Goal: Task Accomplishment & Management: Manage account settings

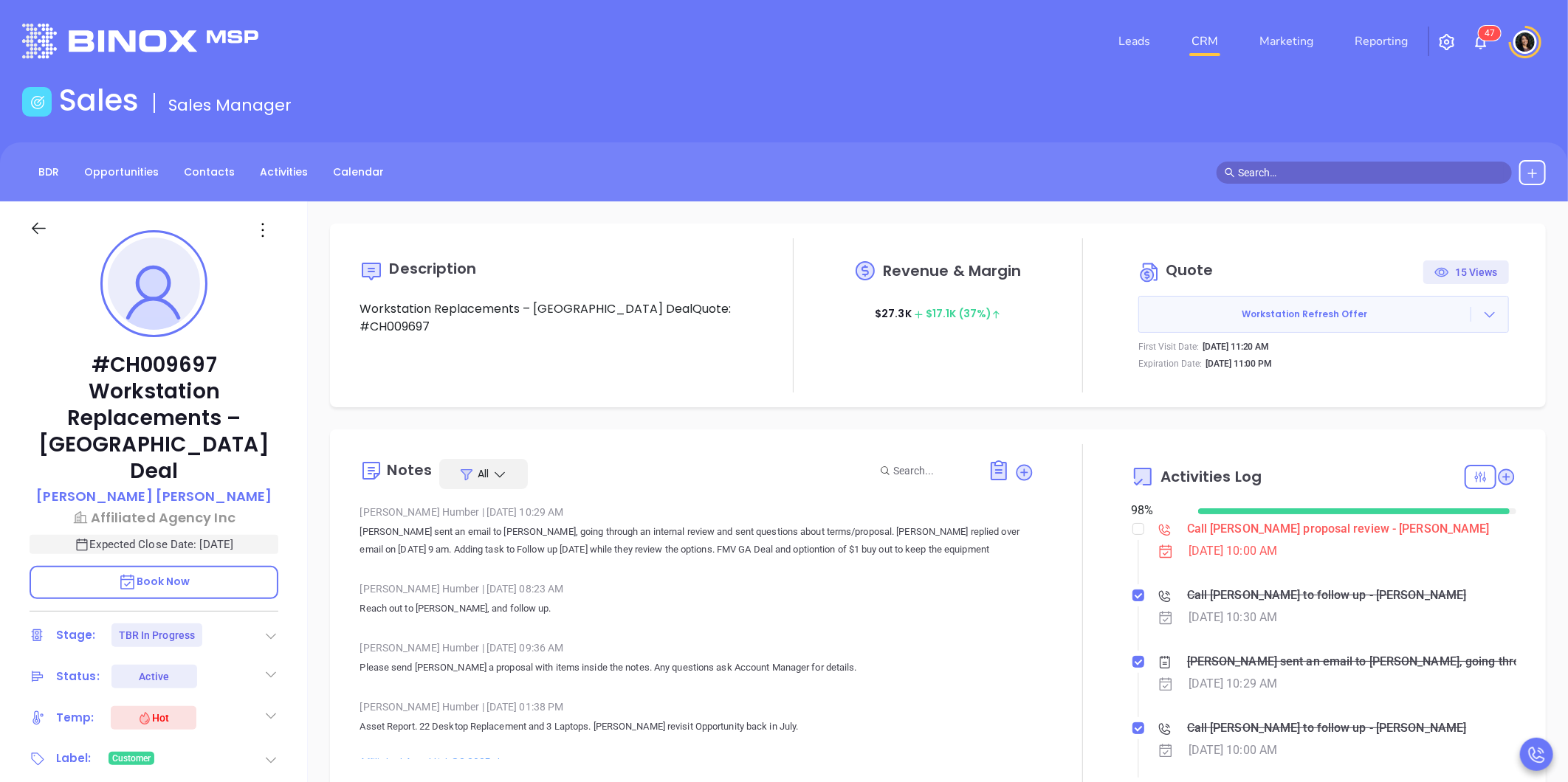
scroll to position [429, 0]
click at [1471, 312] on div at bounding box center [1490, 314] width 37 height 14
click at [1418, 379] on link "View Order Porter" at bounding box center [1407, 381] width 152 height 14
click at [156, 487] on p "Thomas Duggan" at bounding box center [154, 496] width 235 height 20
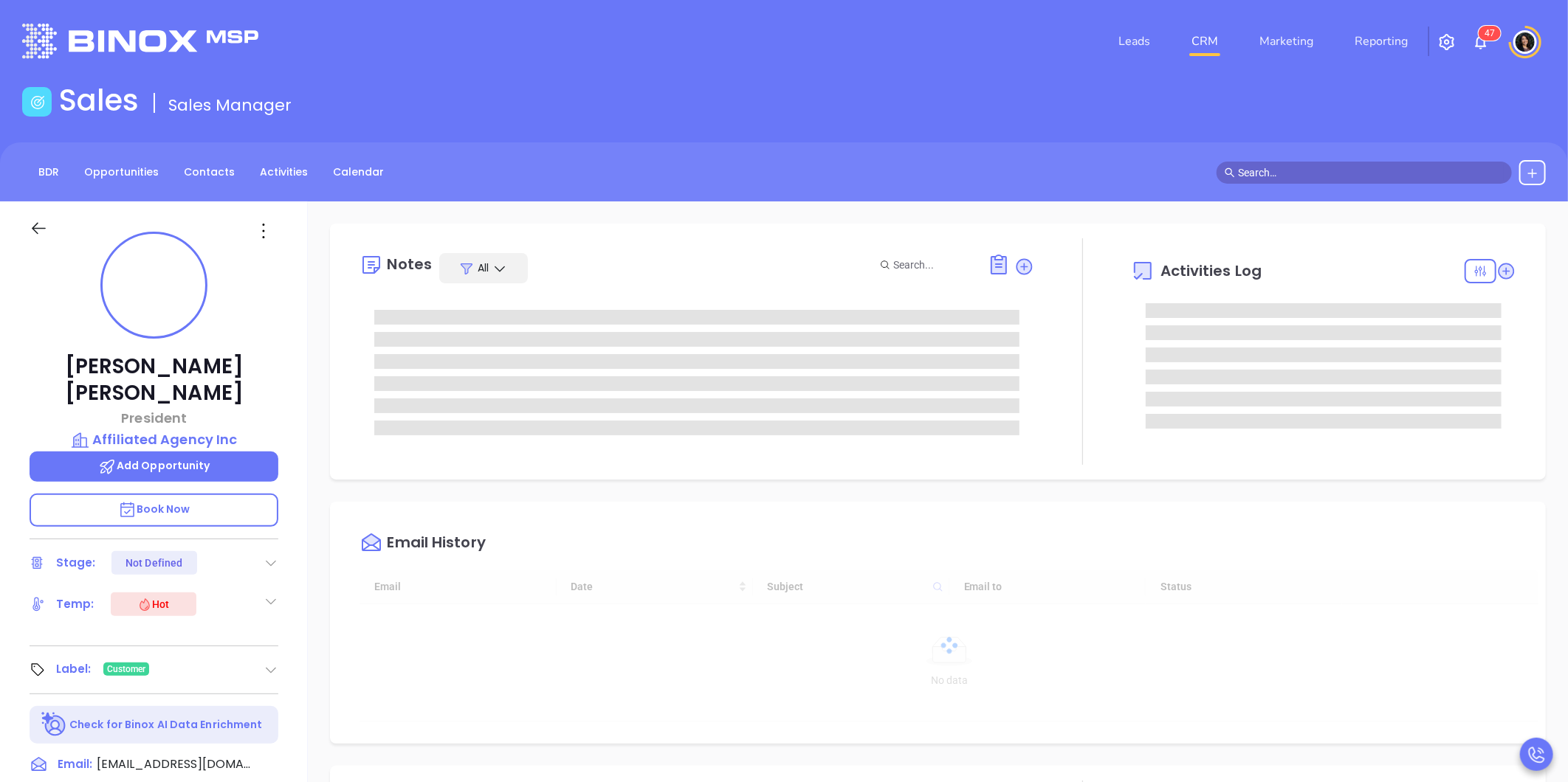
type input "[DATE]"
type input "[PERSON_NAME]"
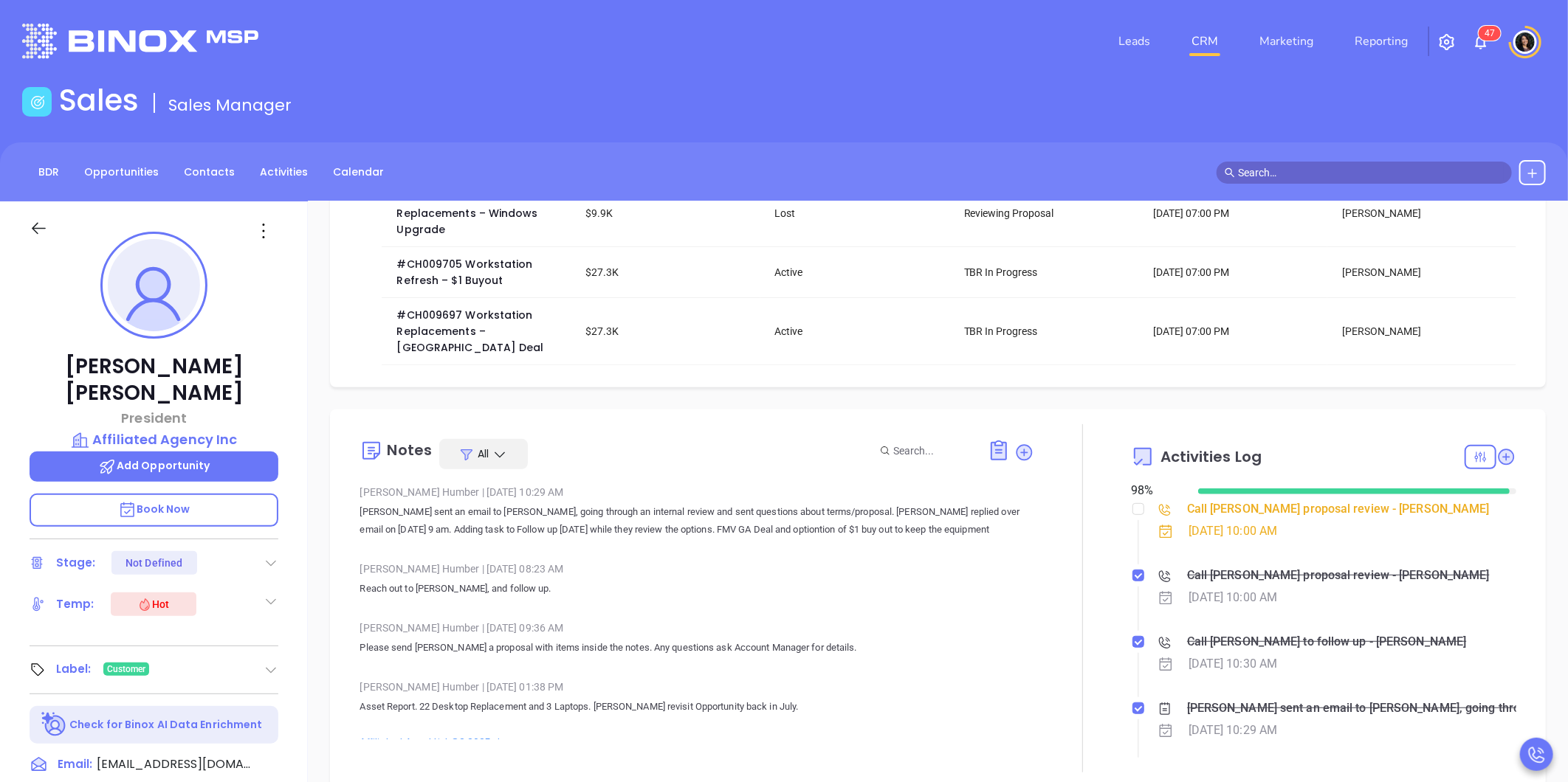
scroll to position [328, 0]
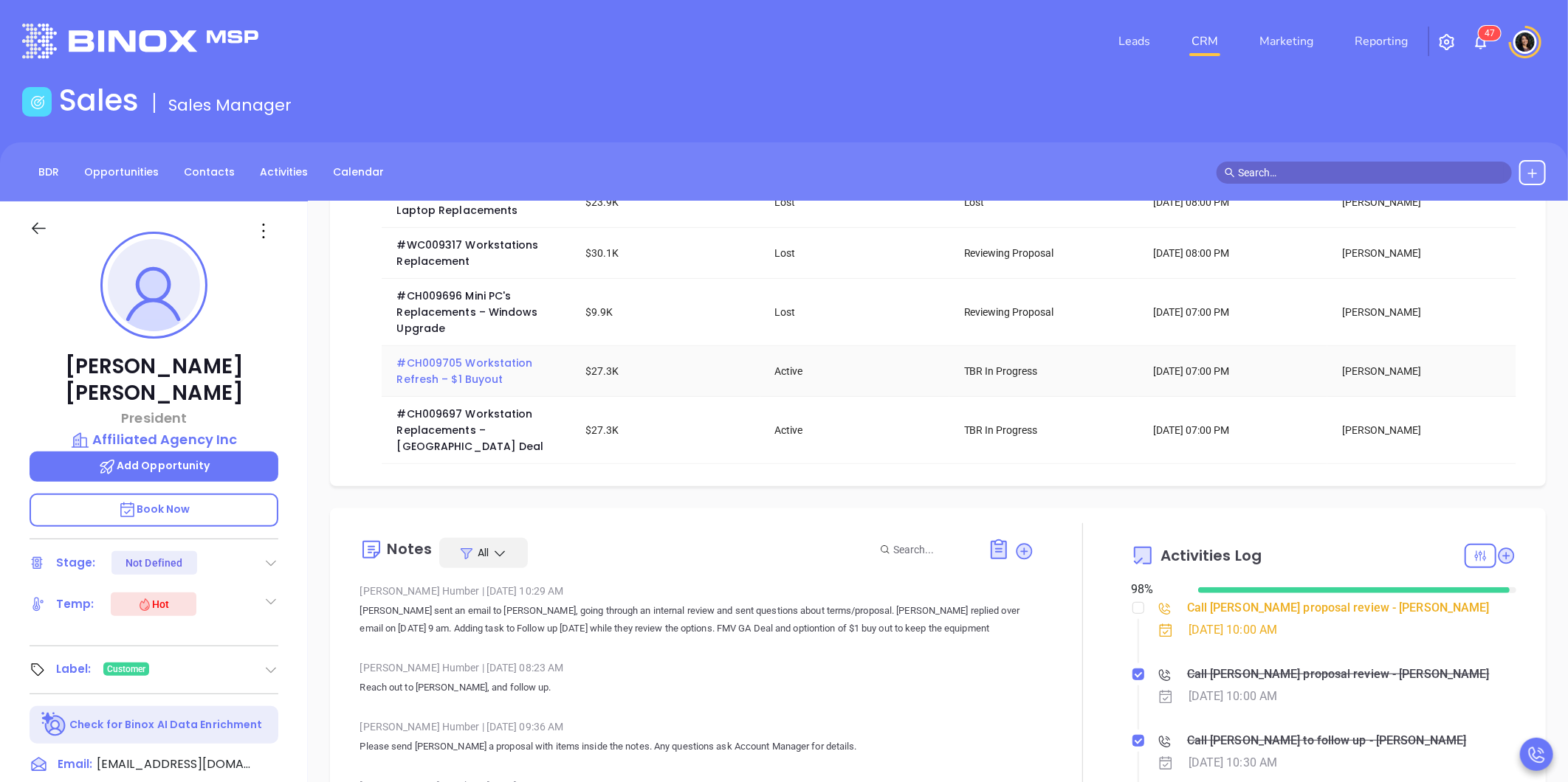
click at [467, 380] on span "#CH009705 Workstation Refresh – $1 Buyout" at bounding box center [466, 371] width 139 height 31
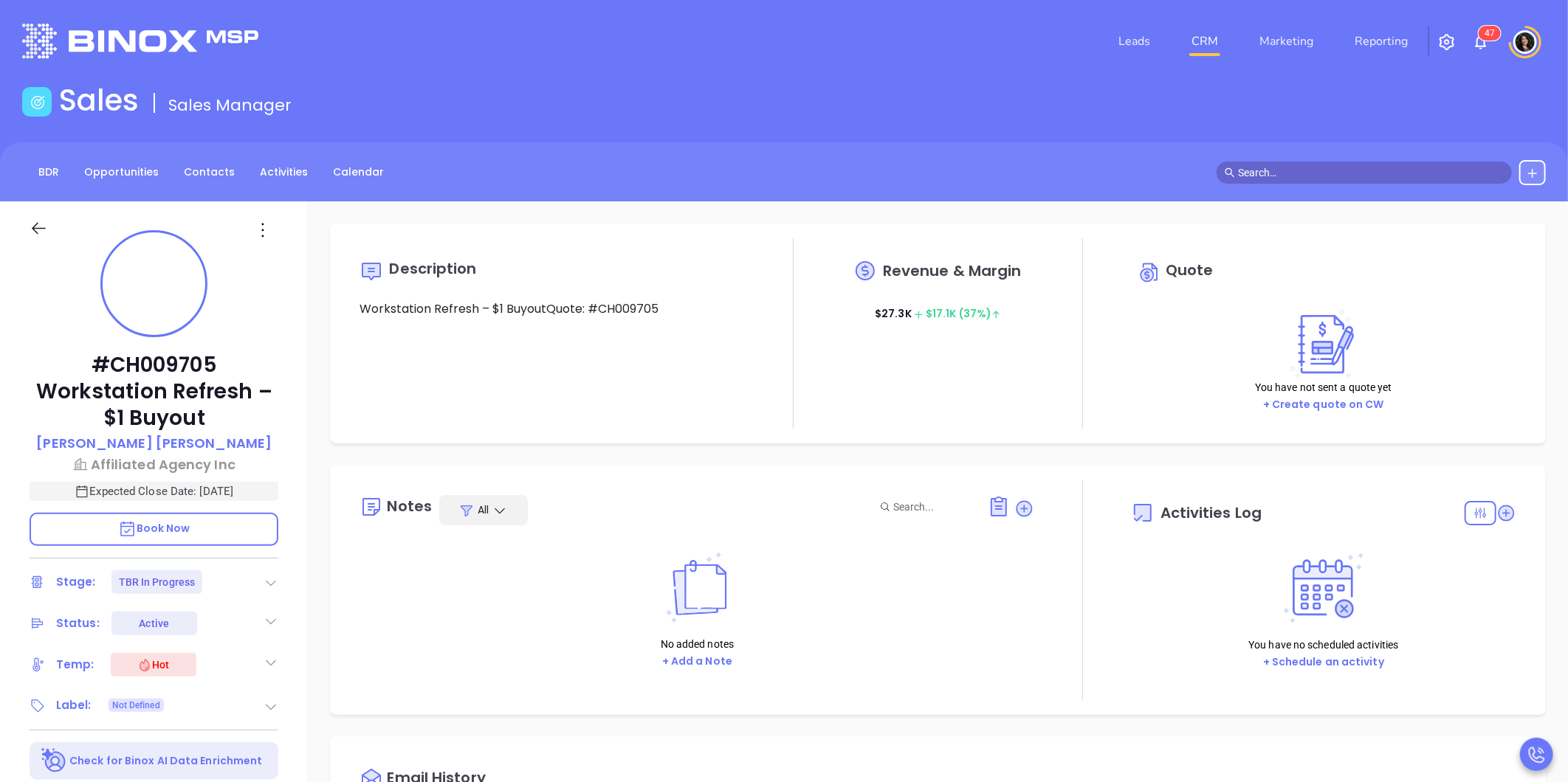
type input "[DATE]"
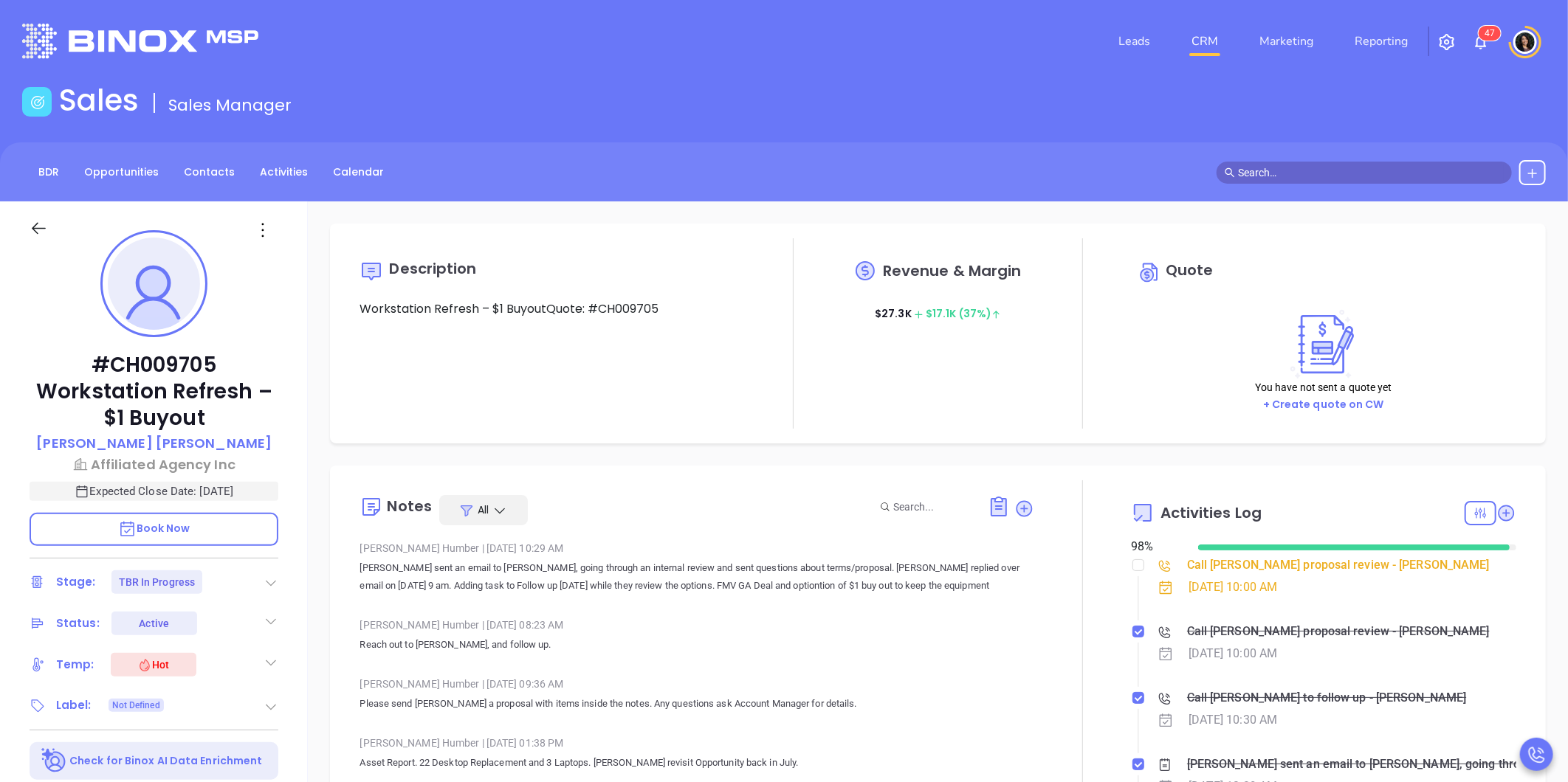
scroll to position [429, 0]
type input "[PERSON_NAME]"
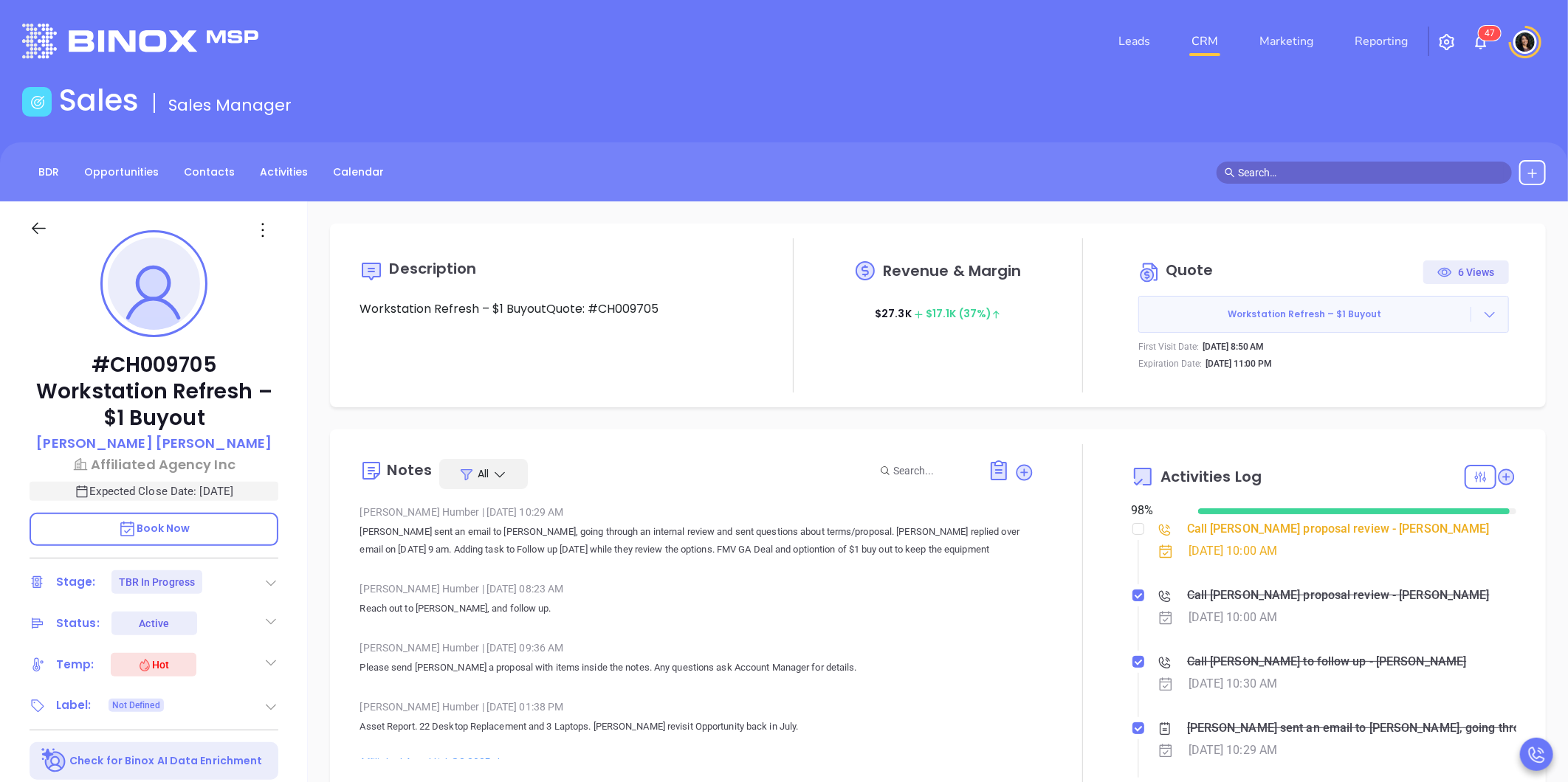
click at [1484, 313] on icon at bounding box center [1489, 314] width 14 height 14
click at [1424, 379] on link "View Order Porter" at bounding box center [1407, 381] width 152 height 14
click at [51, 307] on div "#CH009705 Workstation Refresh – $1 Buyout Thomas Duggan Affiliated Agency Inc E…" at bounding box center [154, 690] width 308 height 978
click at [1275, 173] on input "text" at bounding box center [1371, 172] width 266 height 16
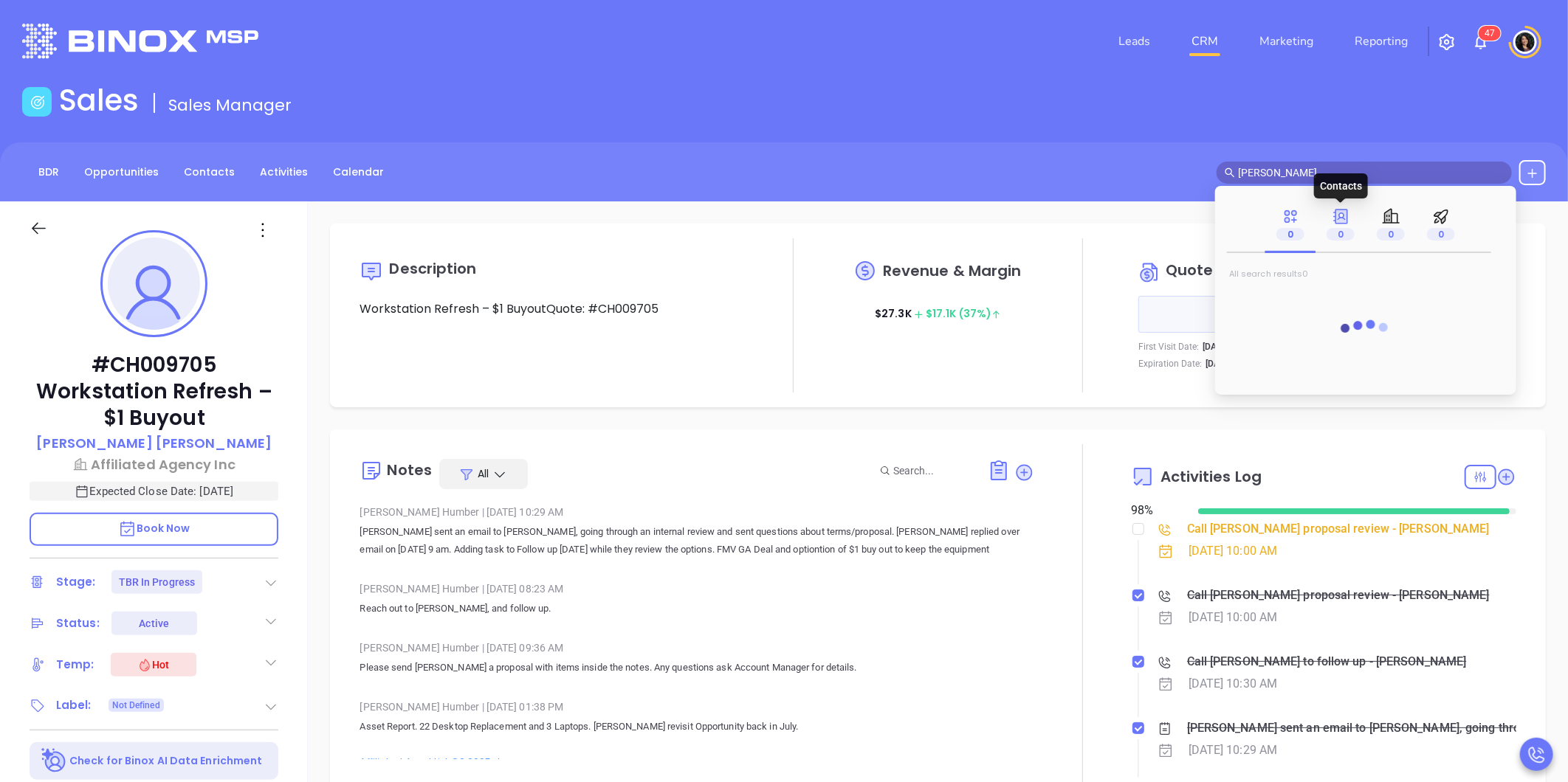
type input "craig shapi"
click at [1349, 226] on div "0" at bounding box center [1339, 225] width 28 height 34
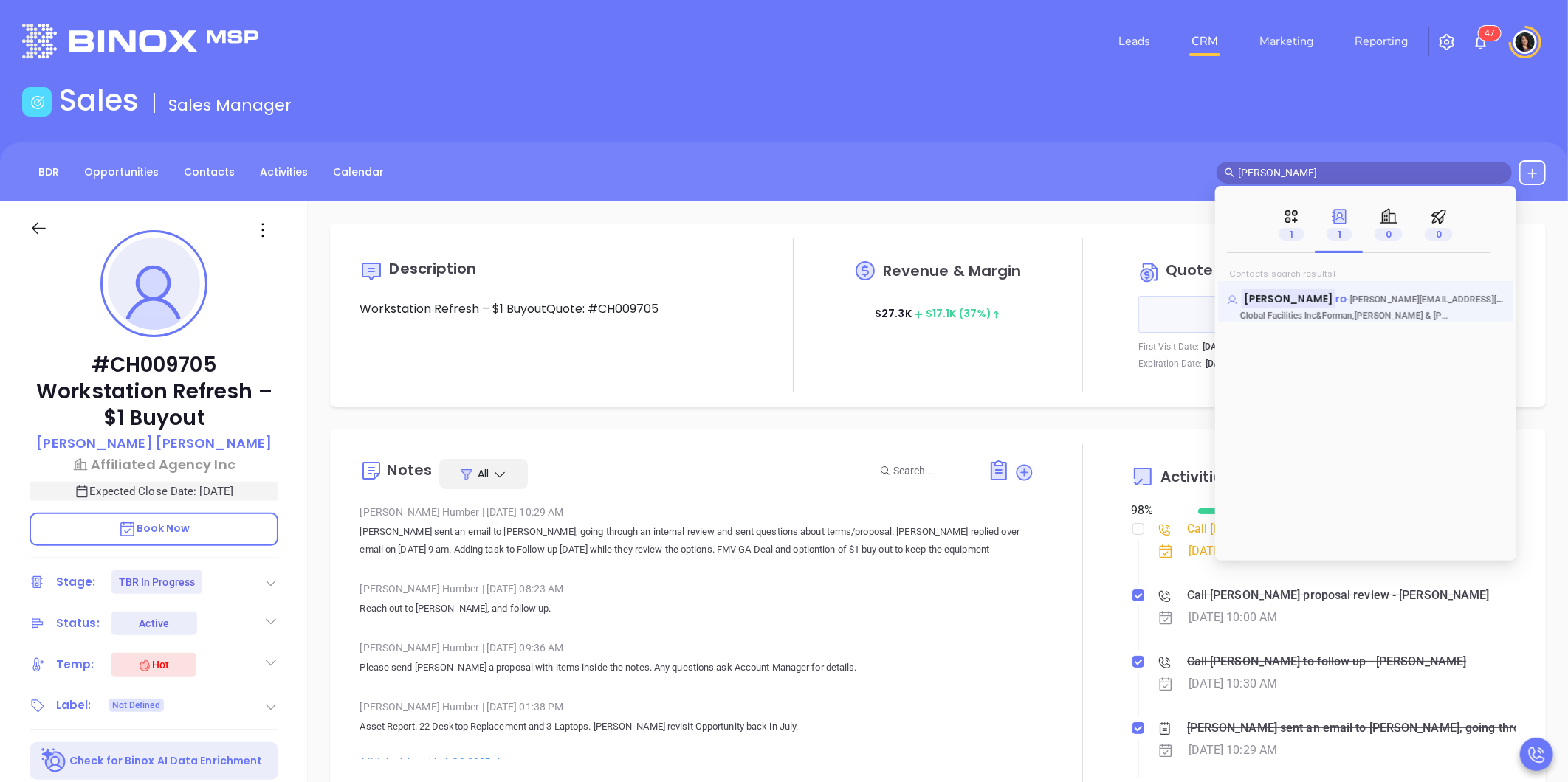
drag, startPoint x: 1349, startPoint y: 226, endPoint x: 1319, endPoint y: 298, distance: 78.0
click at [1347, 298] on span "- craig@globalfac.com" at bounding box center [1455, 298] width 216 height 14
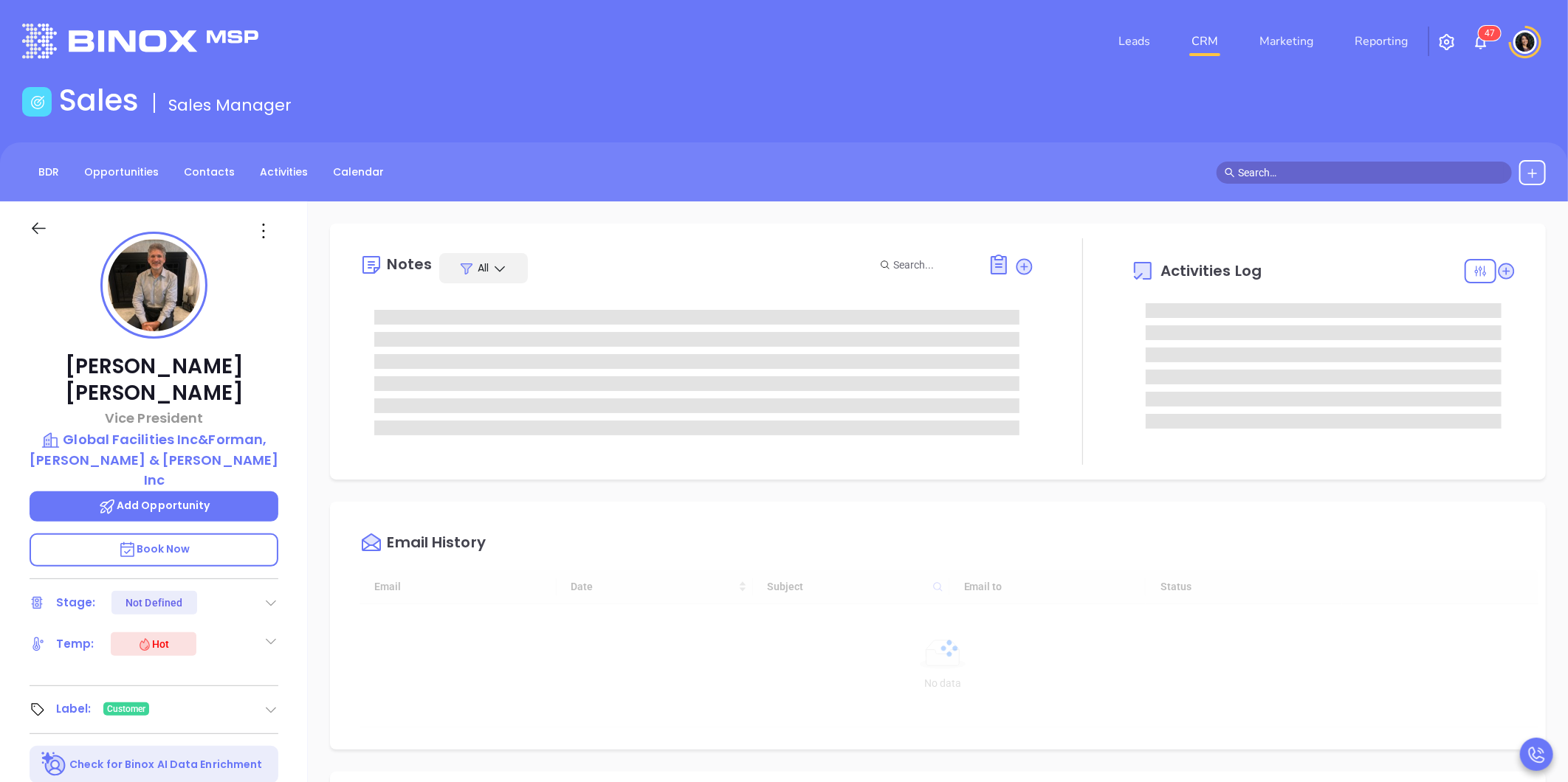
type input "[DATE]"
type input "[PERSON_NAME]"
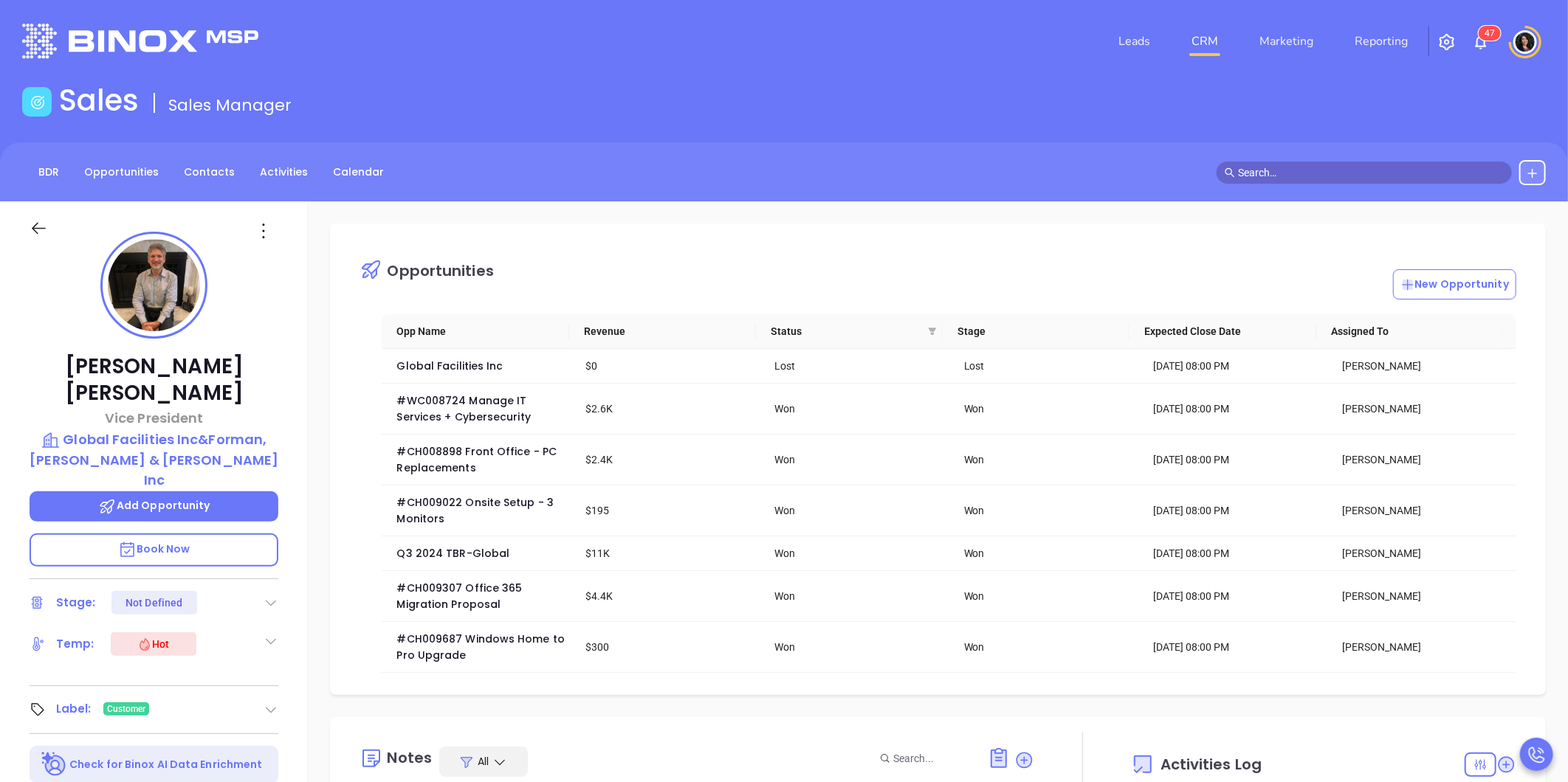
click at [1390, 196] on div "BDR Opportunities Contacts Activities Calendar" at bounding box center [784, 172] width 1568 height 59
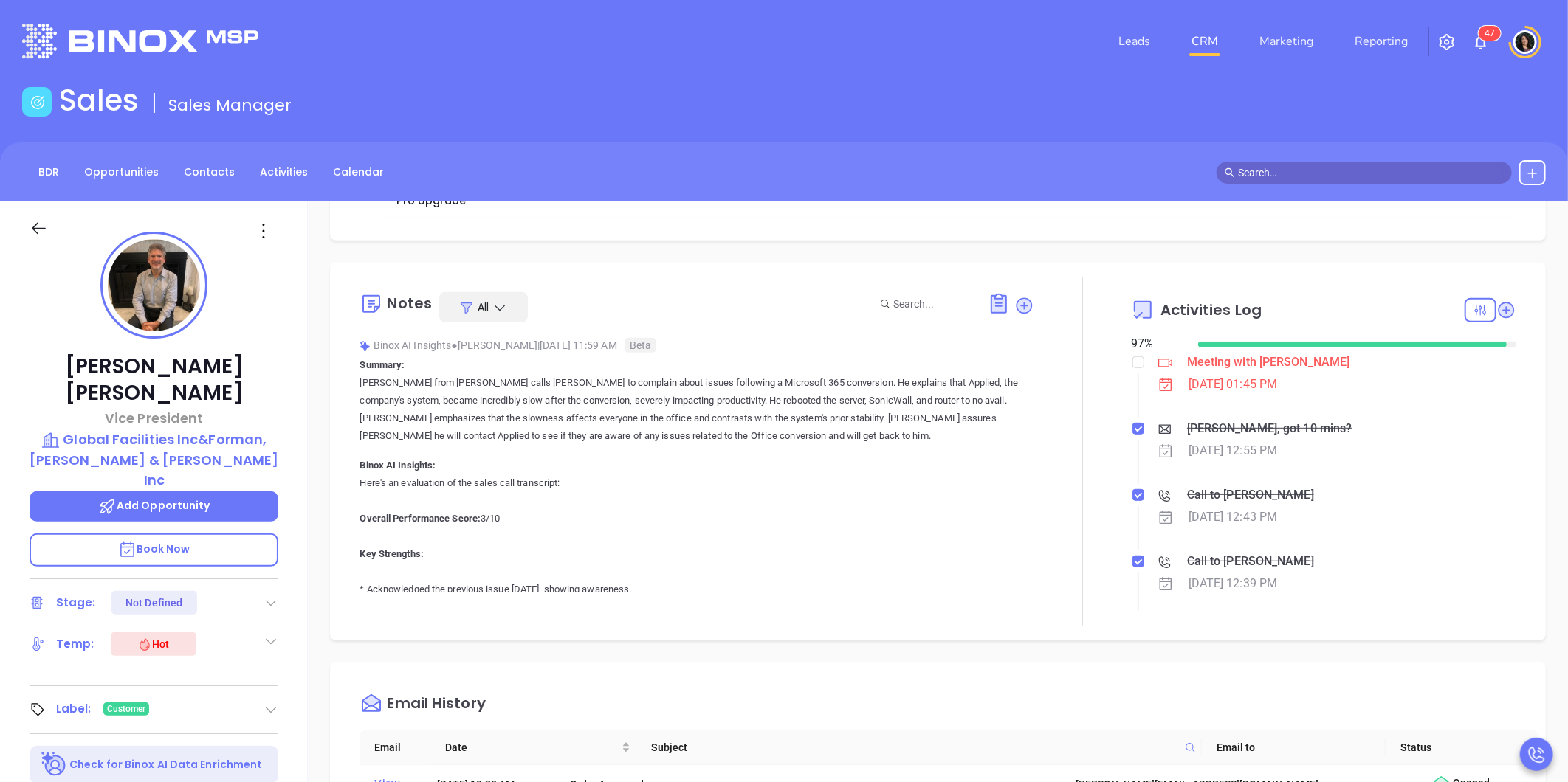
scroll to position [491, 0]
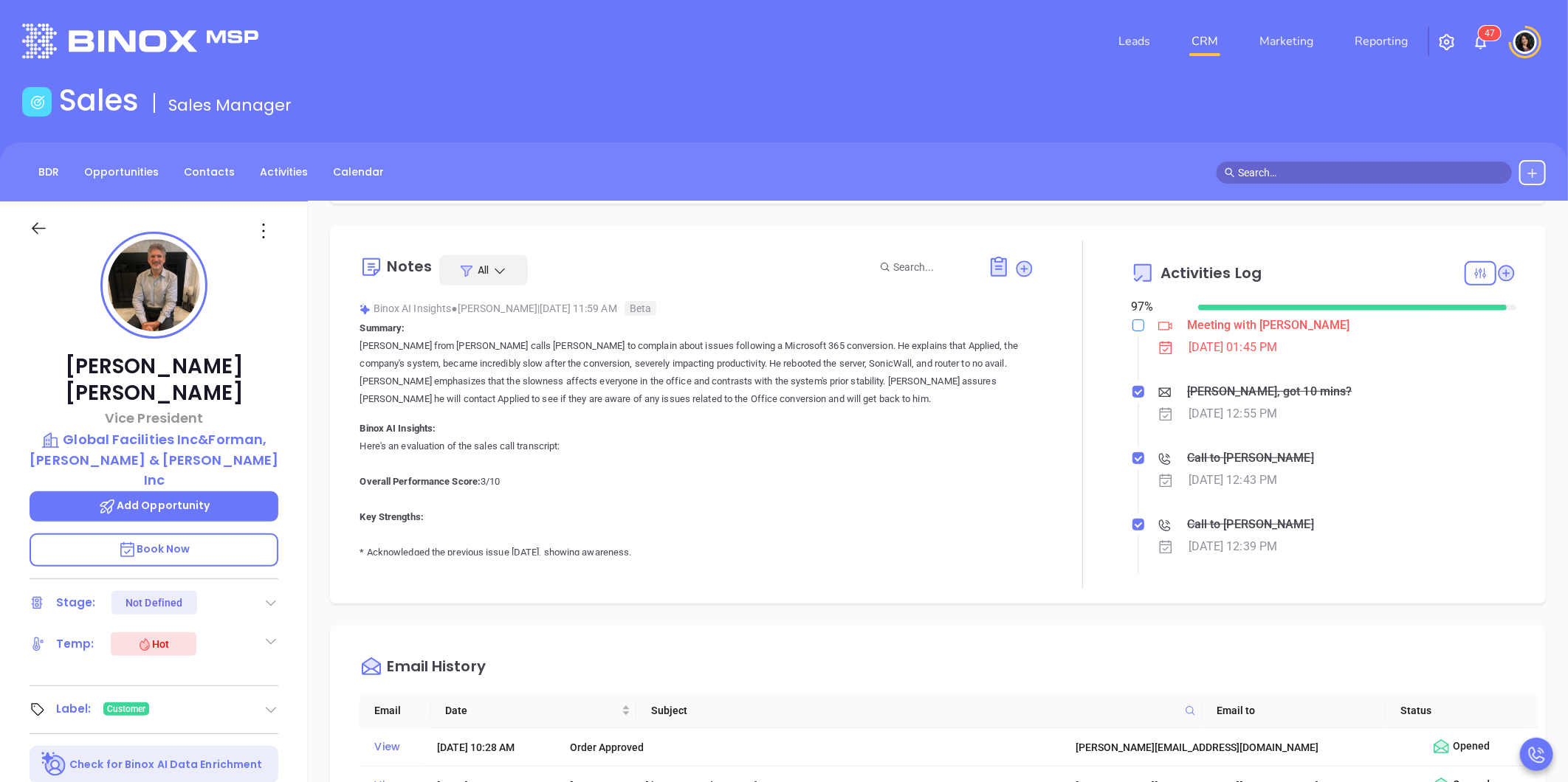
click at [1132, 332] on input "checkbox" at bounding box center [1138, 325] width 11 height 11
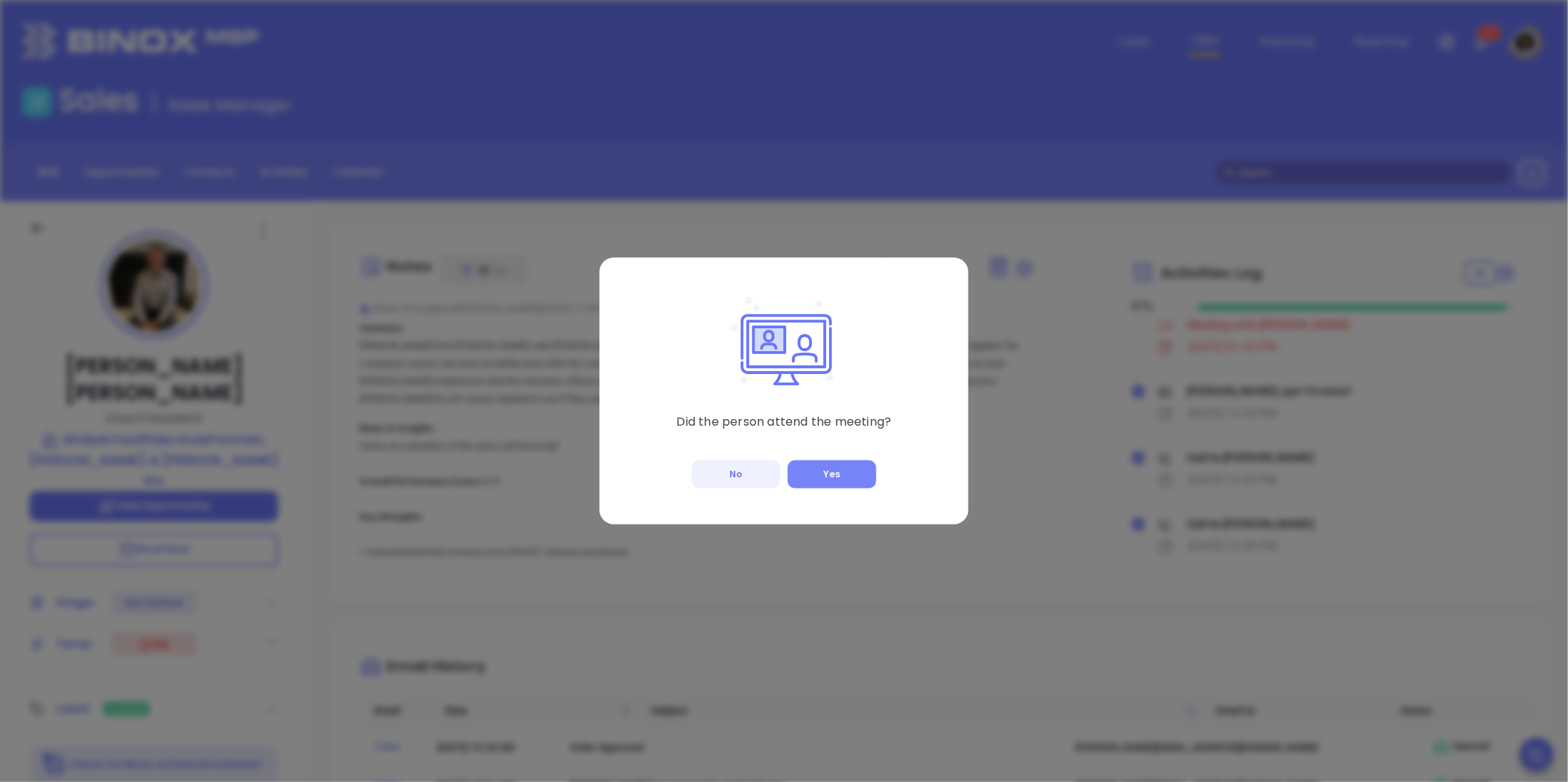
click at [838, 482] on button "Yes" at bounding box center [832, 474] width 89 height 28
checkbox input "true"
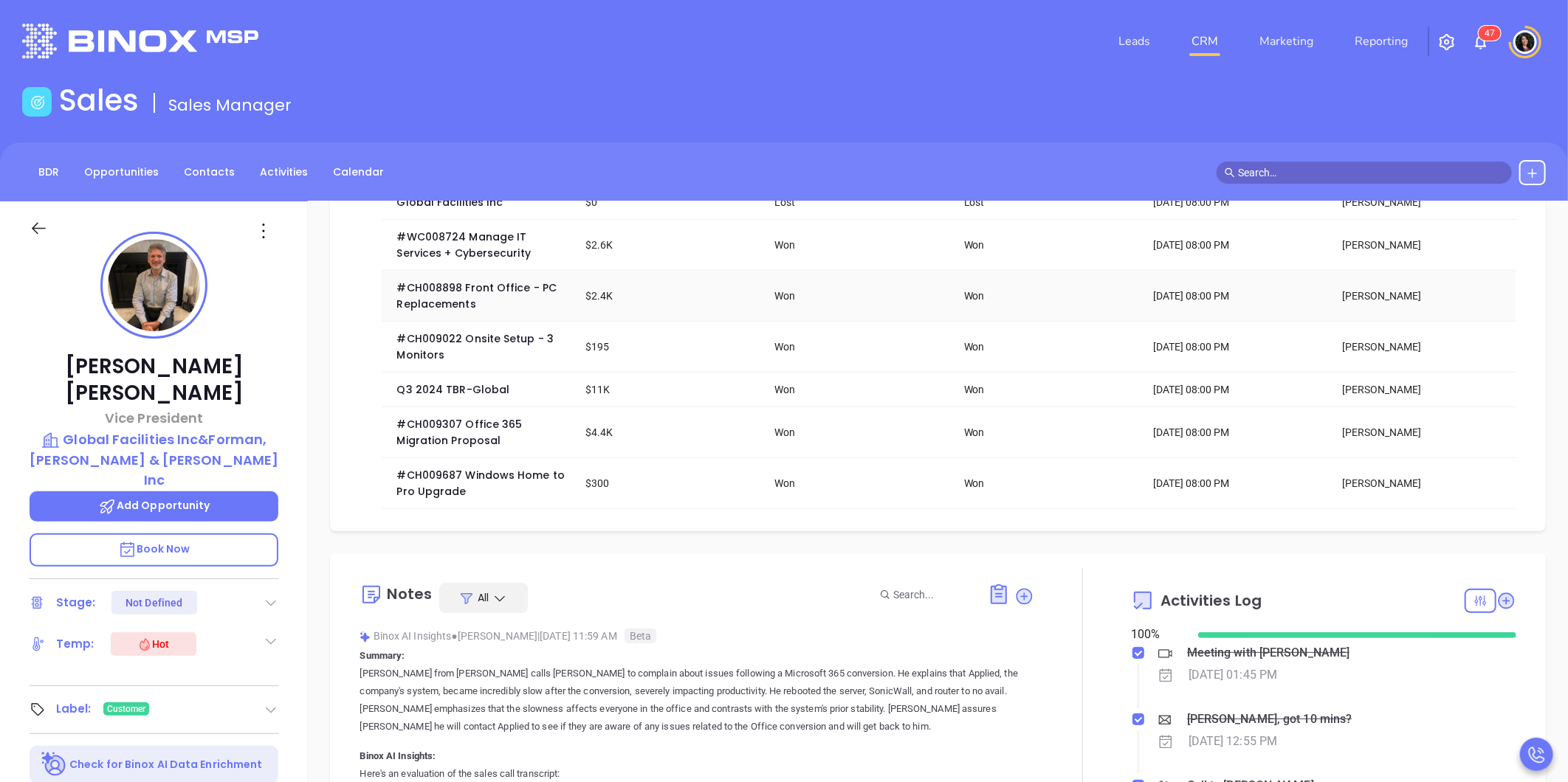
scroll to position [328, 0]
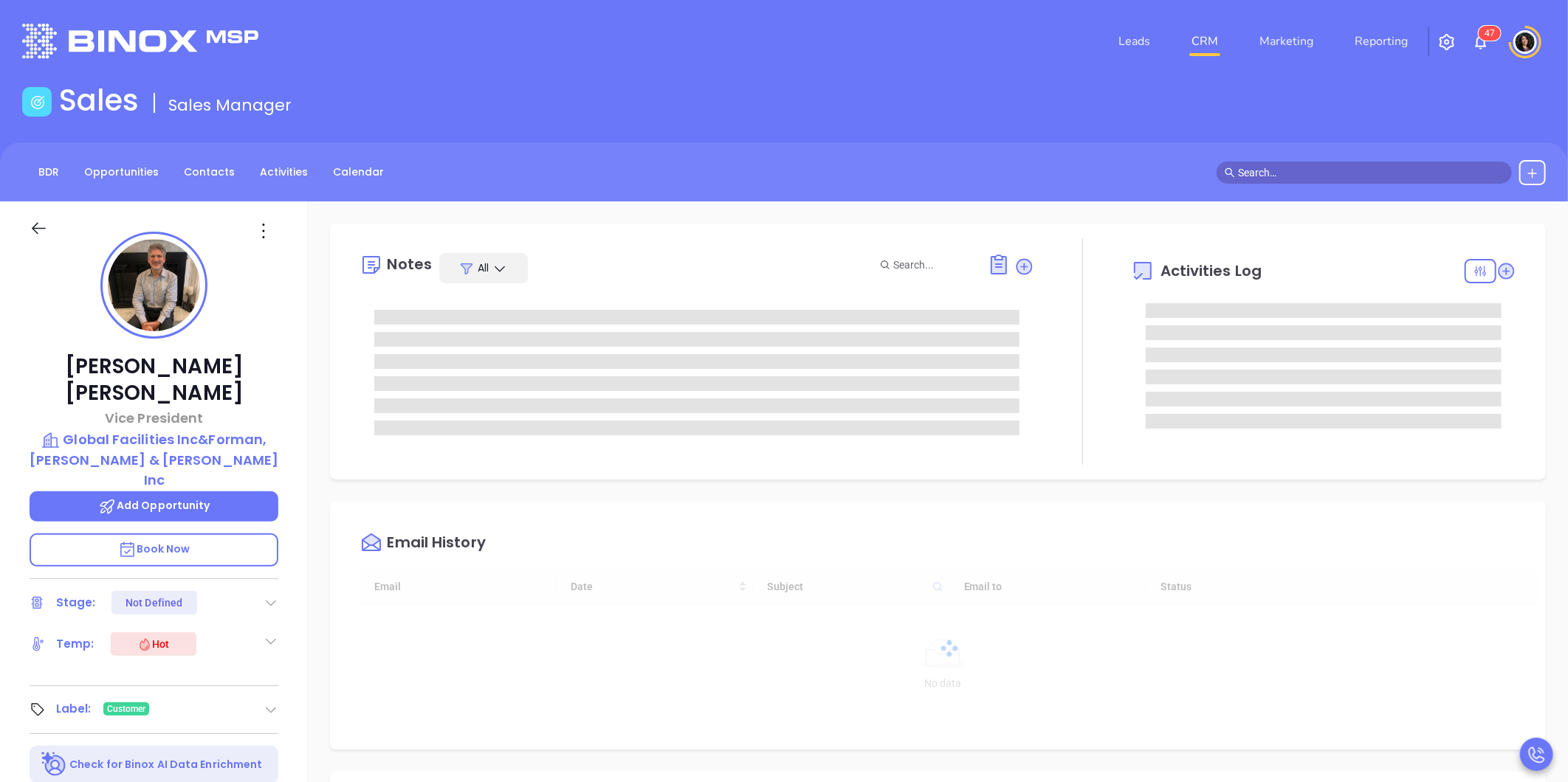
type input "[DATE]"
type input "[PERSON_NAME]"
type input "[DATE]"
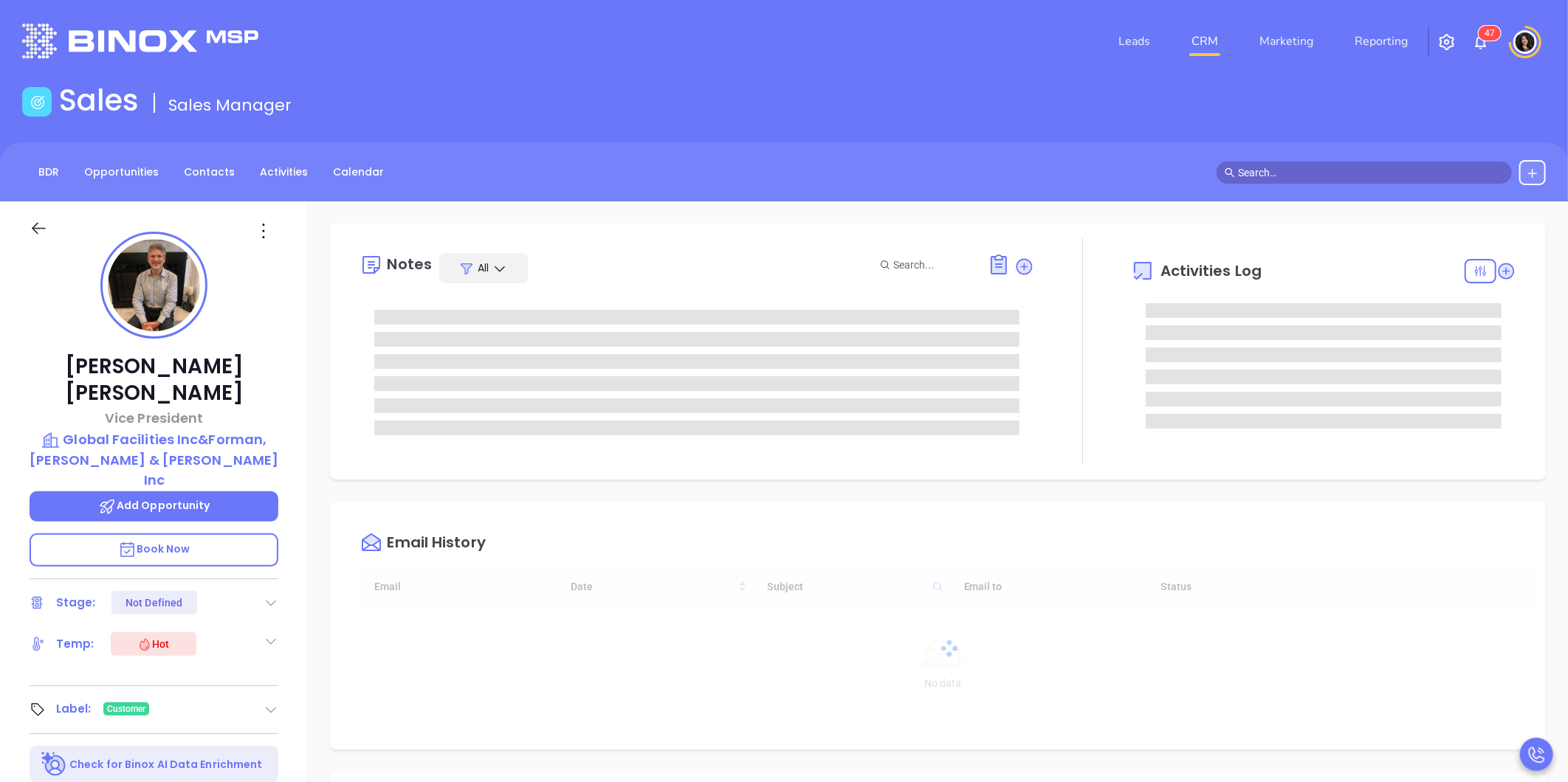
type input "[PERSON_NAME]"
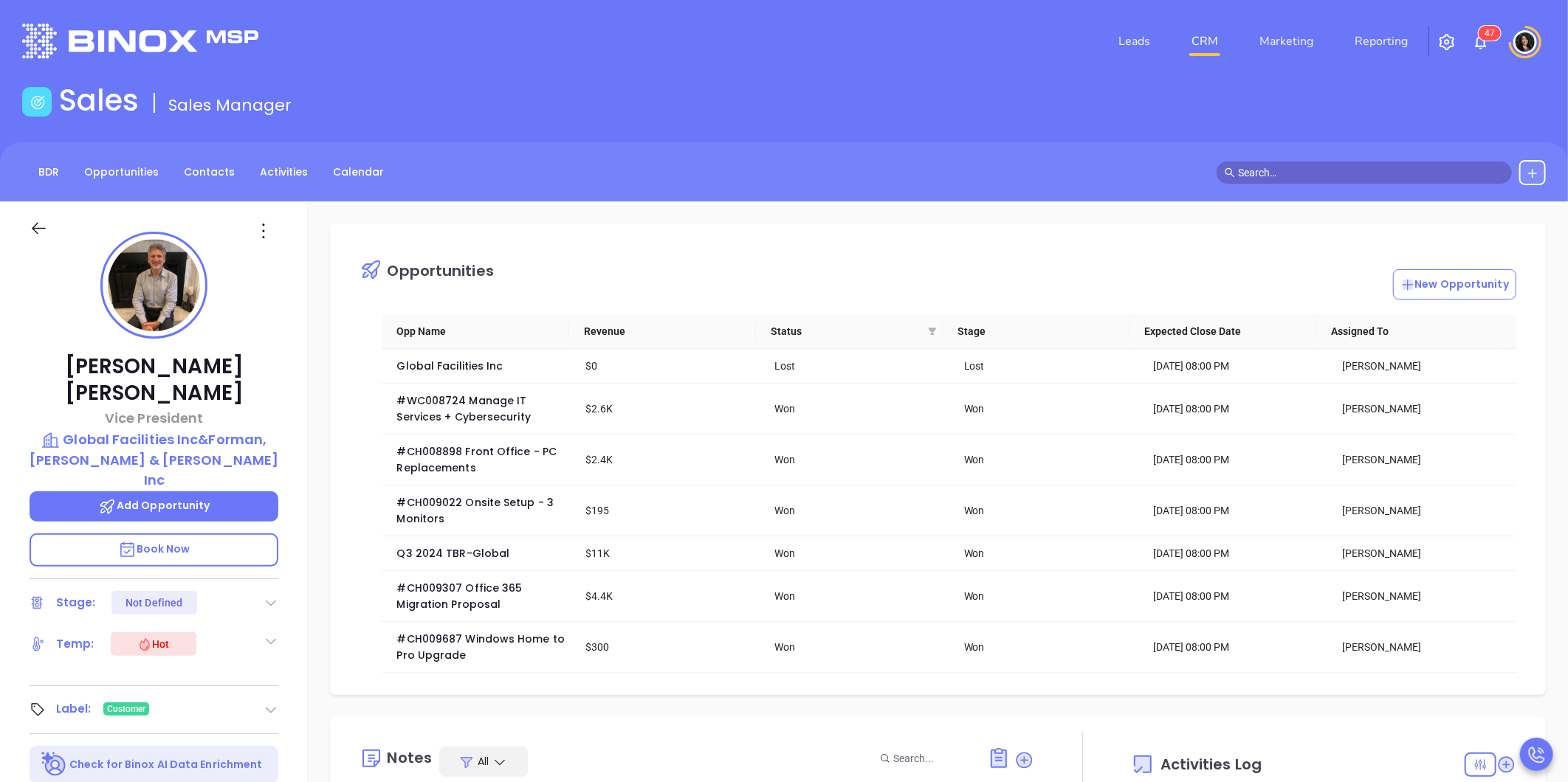
click at [1200, 50] on link "CRM" at bounding box center [1205, 41] width 38 height 30
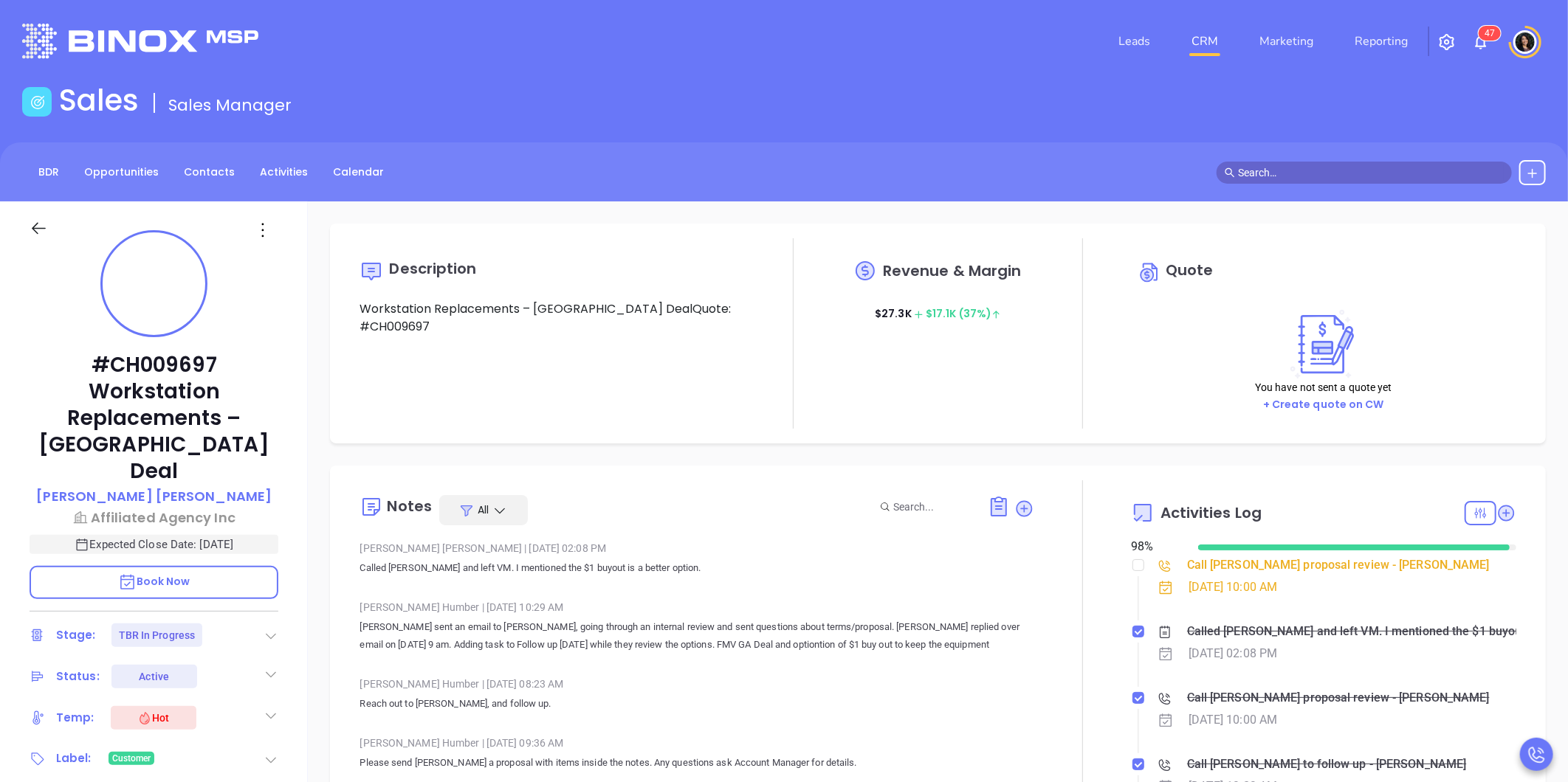
type input "[DATE]"
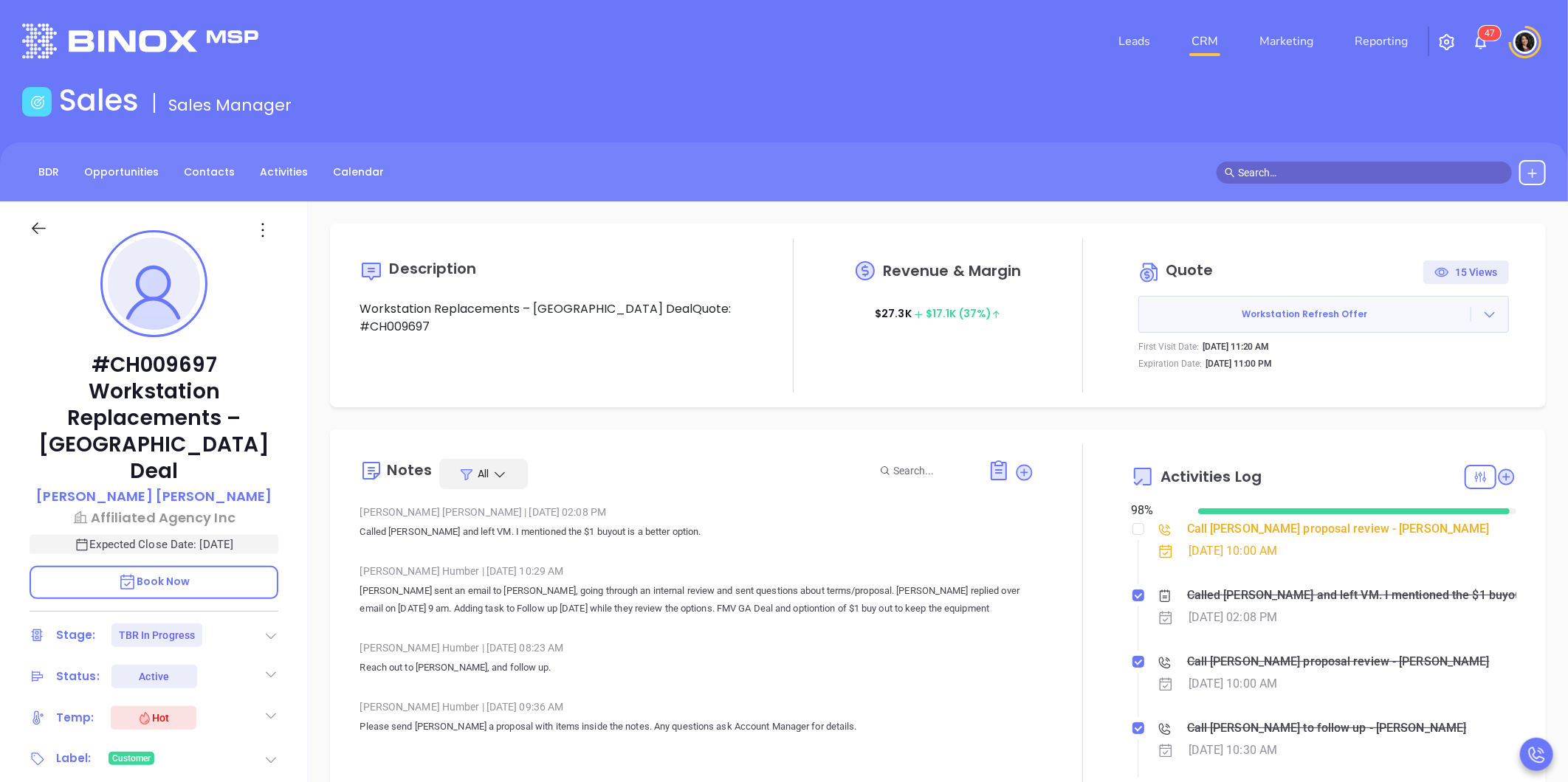
click at [1424, 105] on div "Sales Sales Manager" at bounding box center [784, 102] width 1541 height 41
type input "[PERSON_NAME]"
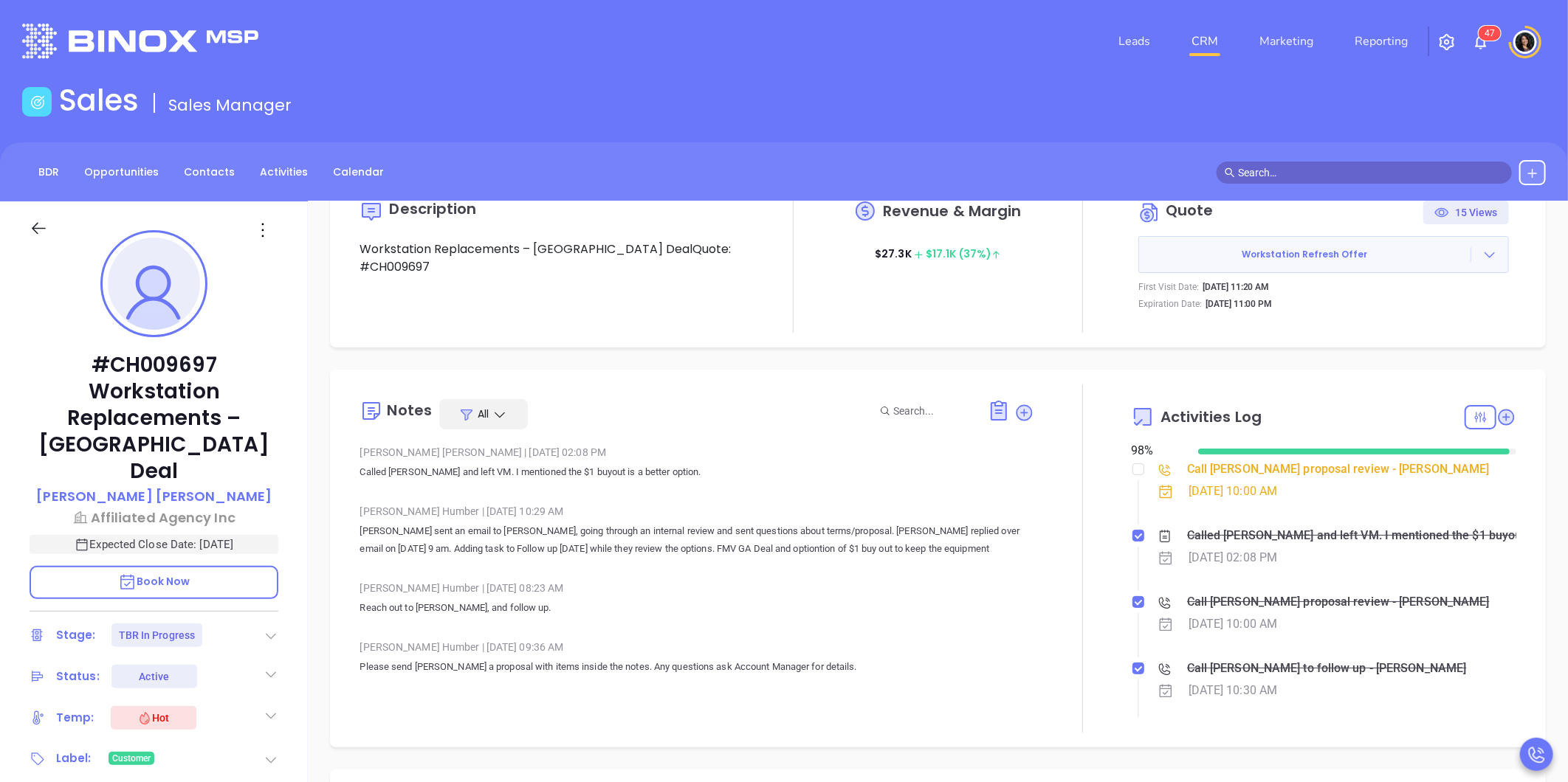
scroll to position [82, 0]
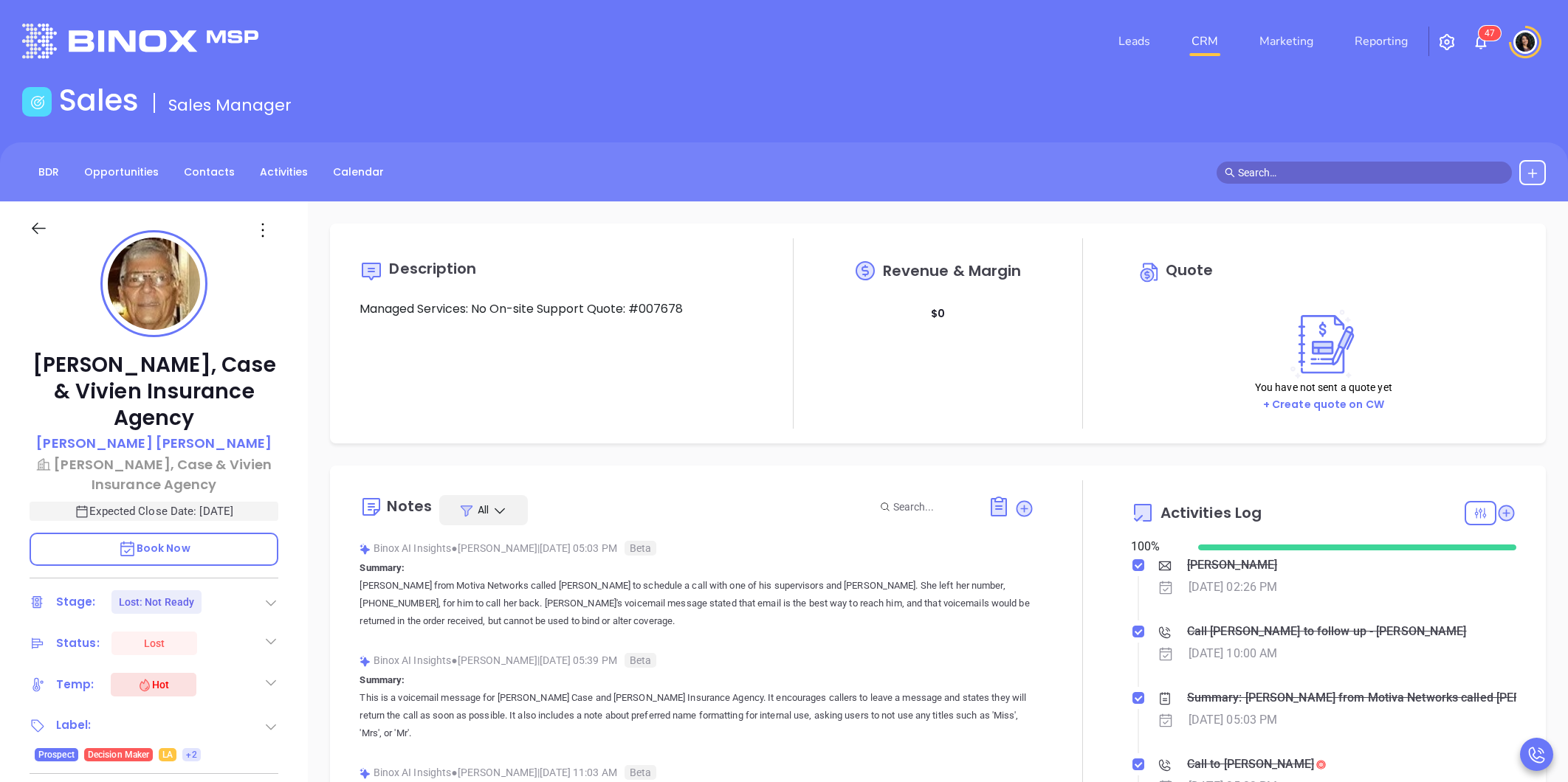
type input "[PERSON_NAME]"
click at [1216, 37] on link "CRM" at bounding box center [1205, 41] width 38 height 30
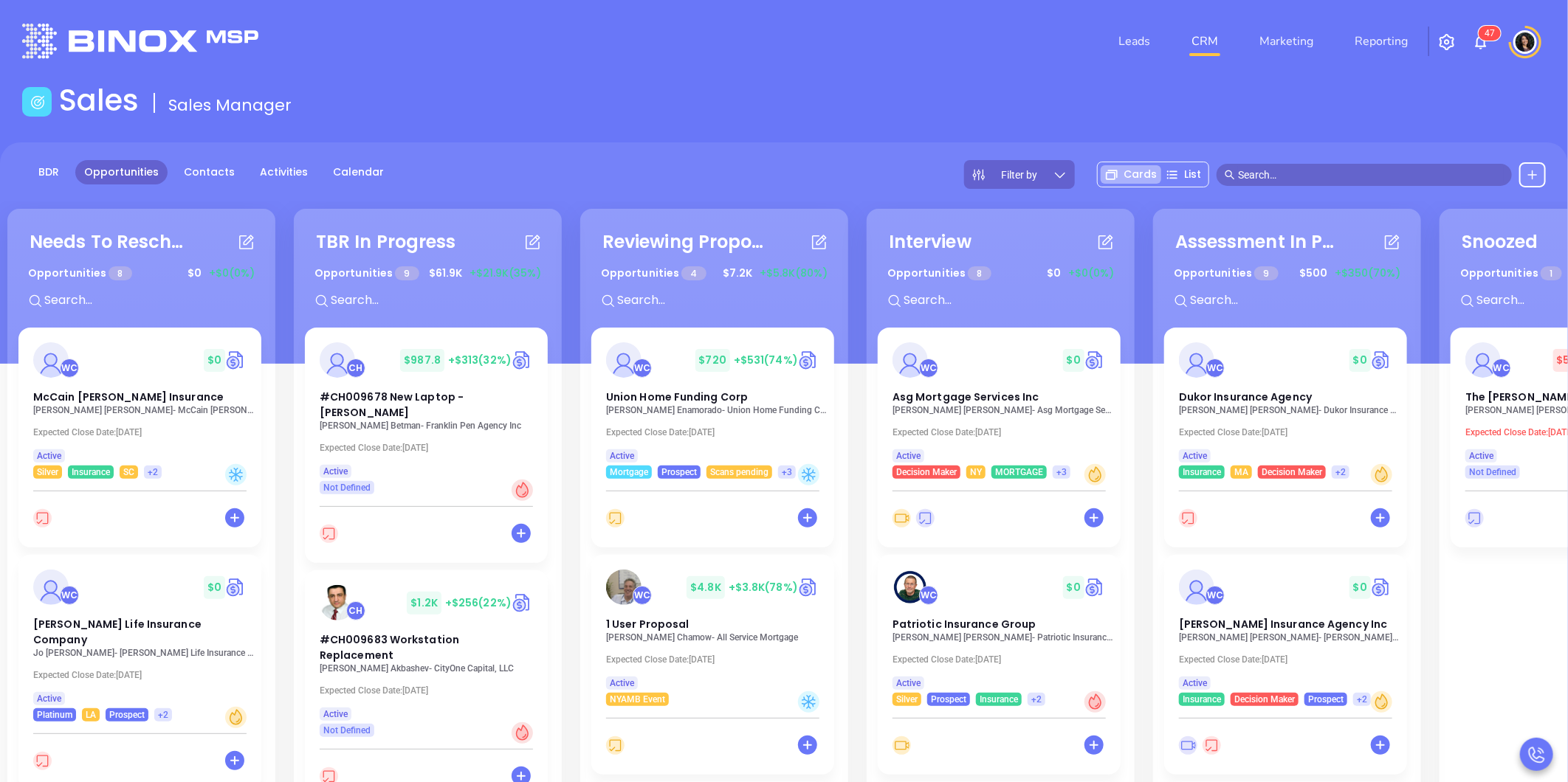
click at [385, 647] on div "Needs To Reschedule Opportunities 8 $ 0 +$0 (0%) + WC $ 0 McCain Atkinson Insur…" at bounding box center [784, 674] width 1568 height 620
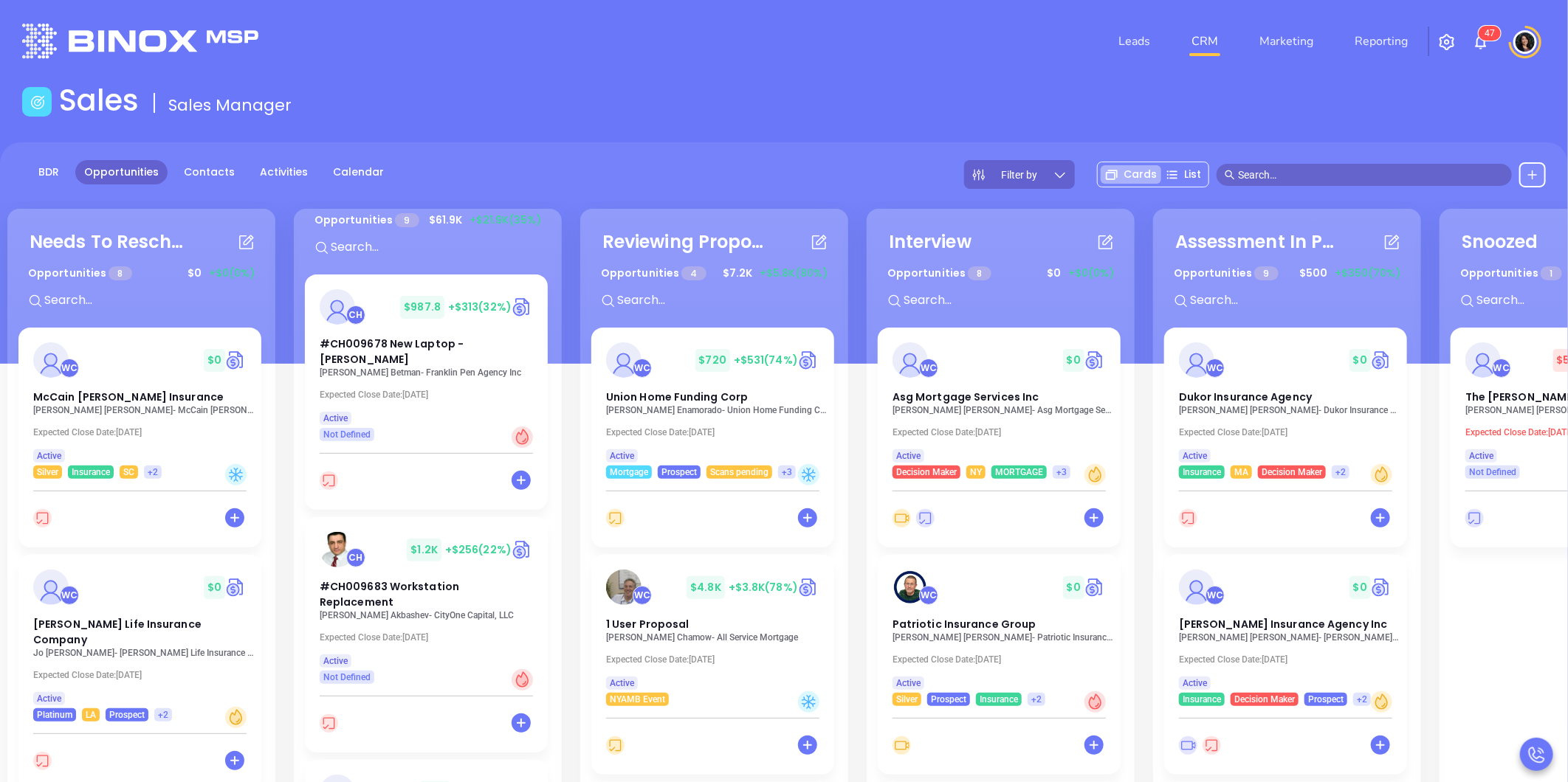
scroll to position [82, 0]
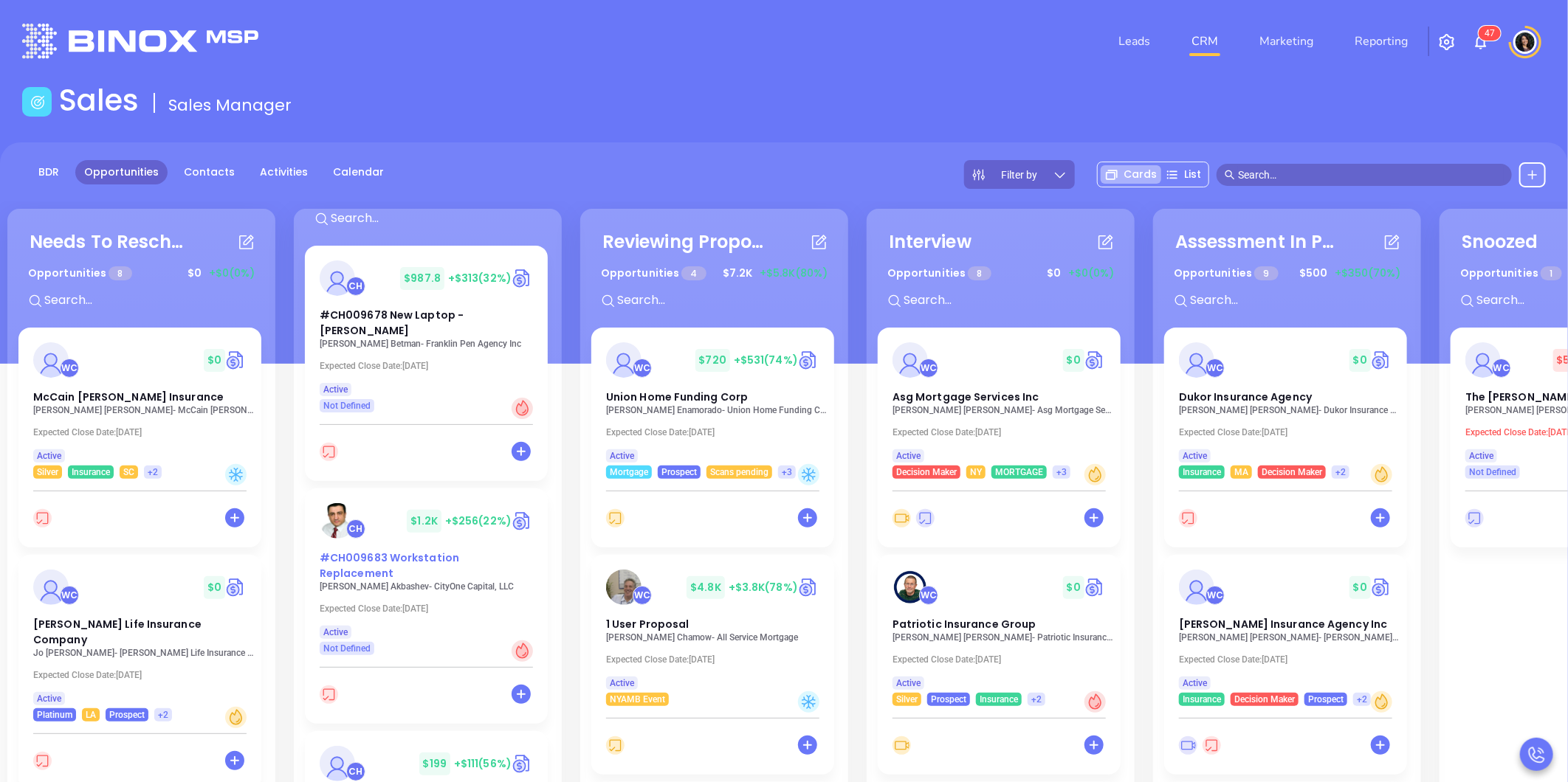
click at [366, 557] on span "#CH009683 Workstation Replacement" at bounding box center [389, 566] width 140 height 31
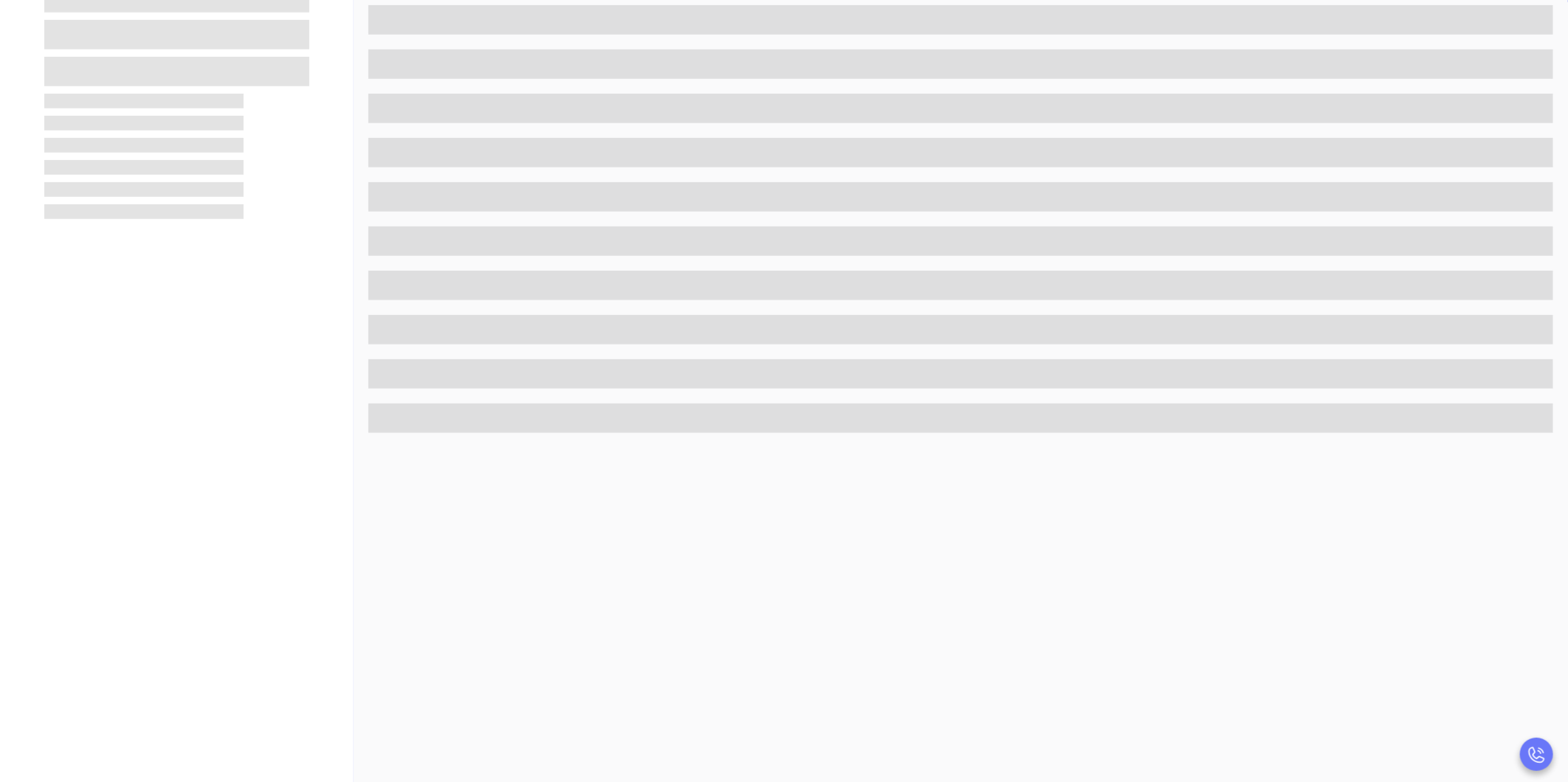
scroll to position [410, 0]
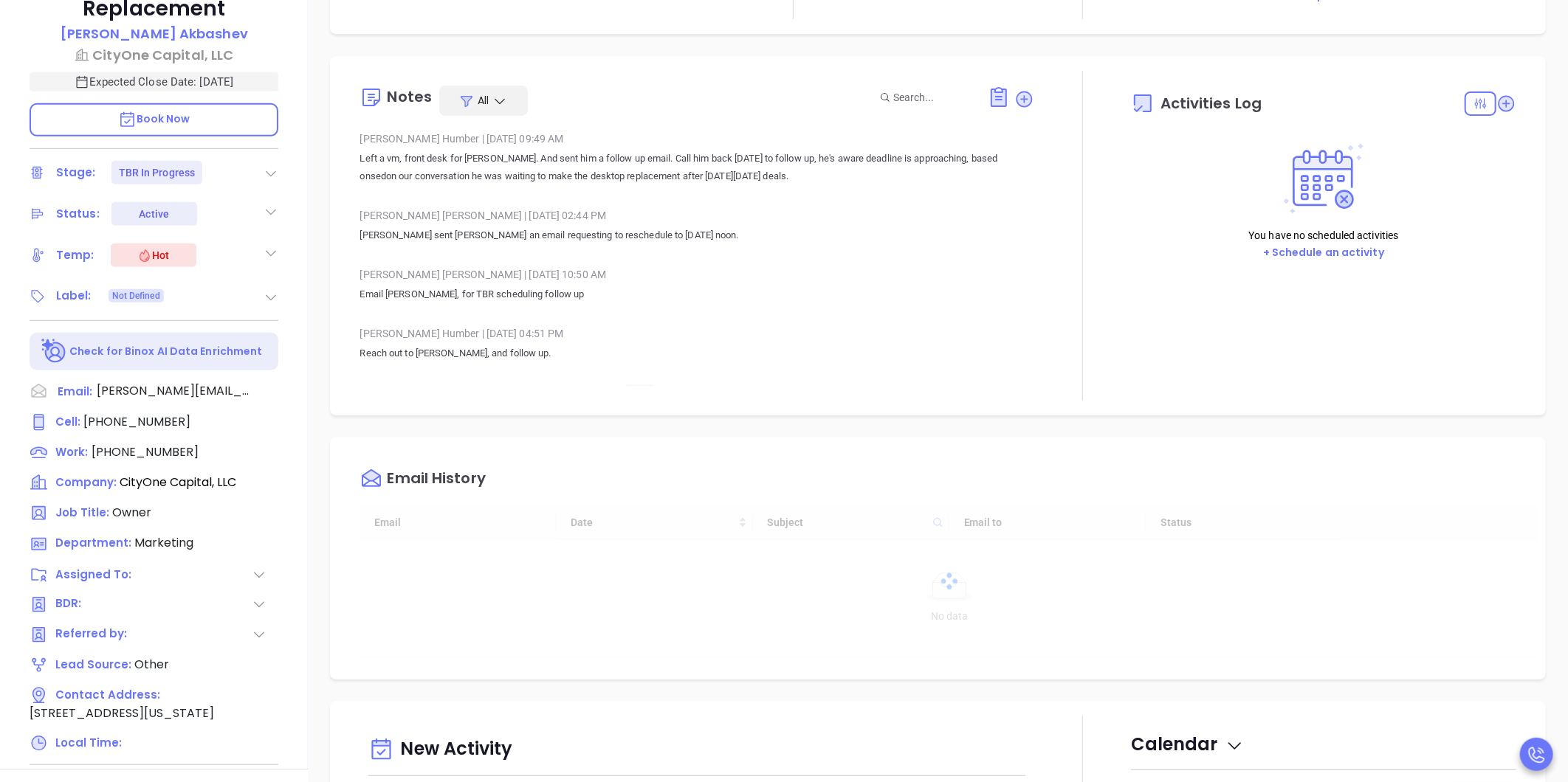
type input "[DATE]"
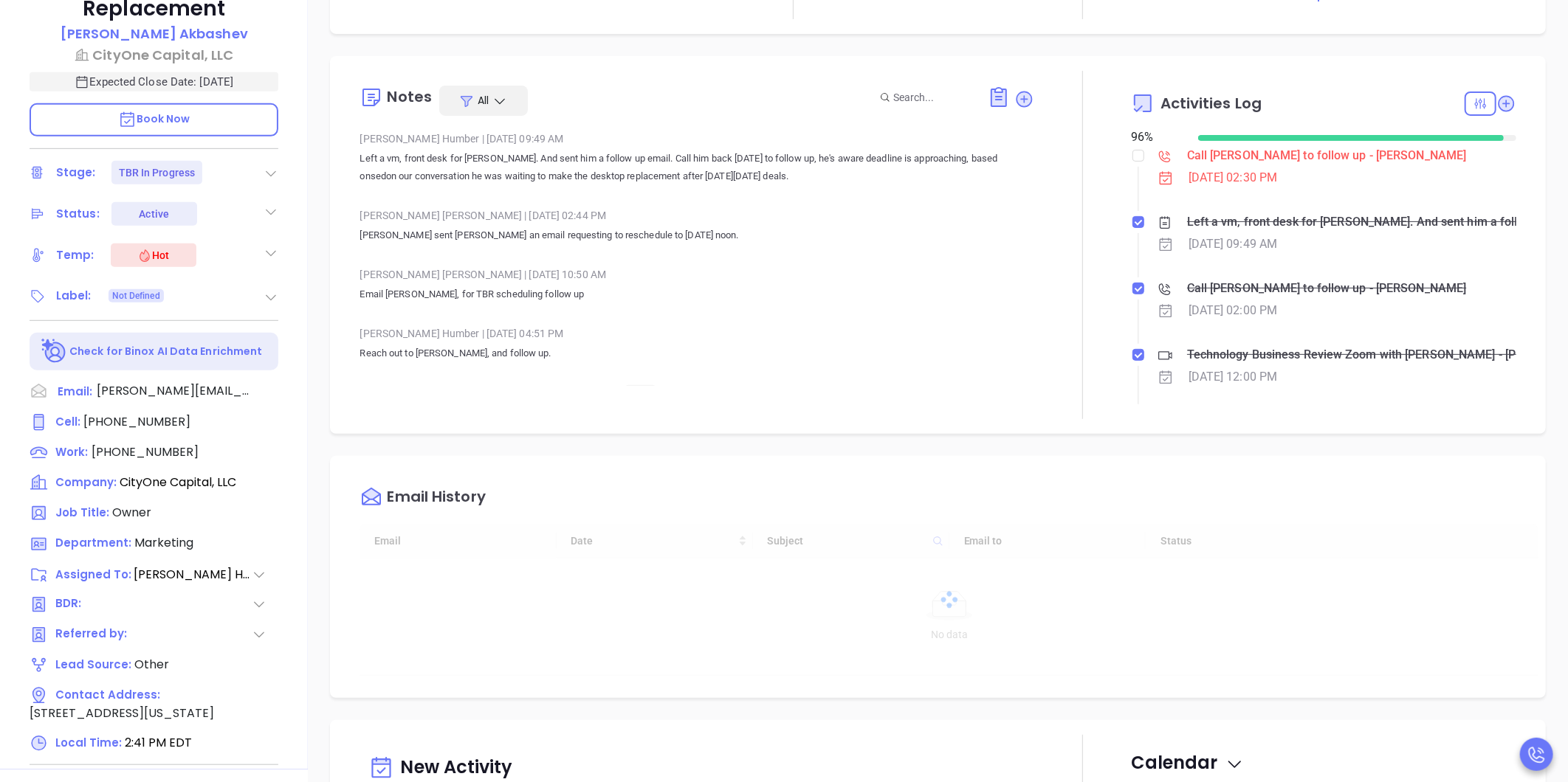
type input "[PERSON_NAME]"
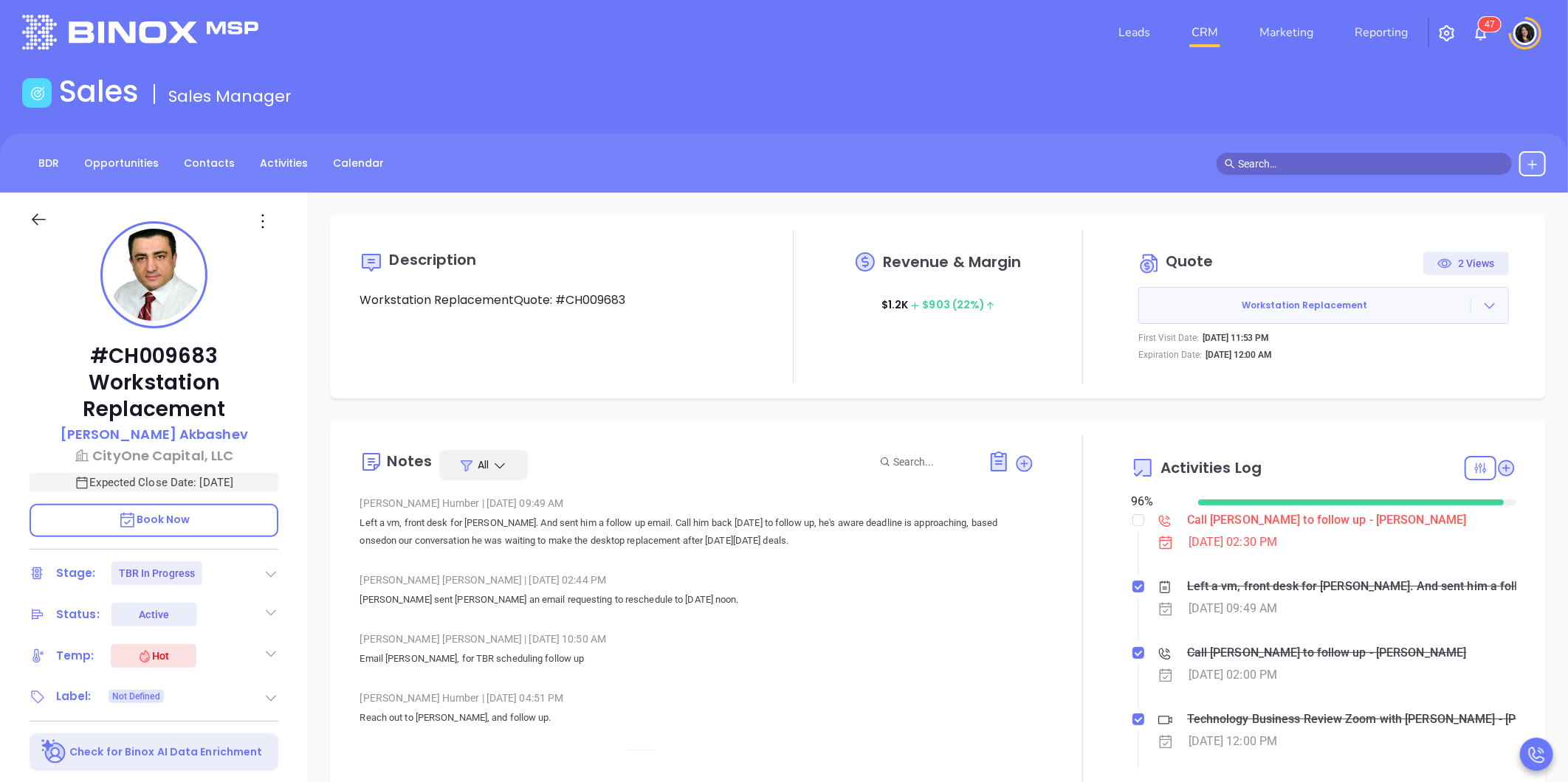
scroll to position [0, 0]
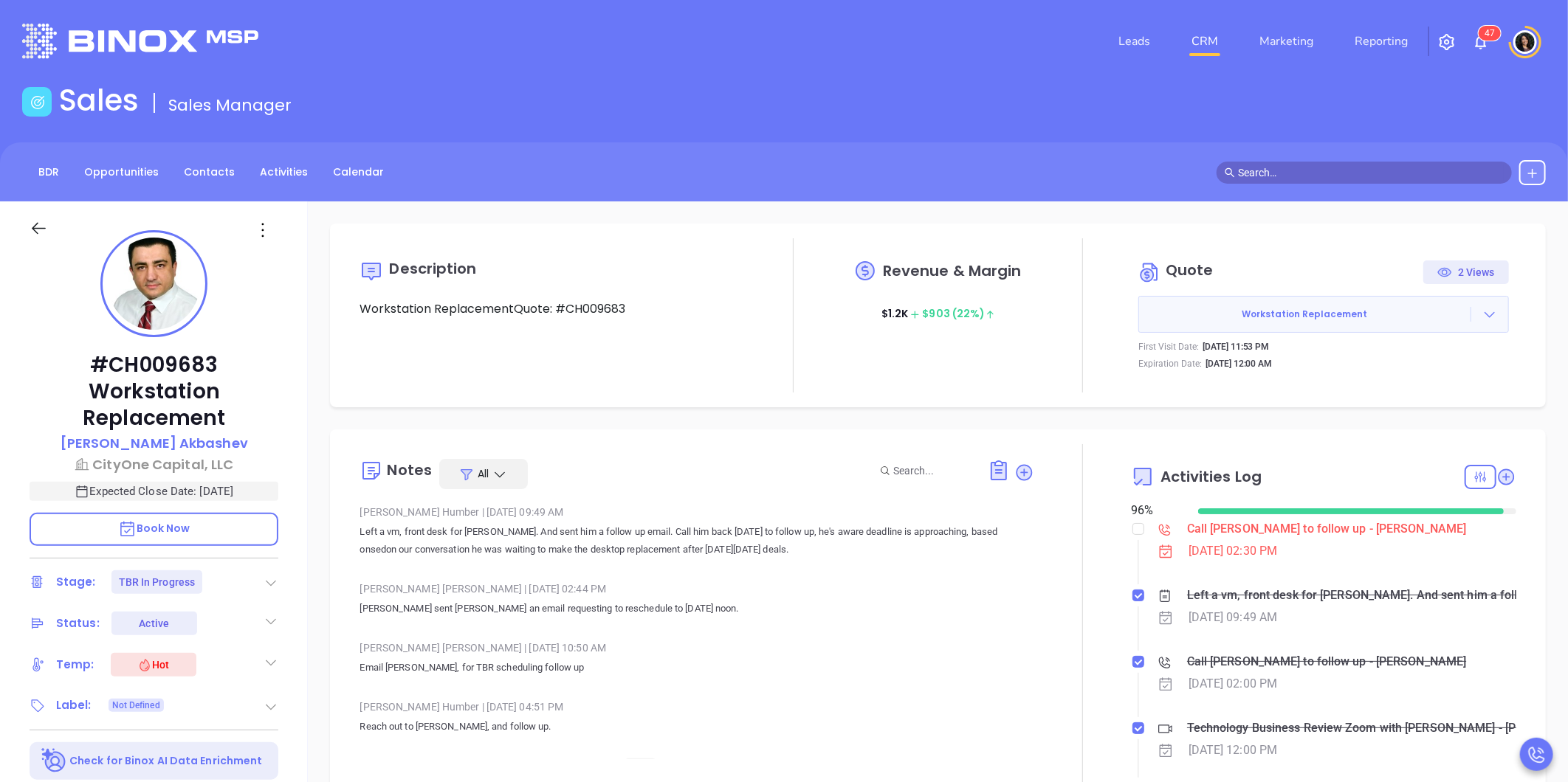
click at [1212, 41] on link "CRM" at bounding box center [1205, 41] width 38 height 30
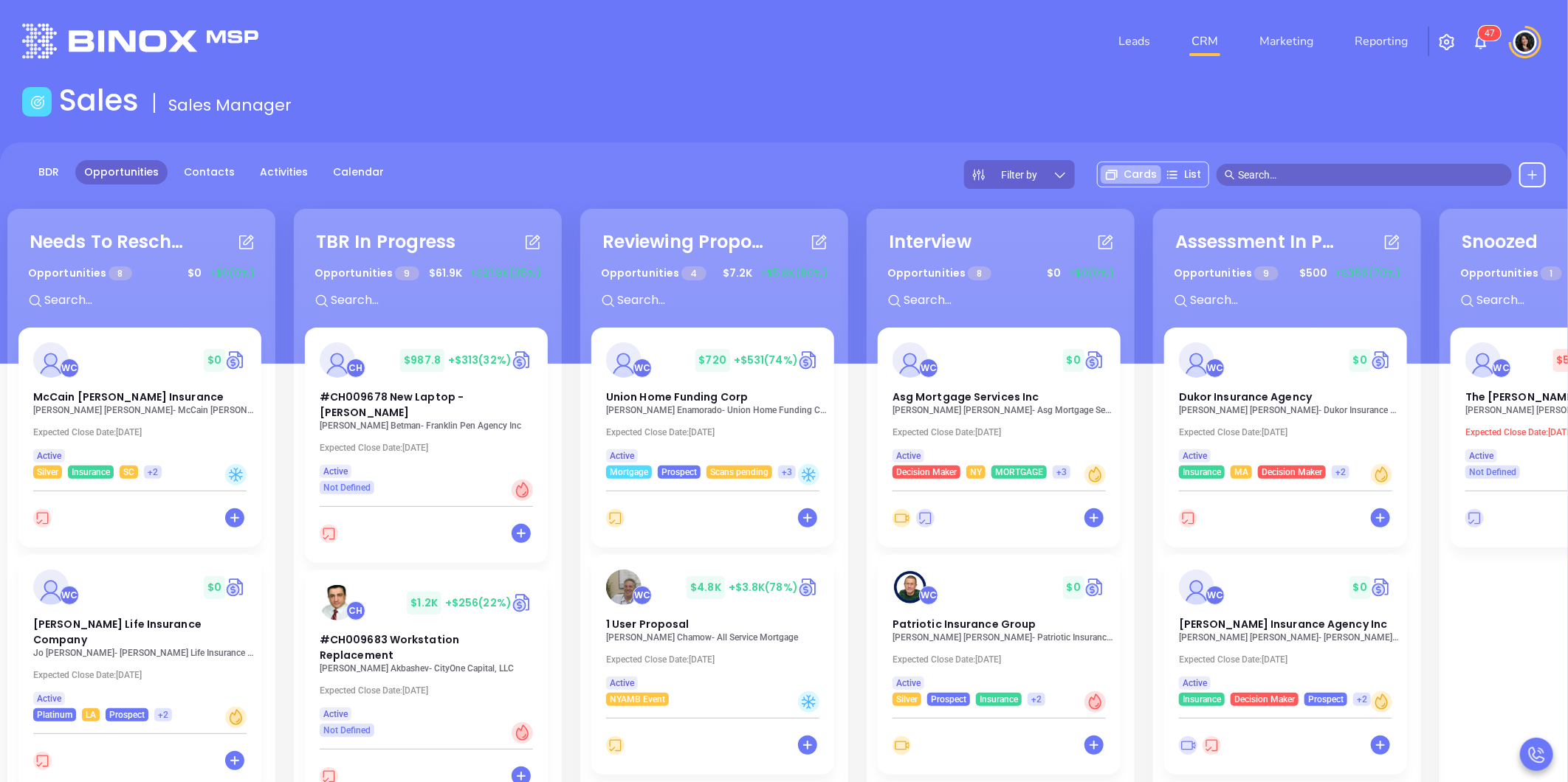
scroll to position [82, 0]
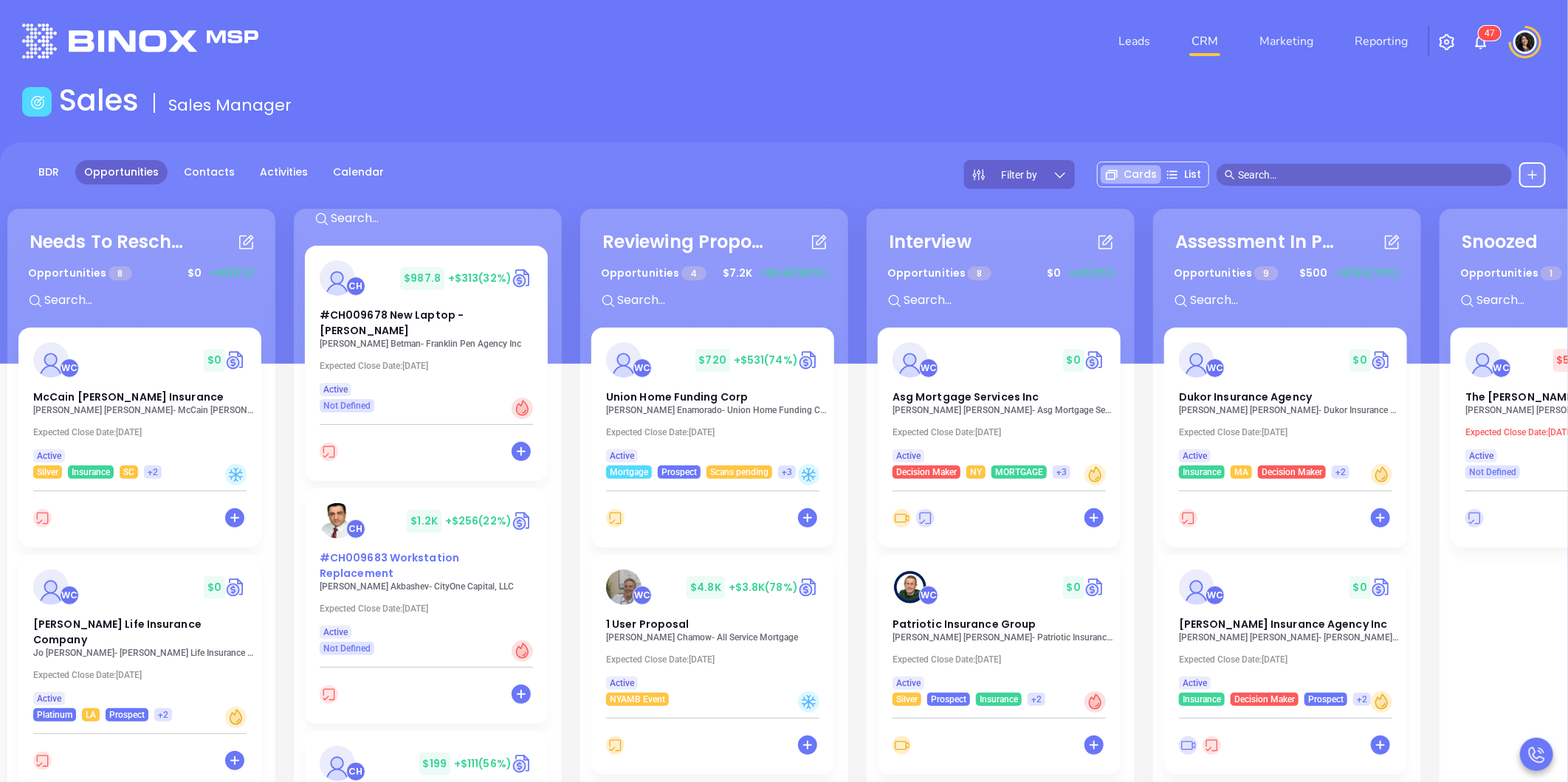
click at [394, 565] on div "#CH009683 Workstation Replacement" at bounding box center [426, 566] width 231 height 31
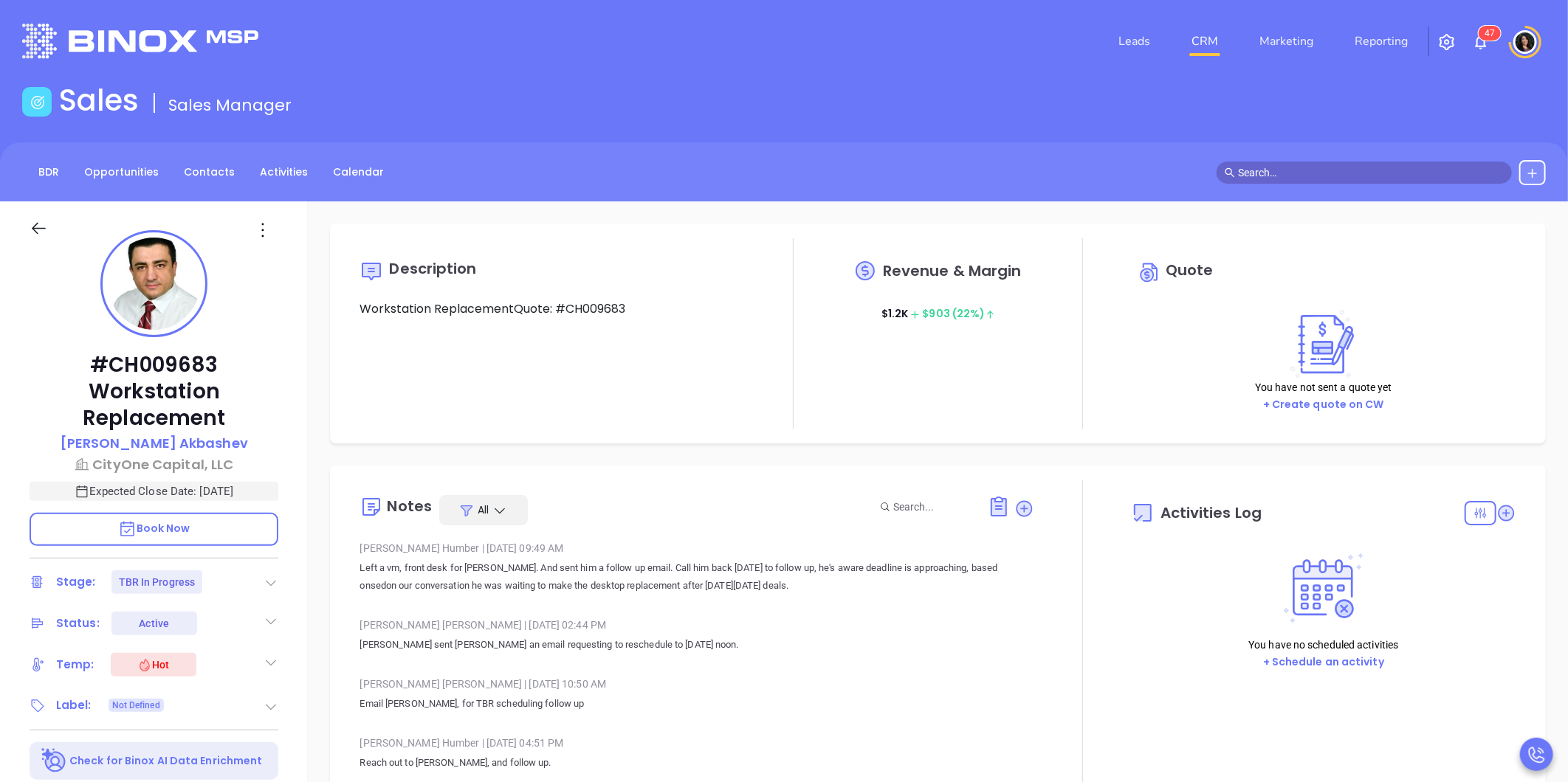
type input "[DATE]"
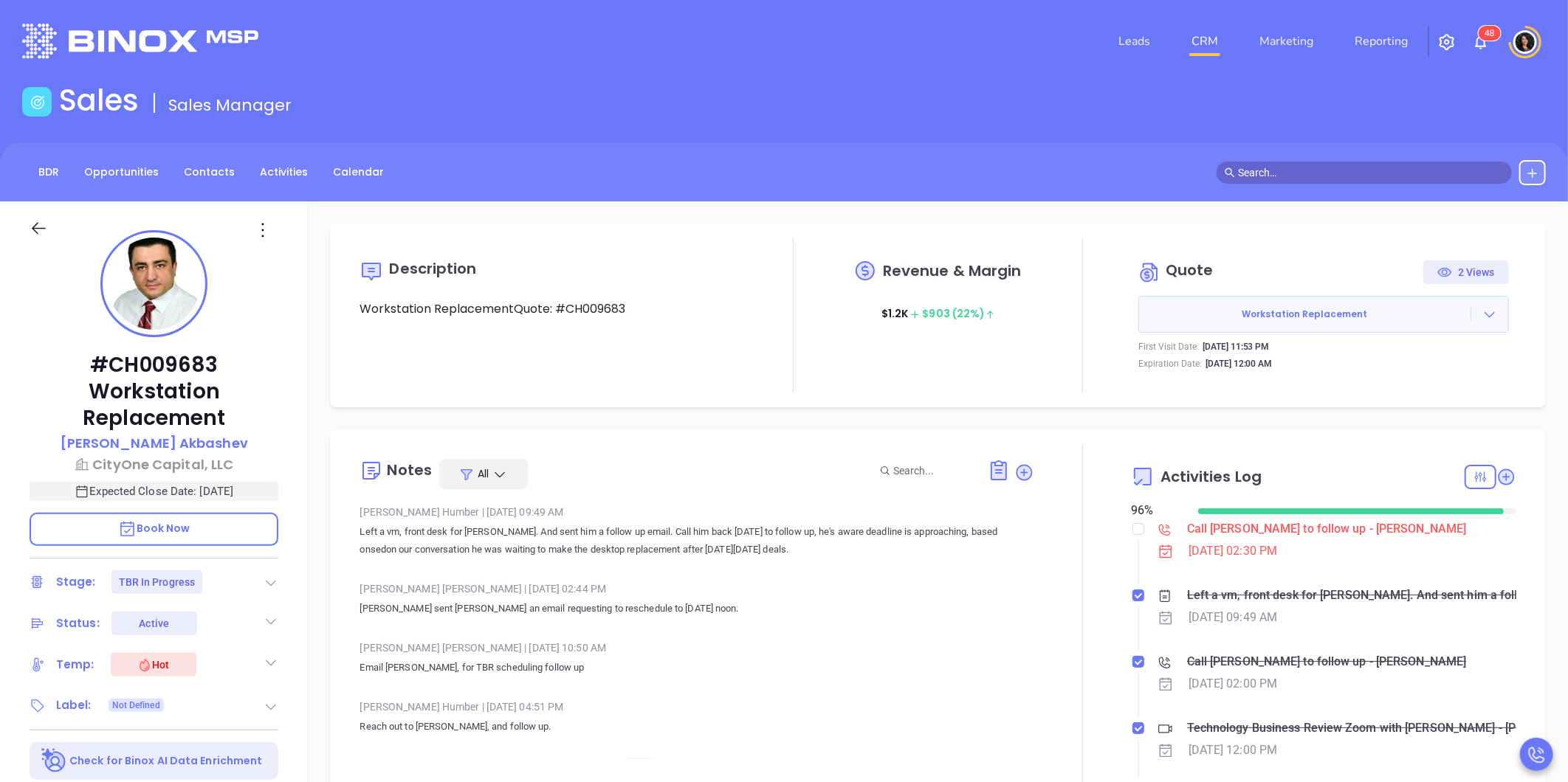
type input "[PERSON_NAME]"
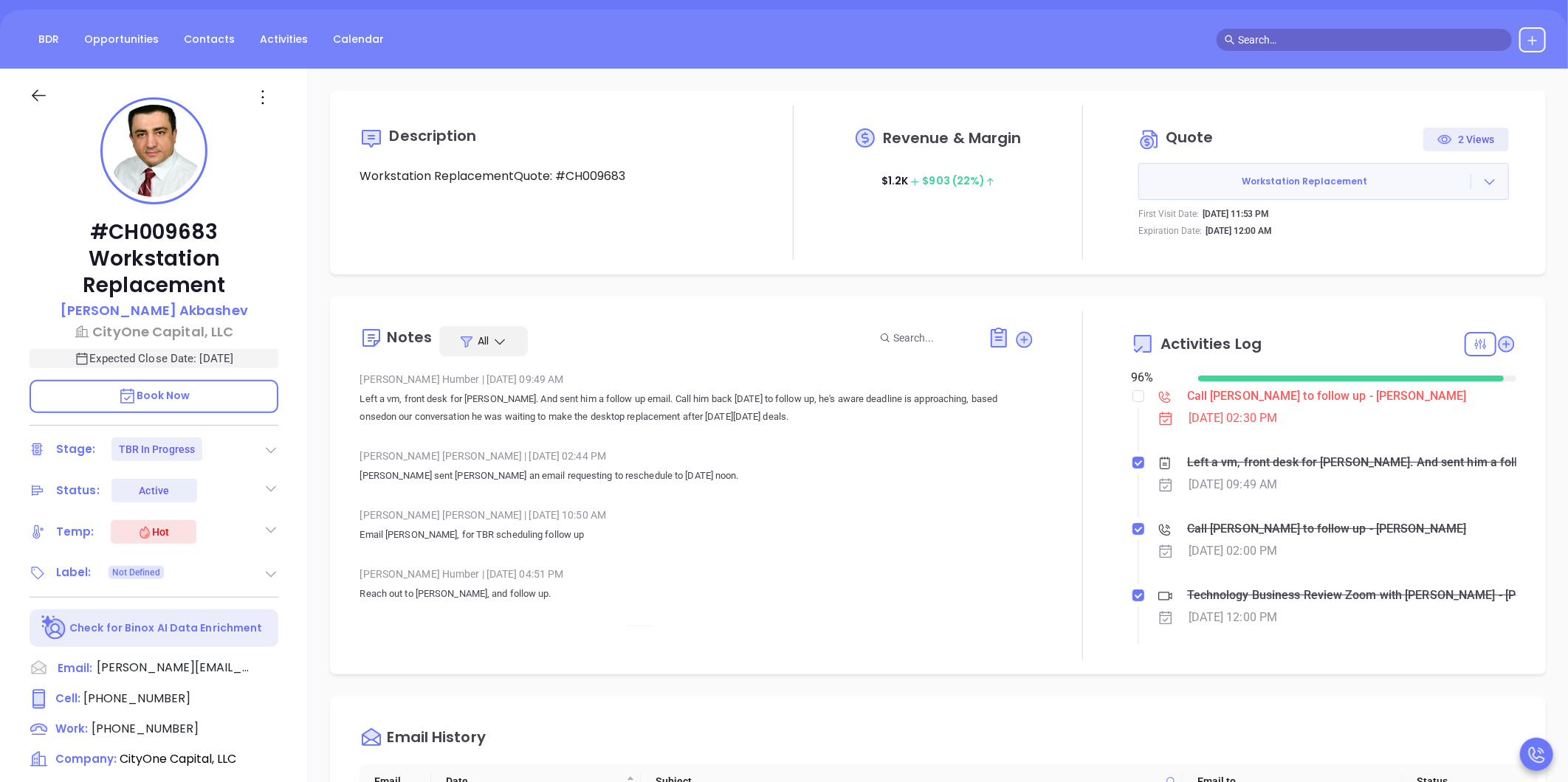
scroll to position [246, 0]
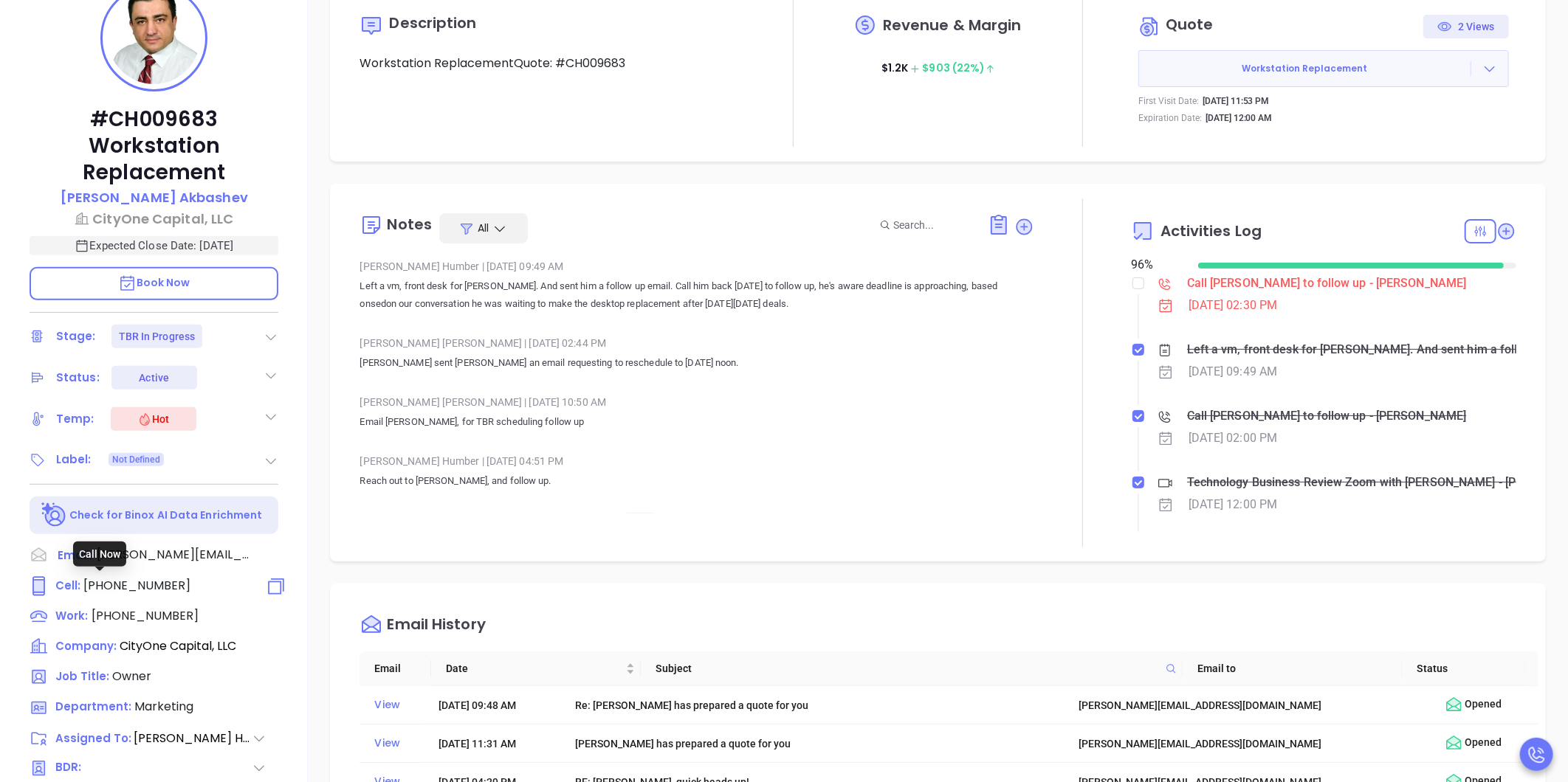
click at [146, 583] on span "(347) 870-1657" at bounding box center [137, 586] width 107 height 17
type input "(347) 870-1657"
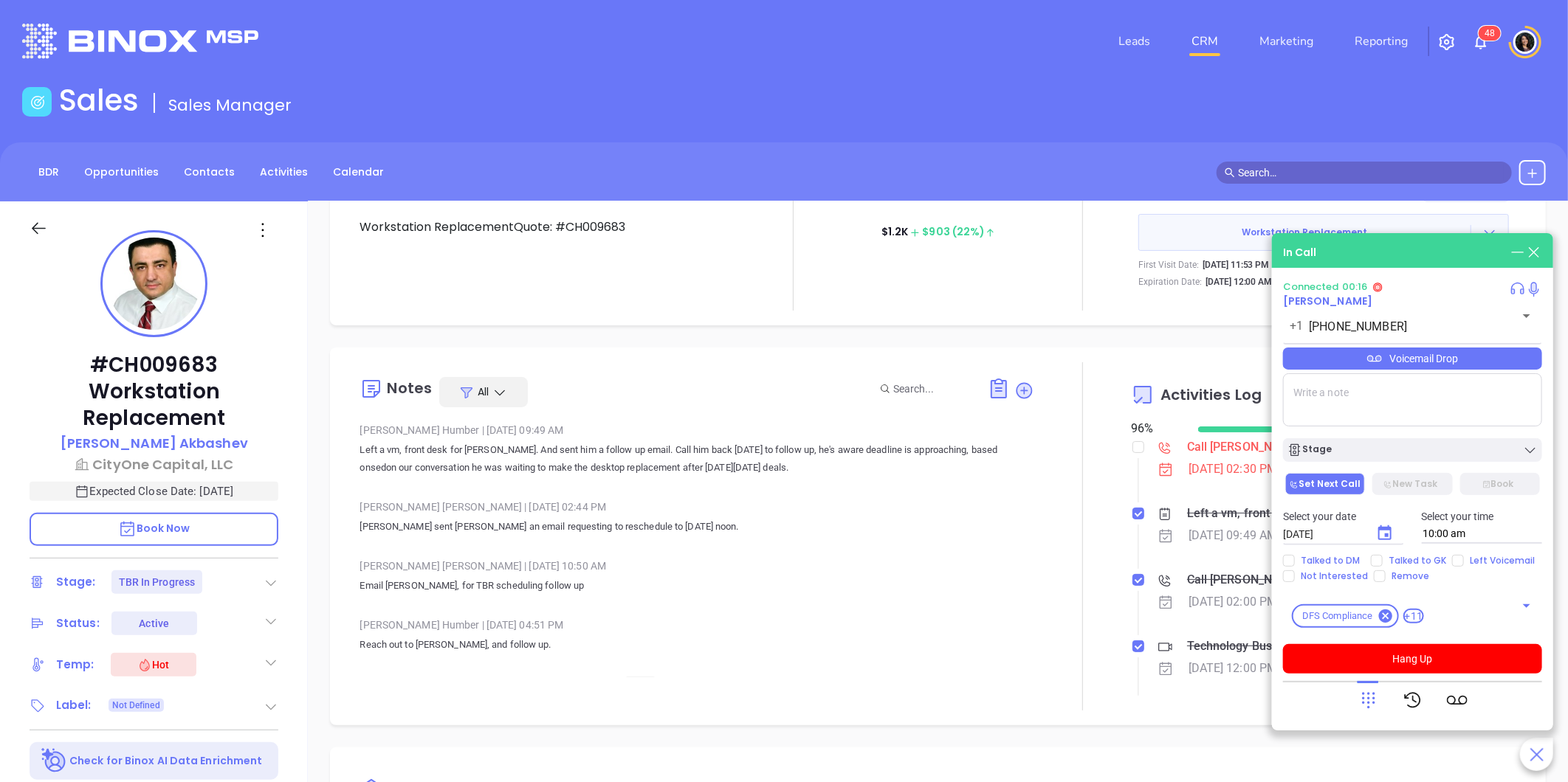
scroll to position [0, 0]
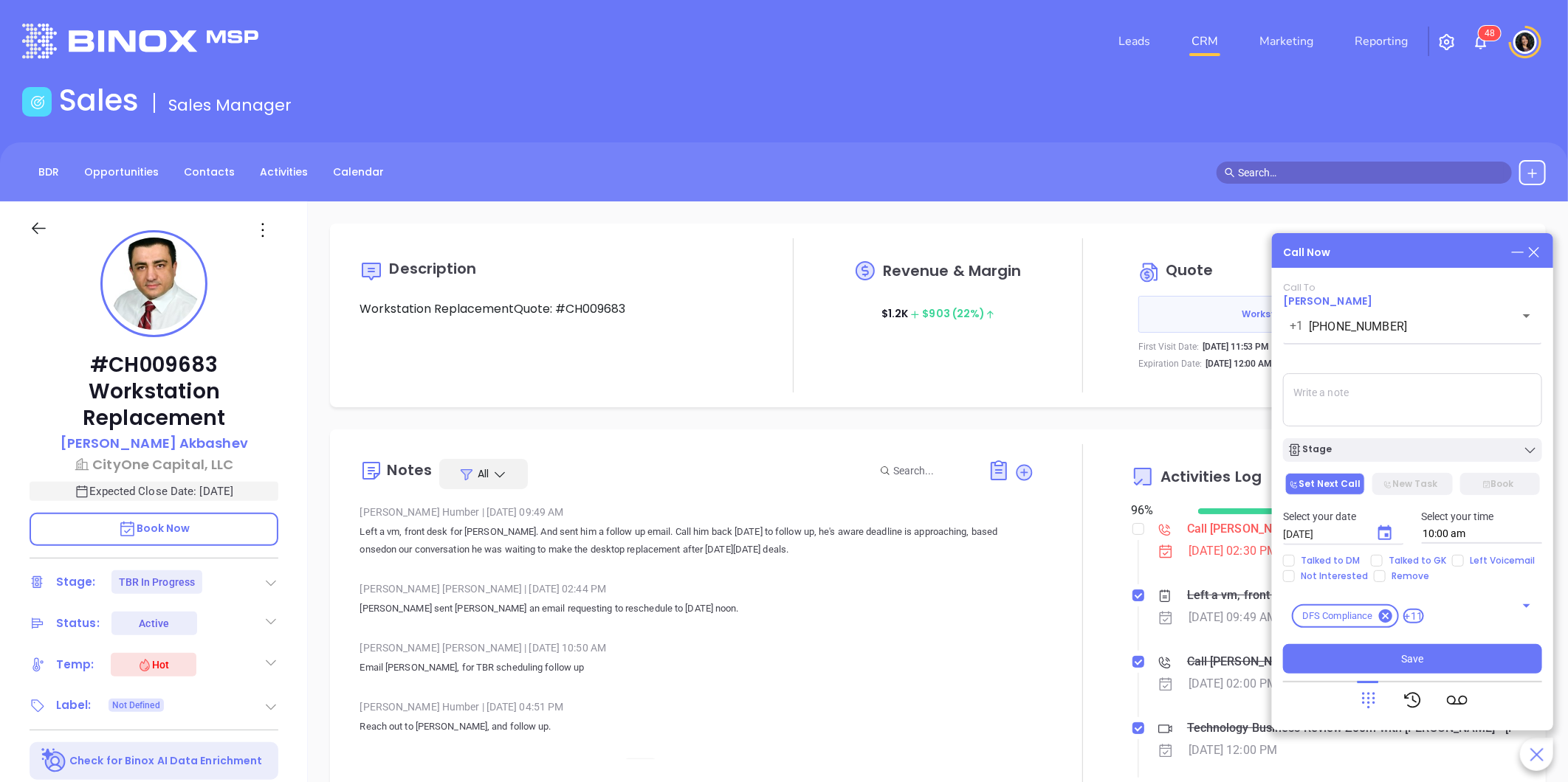
drag, startPoint x: 1533, startPoint y: 252, endPoint x: 1488, endPoint y: 307, distance: 71.1
click at [1533, 252] on icon at bounding box center [1534, 252] width 16 height 16
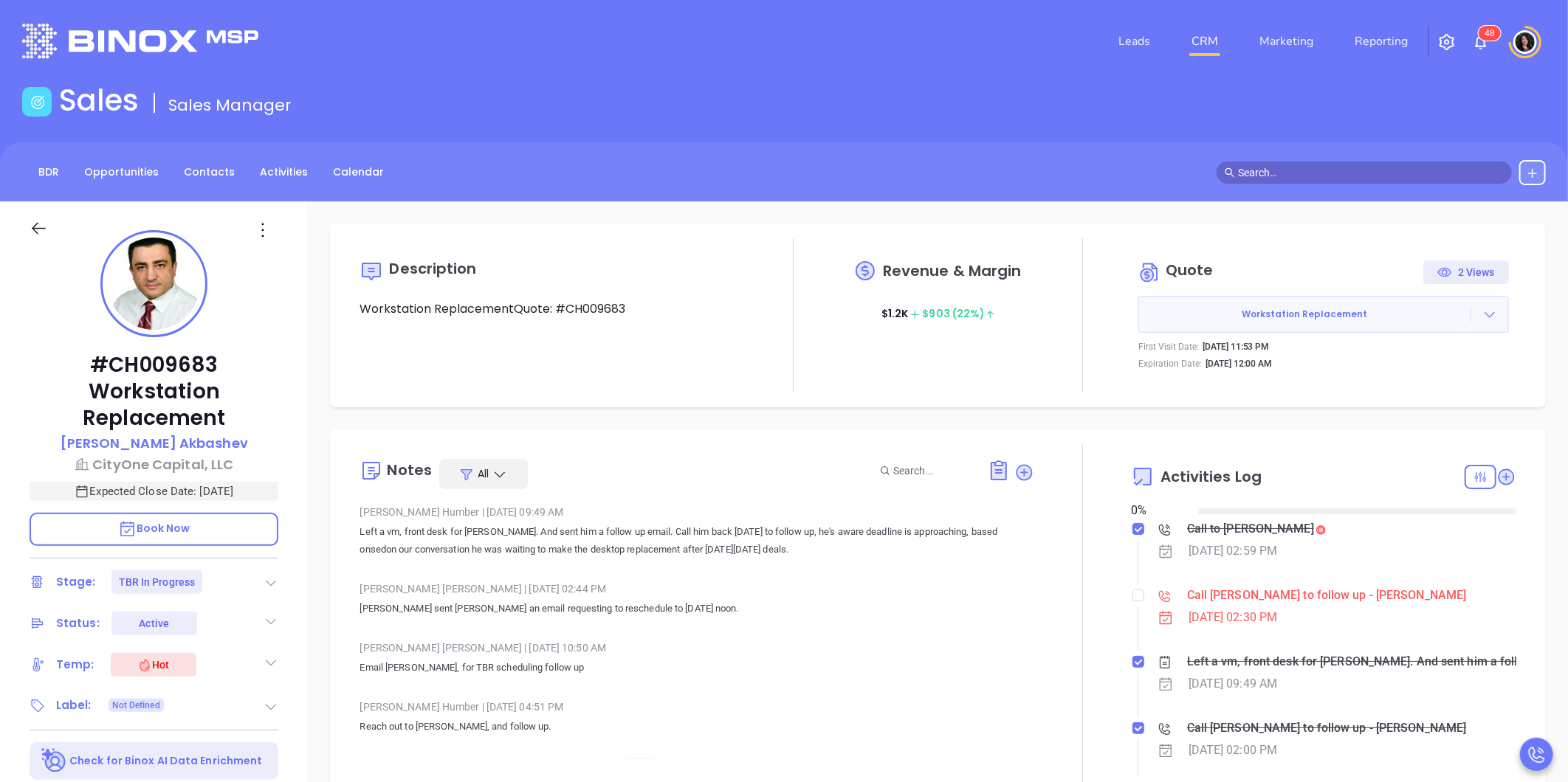
type input "[DATE]"
click at [1132, 594] on input "checkbox" at bounding box center [1138, 596] width 11 height 11
checkbox input "true"
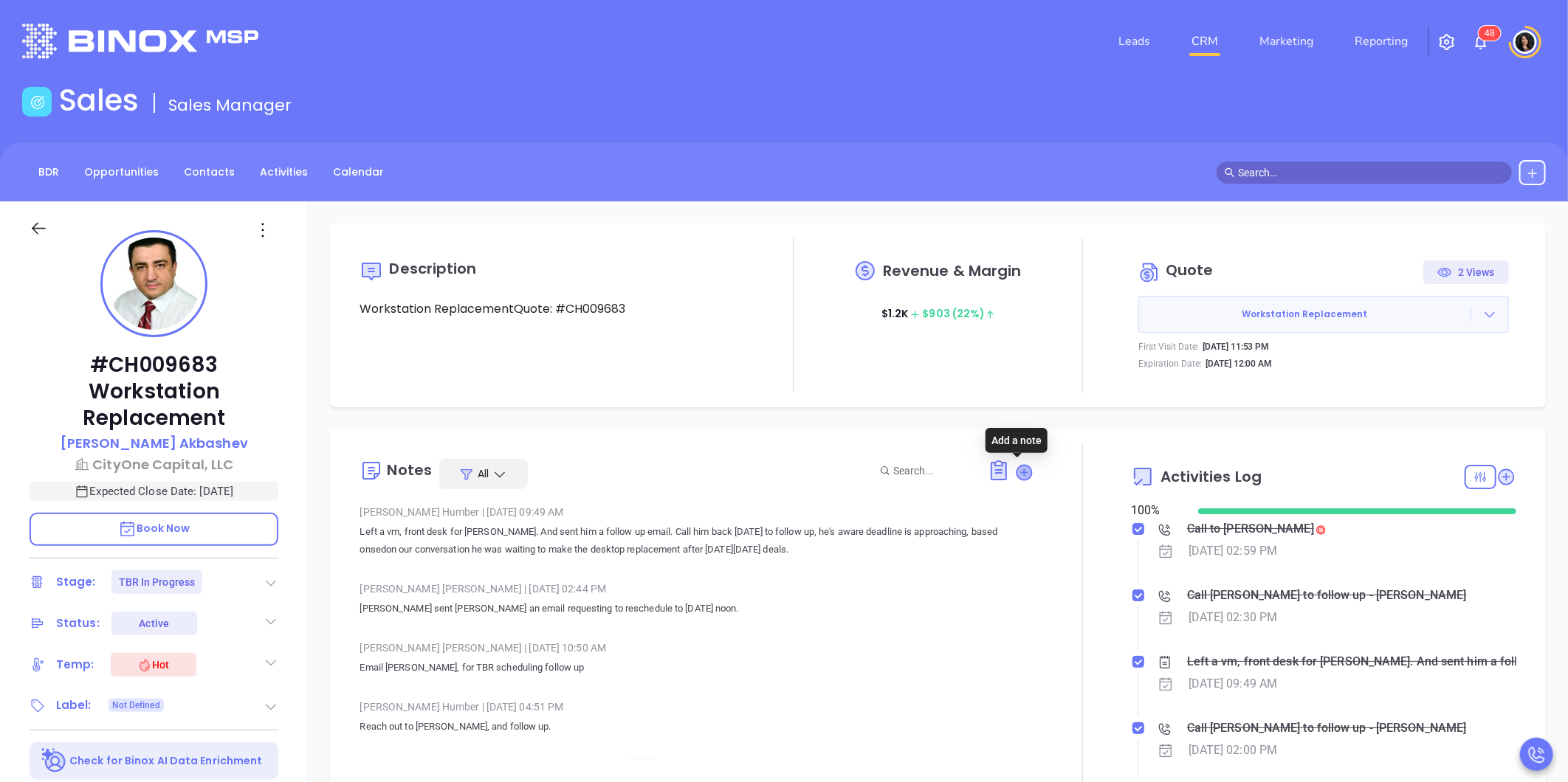
click at [1017, 474] on icon at bounding box center [1024, 471] width 14 height 14
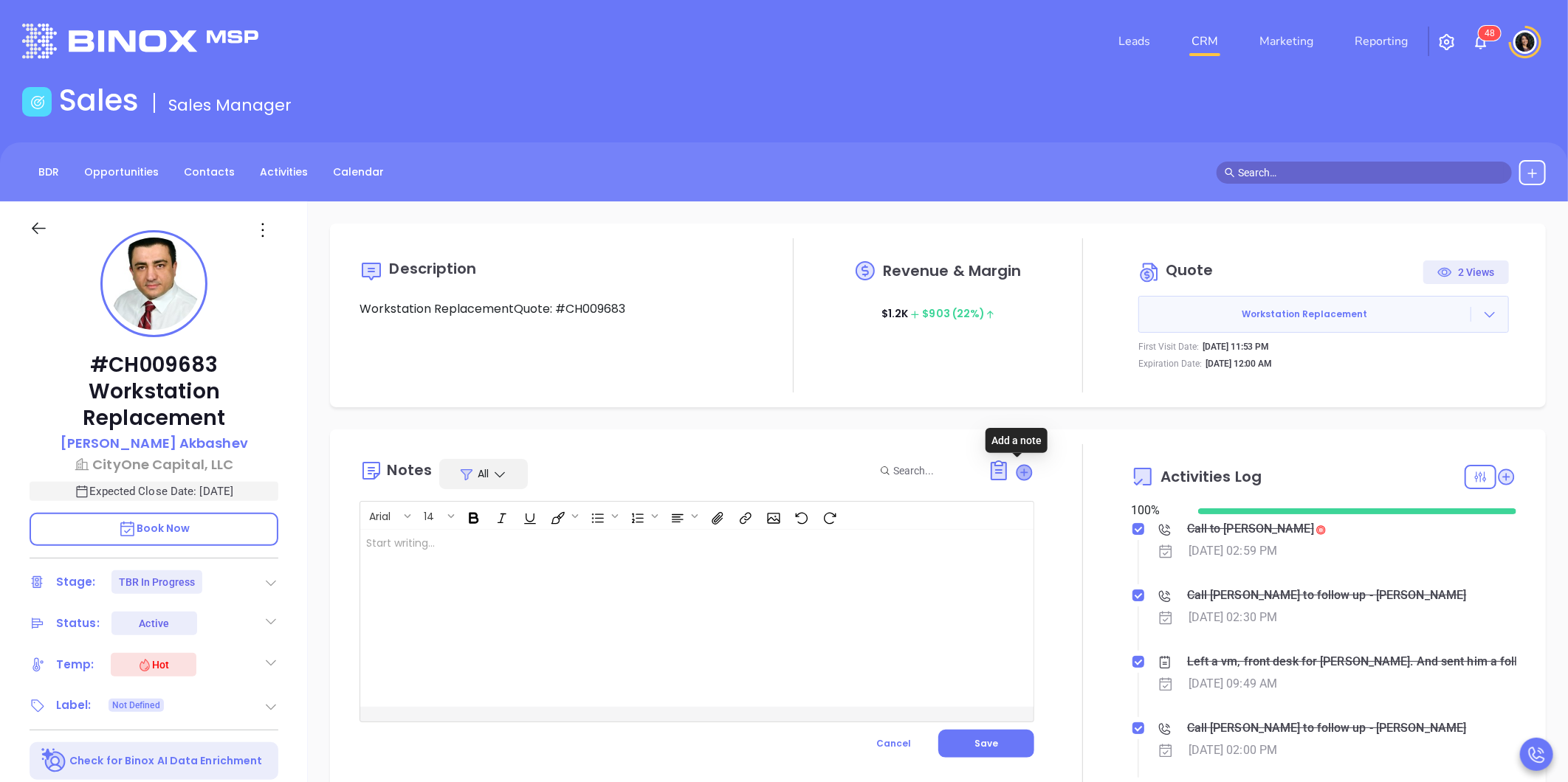
type input "[PERSON_NAME]"
click at [720, 606] on div at bounding box center [673, 618] width 626 height 177
click at [986, 742] on span "Save" at bounding box center [986, 743] width 24 height 12
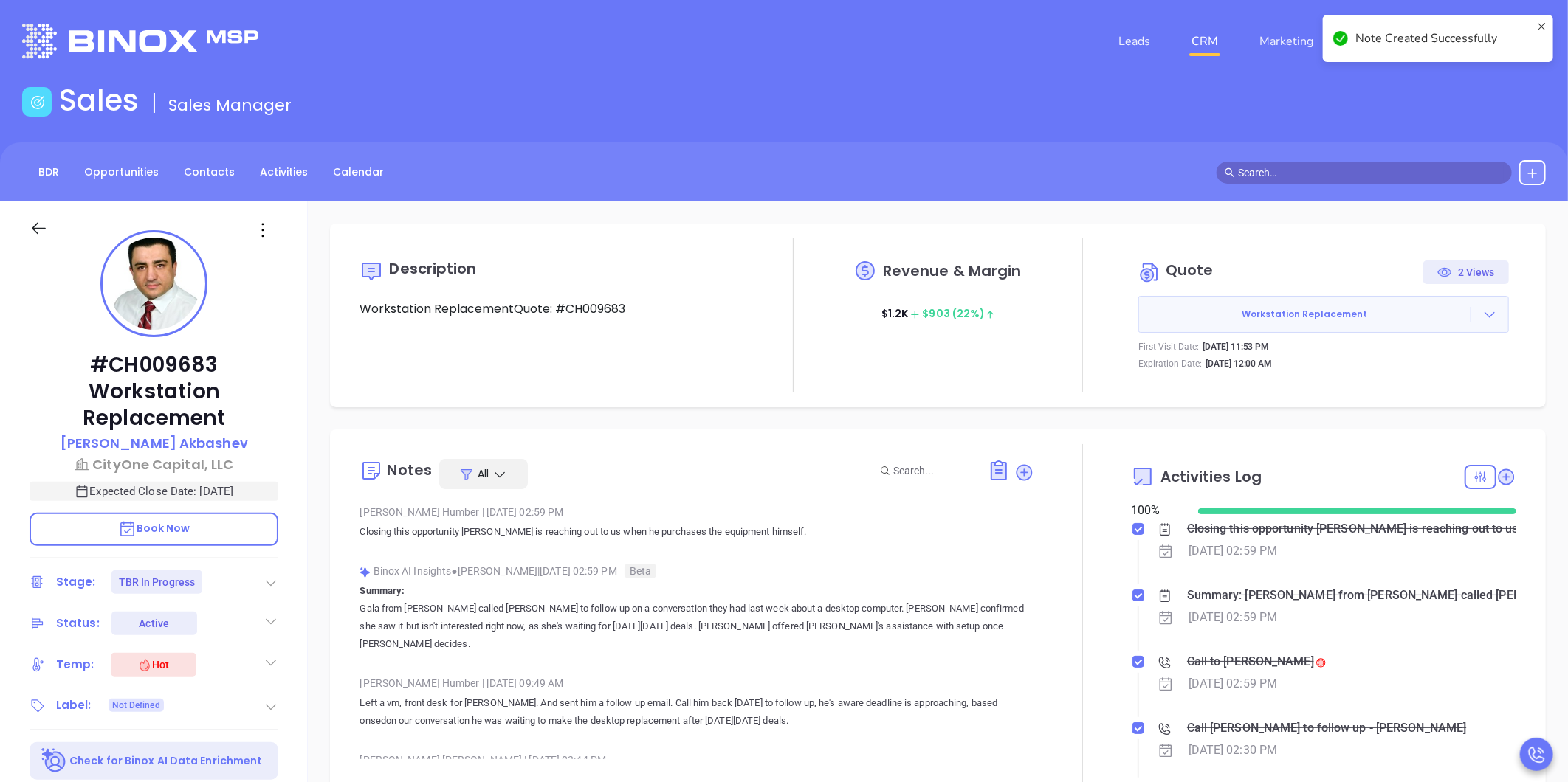
click at [277, 579] on icon at bounding box center [271, 582] width 14 height 14
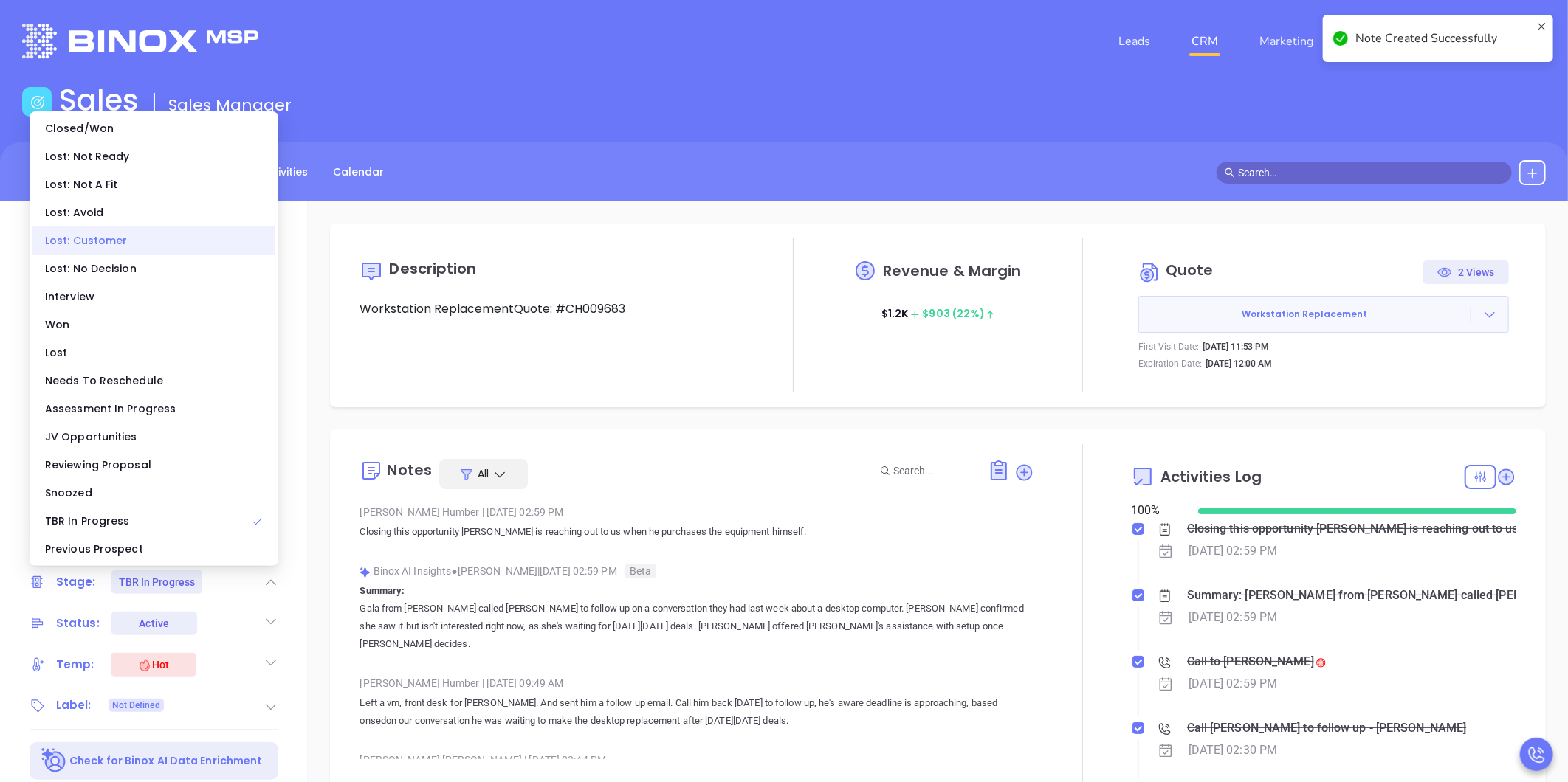
click at [143, 240] on div "Lost: Customer" at bounding box center [154, 240] width 243 height 28
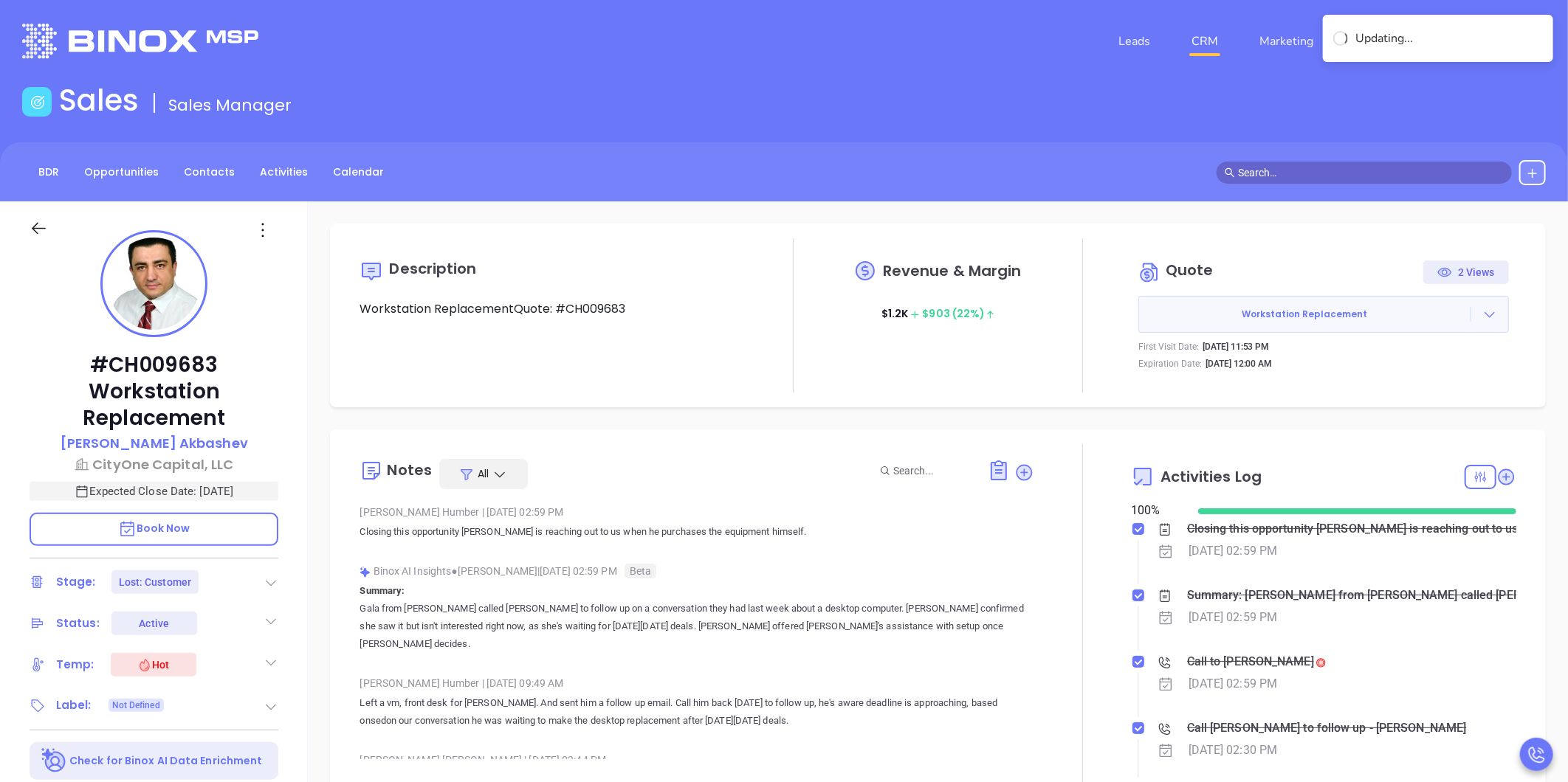
click at [1211, 44] on link "CRM" at bounding box center [1205, 41] width 38 height 30
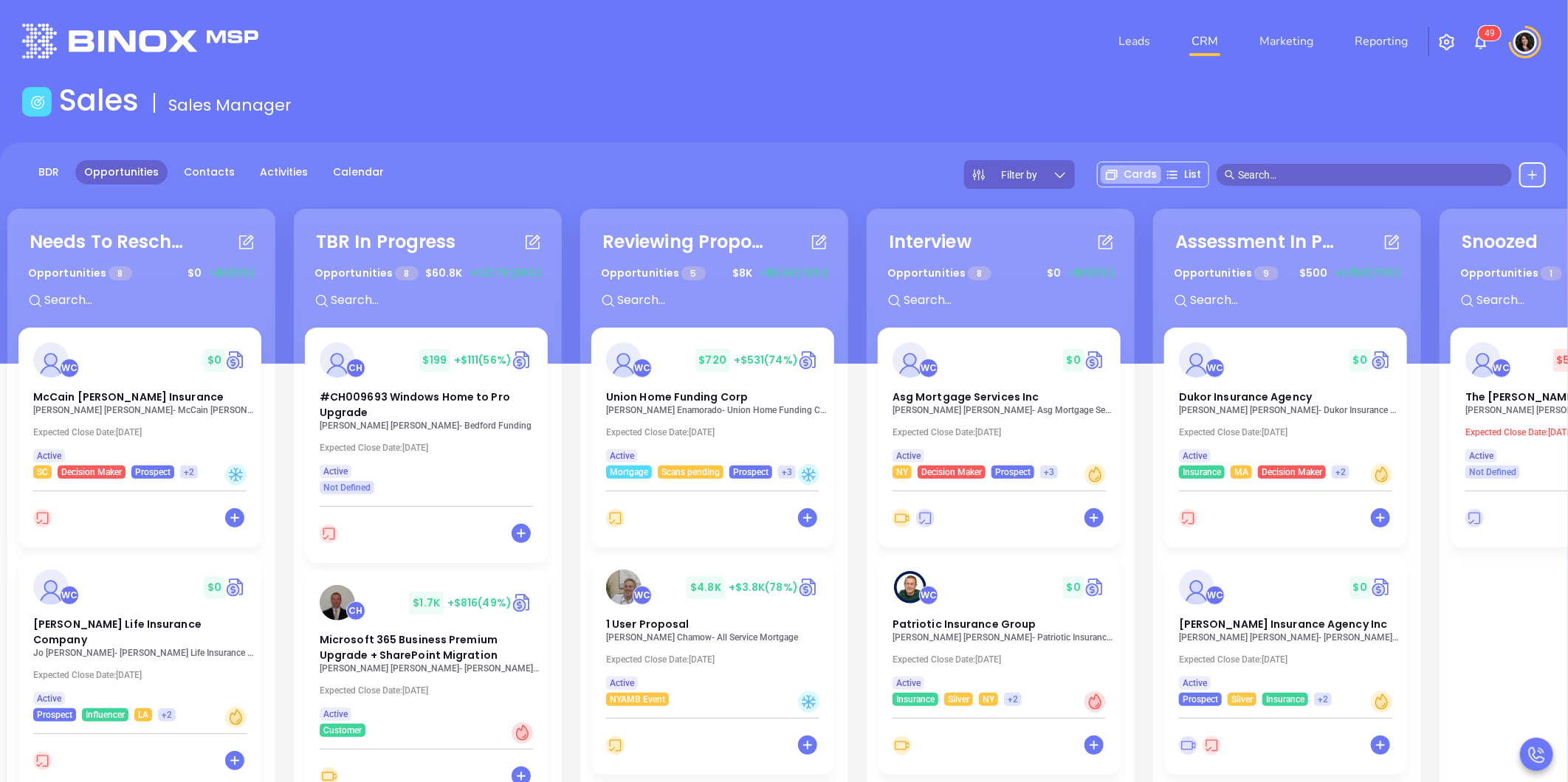
click at [1273, 170] on input "text" at bounding box center [1371, 174] width 266 height 16
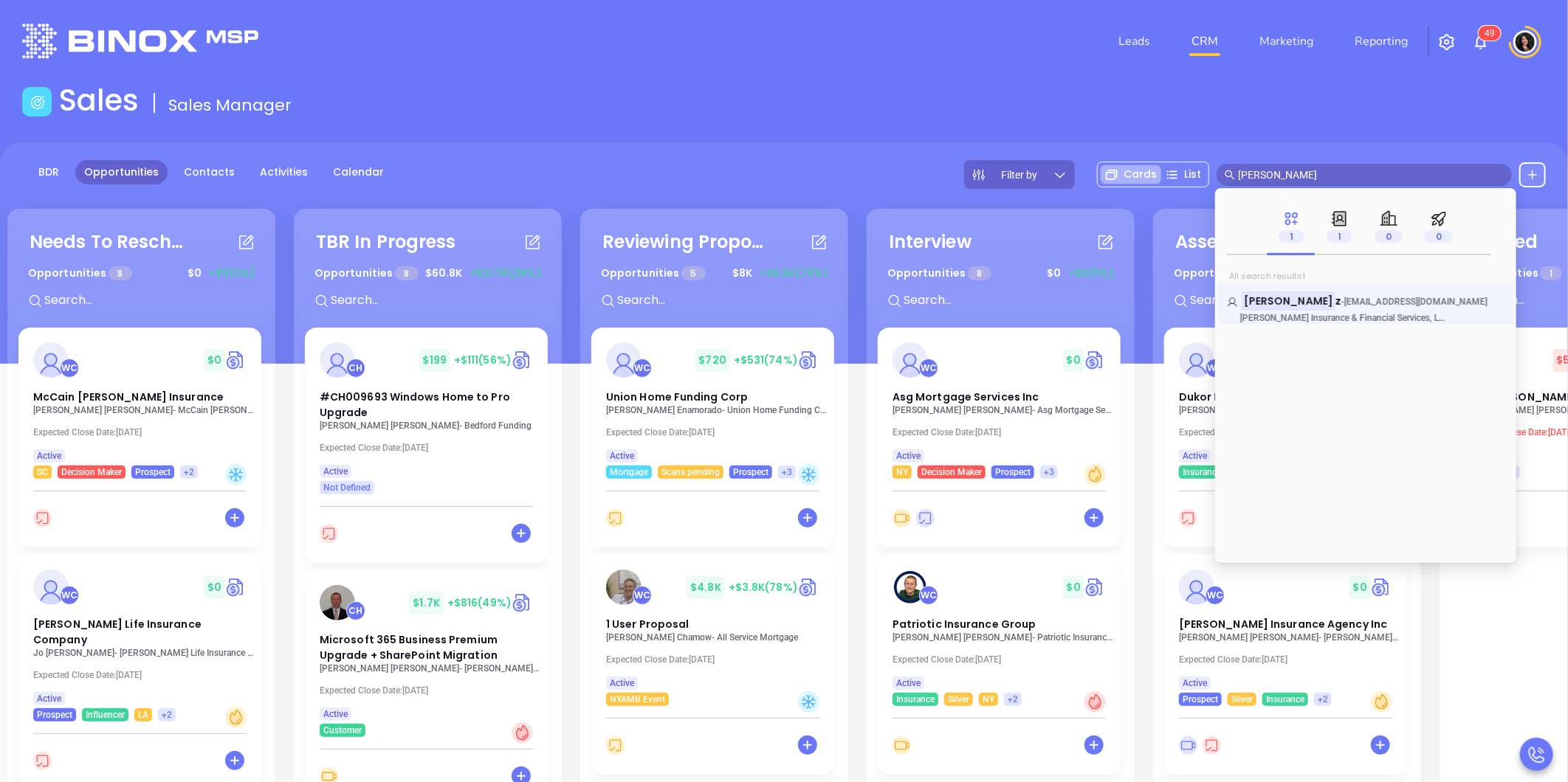
type input "daniel lope"
click at [1339, 322] on span "[PERSON_NAME] Insurance & Financial Services, LLC" at bounding box center [1344, 317] width 208 height 11
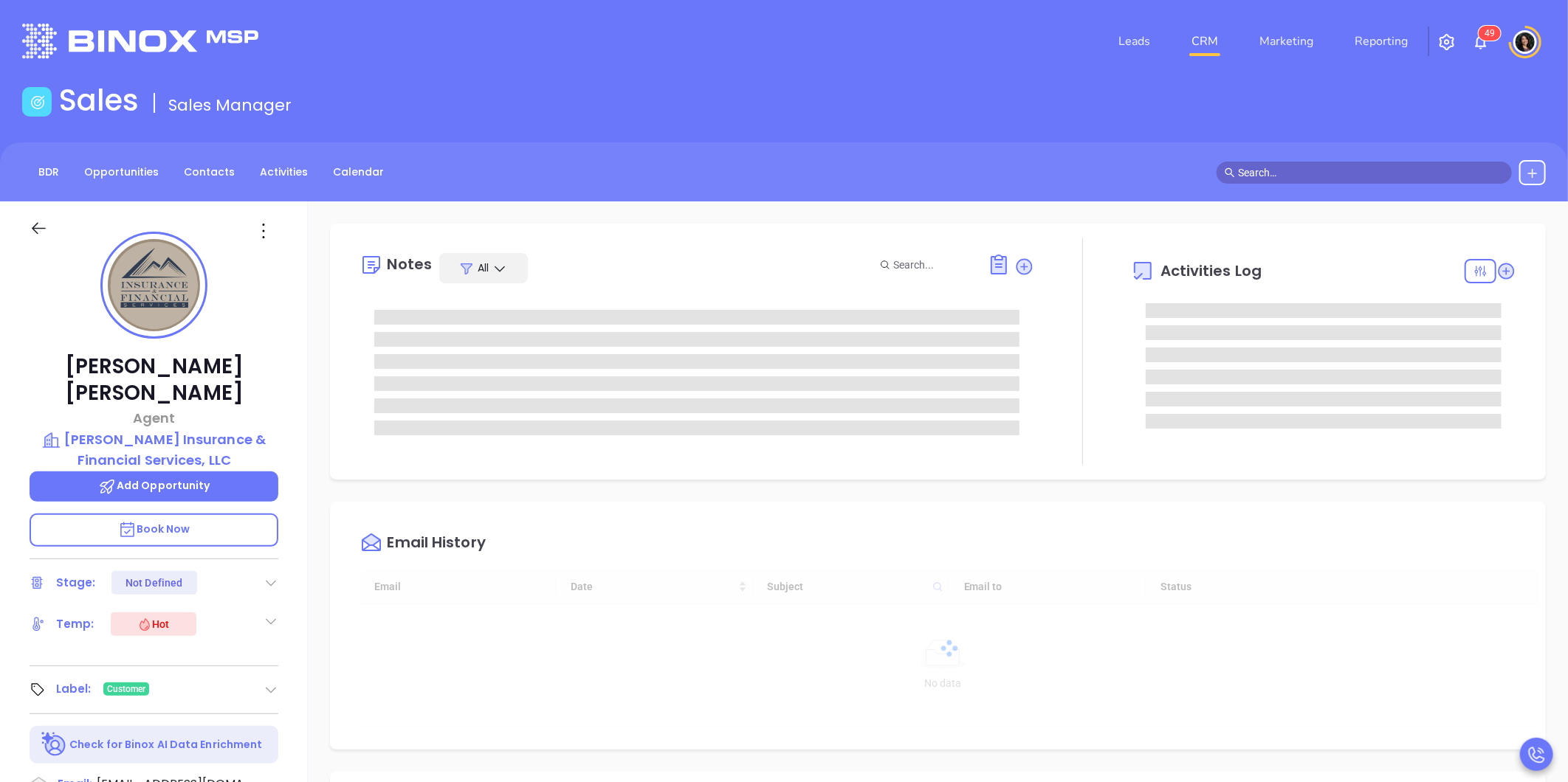
type input "[DATE]"
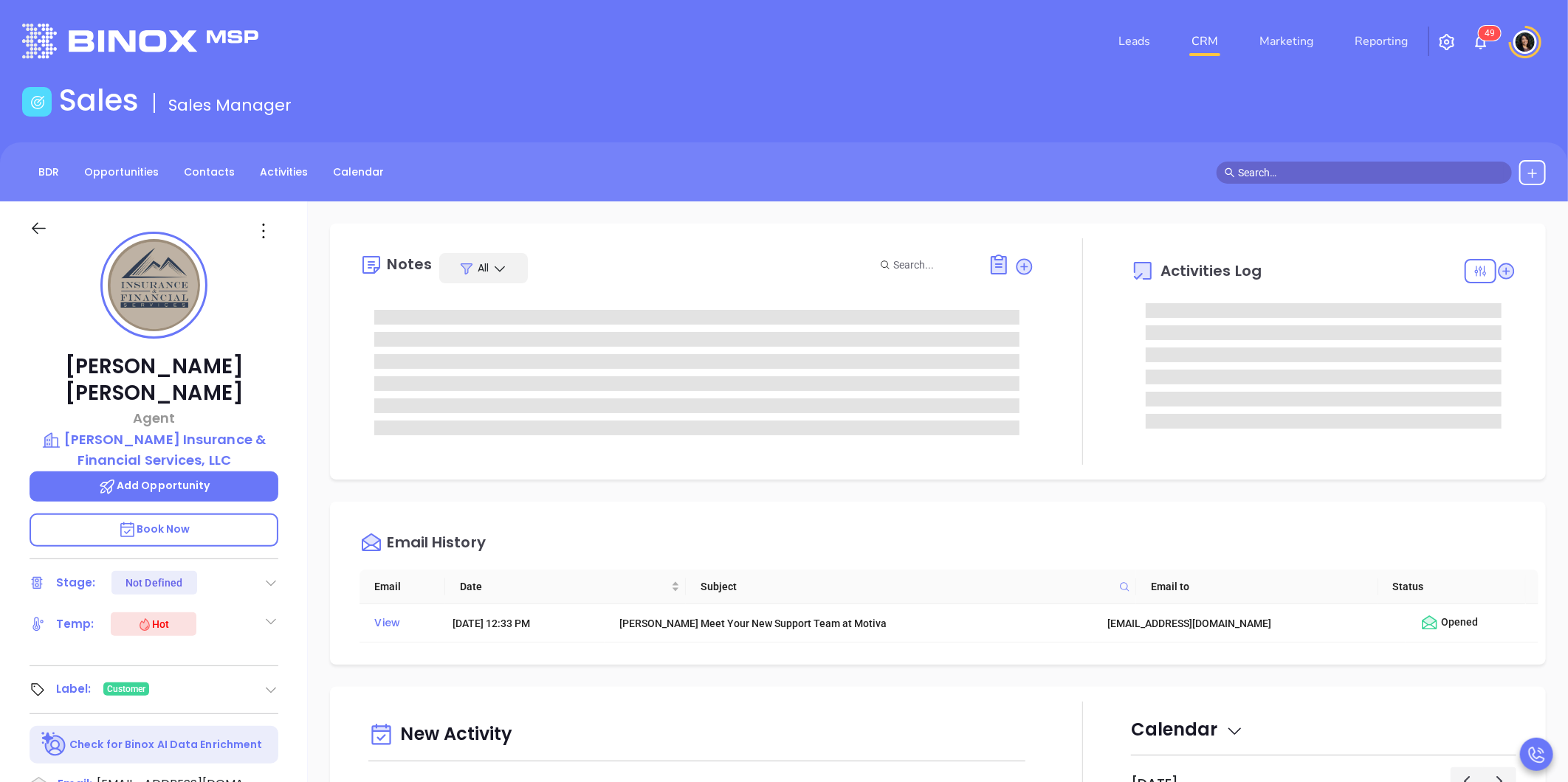
type input "[PERSON_NAME]"
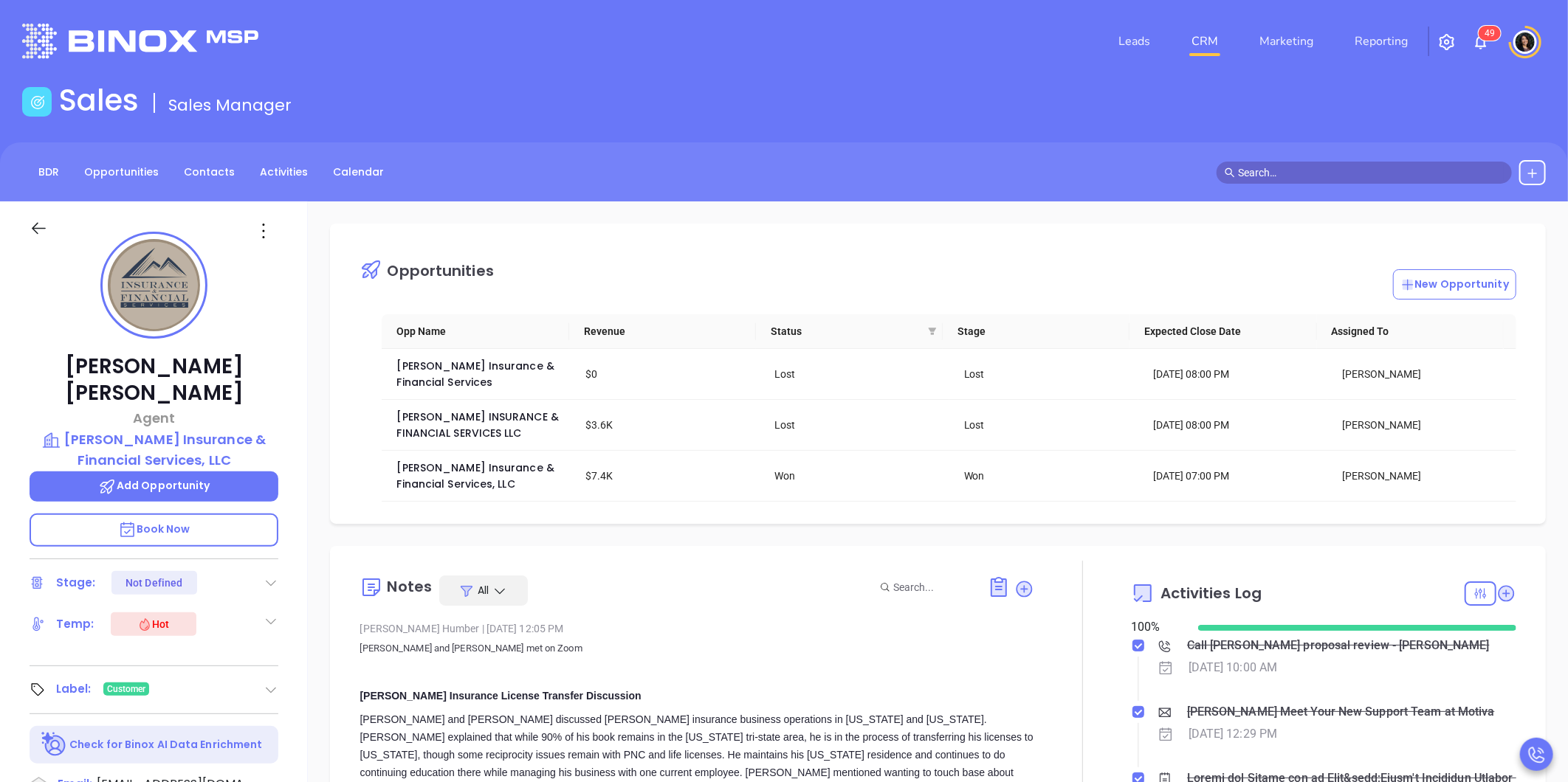
scroll to position [163, 0]
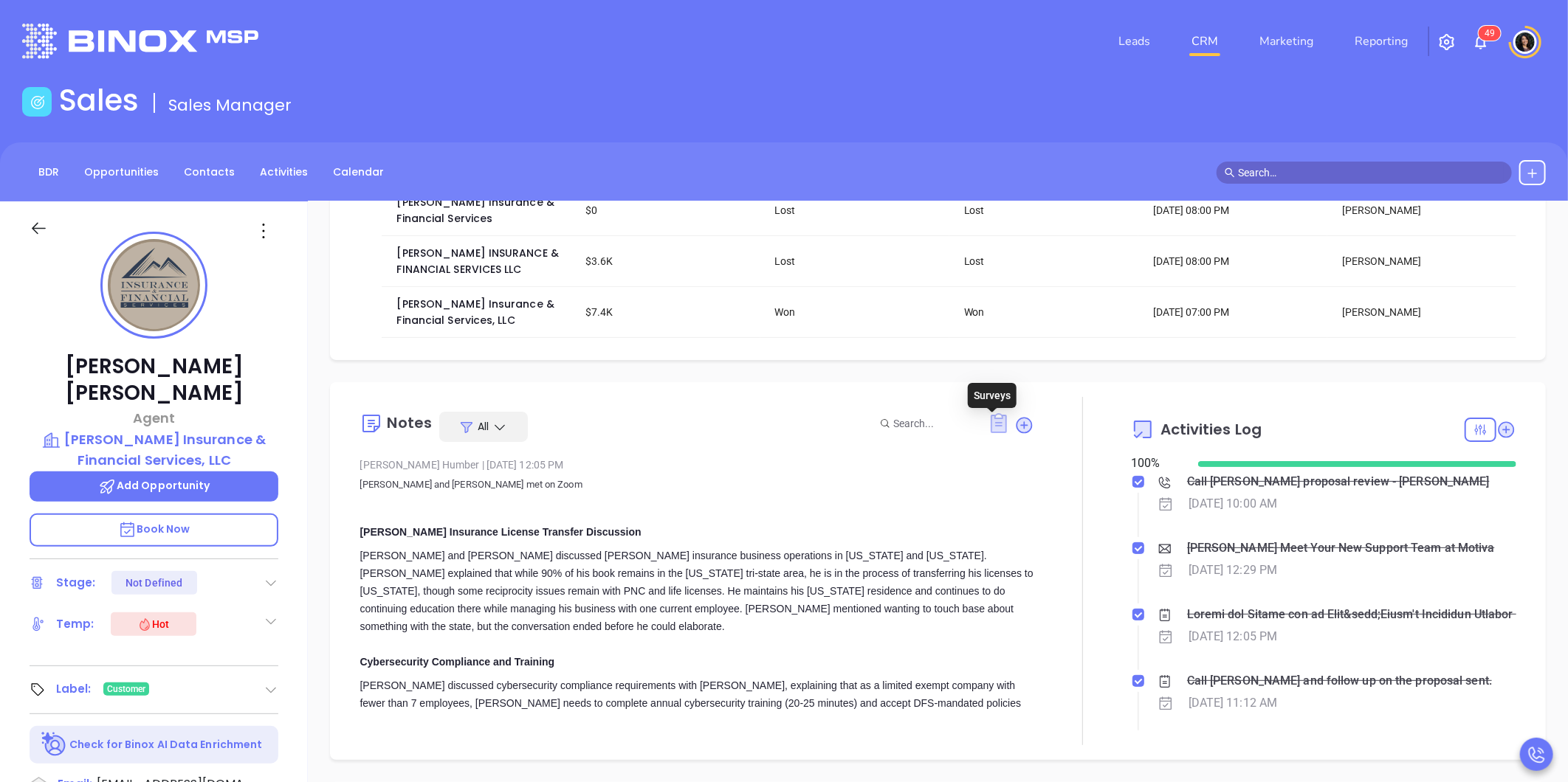
click at [999, 431] on icon at bounding box center [998, 423] width 16 height 20
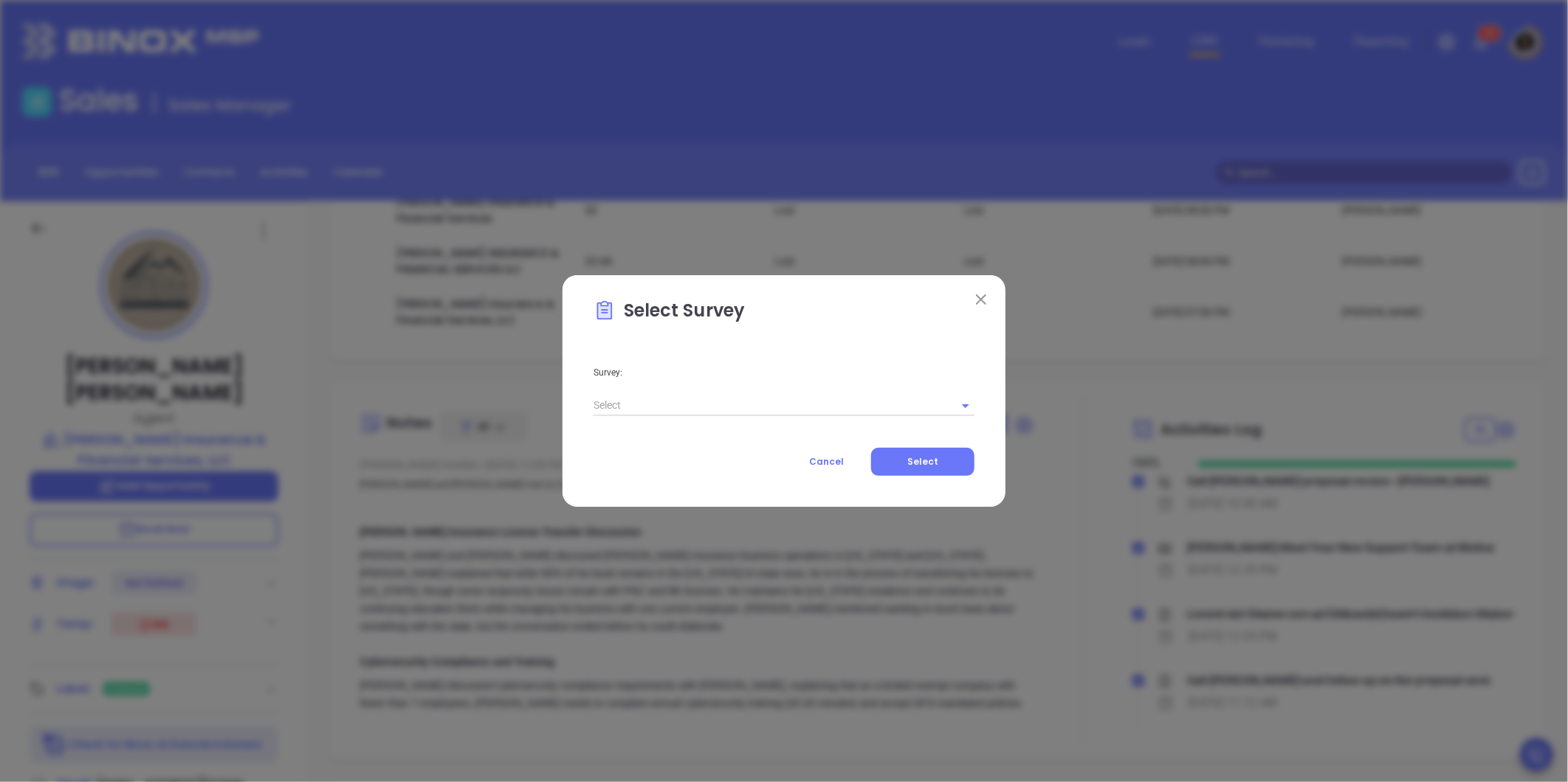
click at [783, 400] on input "text" at bounding box center [763, 405] width 339 height 21
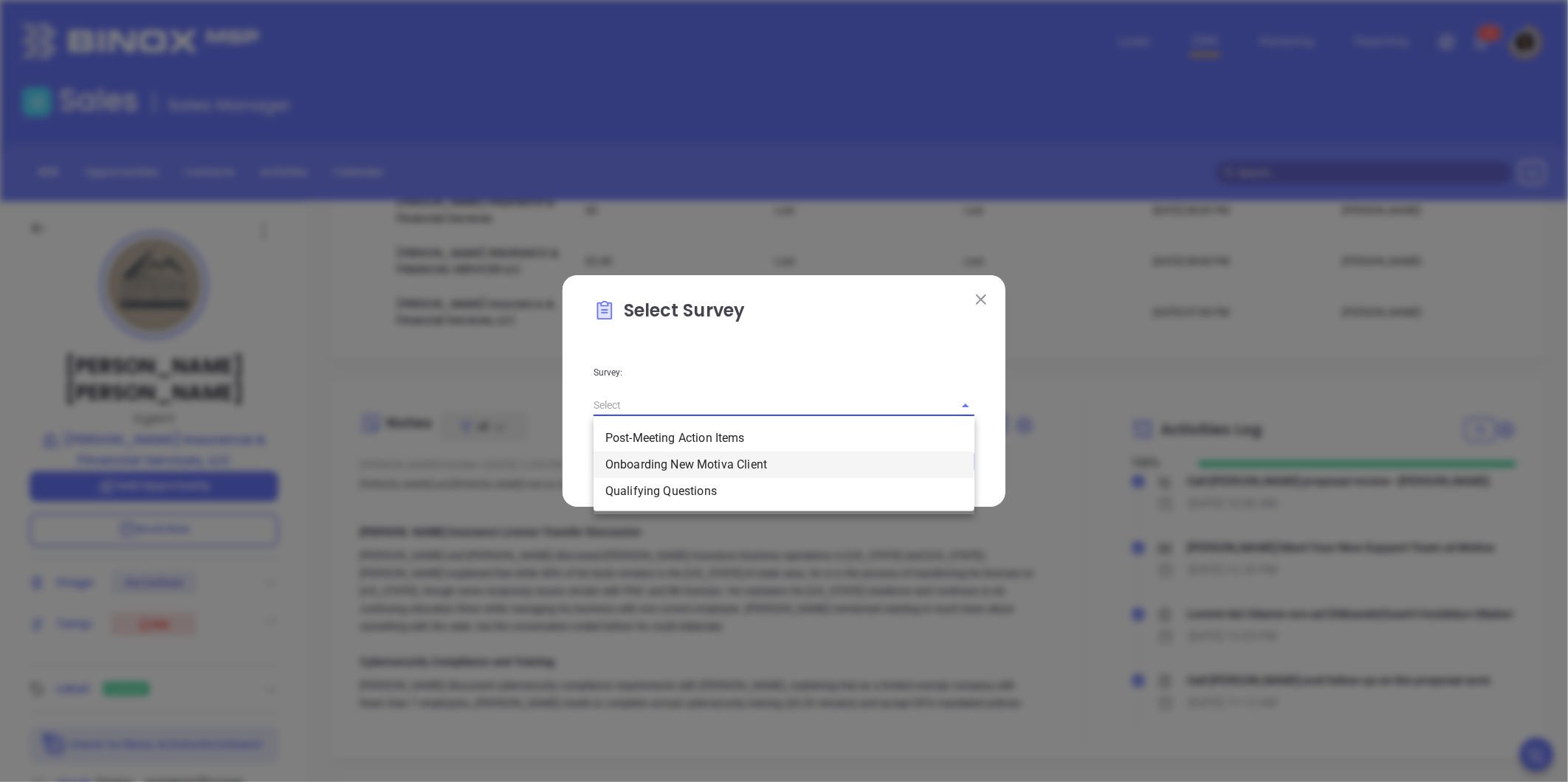
click at [728, 455] on li "Onboarding New Motiva Client" at bounding box center [784, 466] width 381 height 27
type input "Onboarding New Motiva Client"
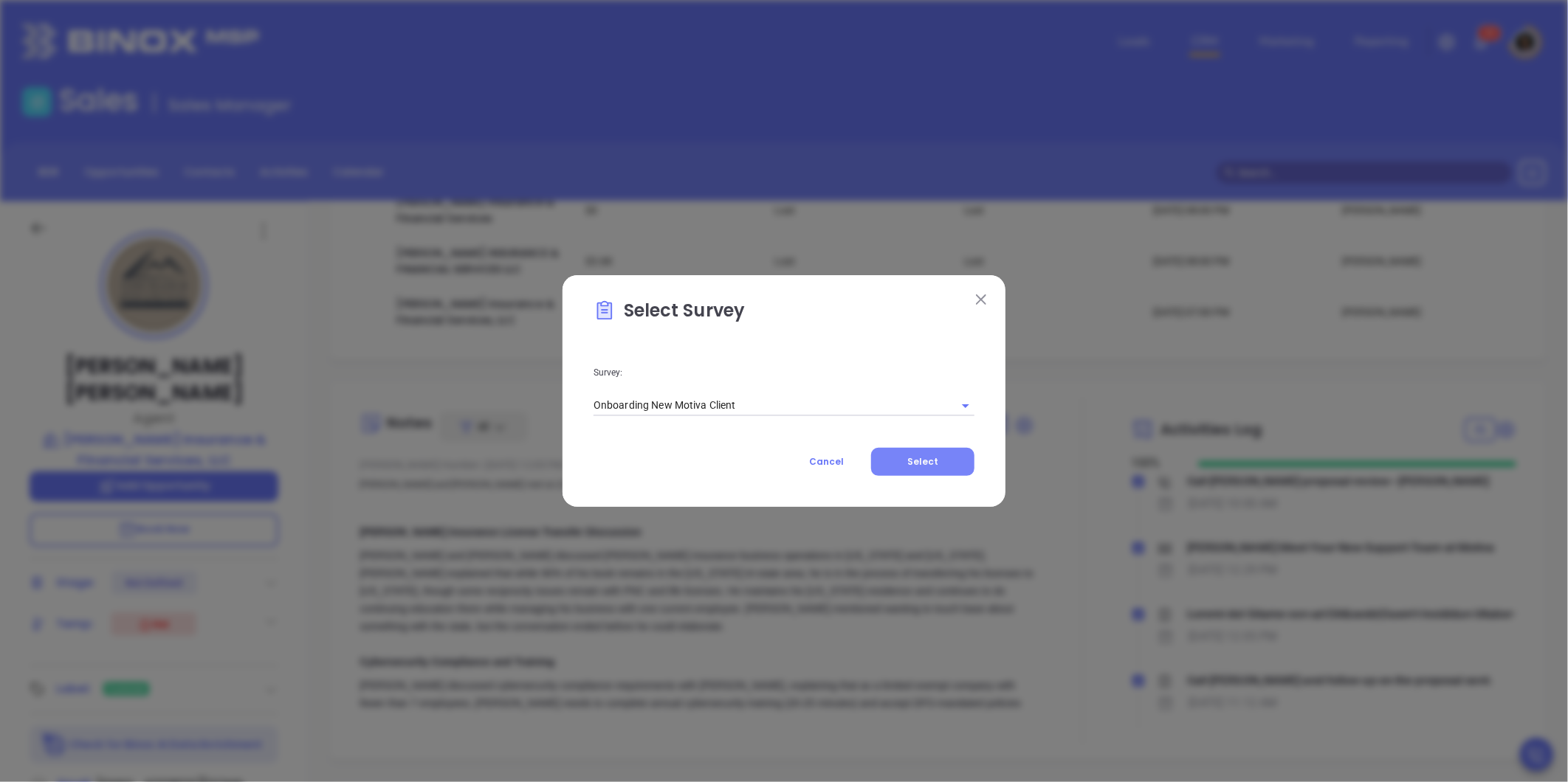
click at [938, 463] on span "Select" at bounding box center [923, 461] width 31 height 12
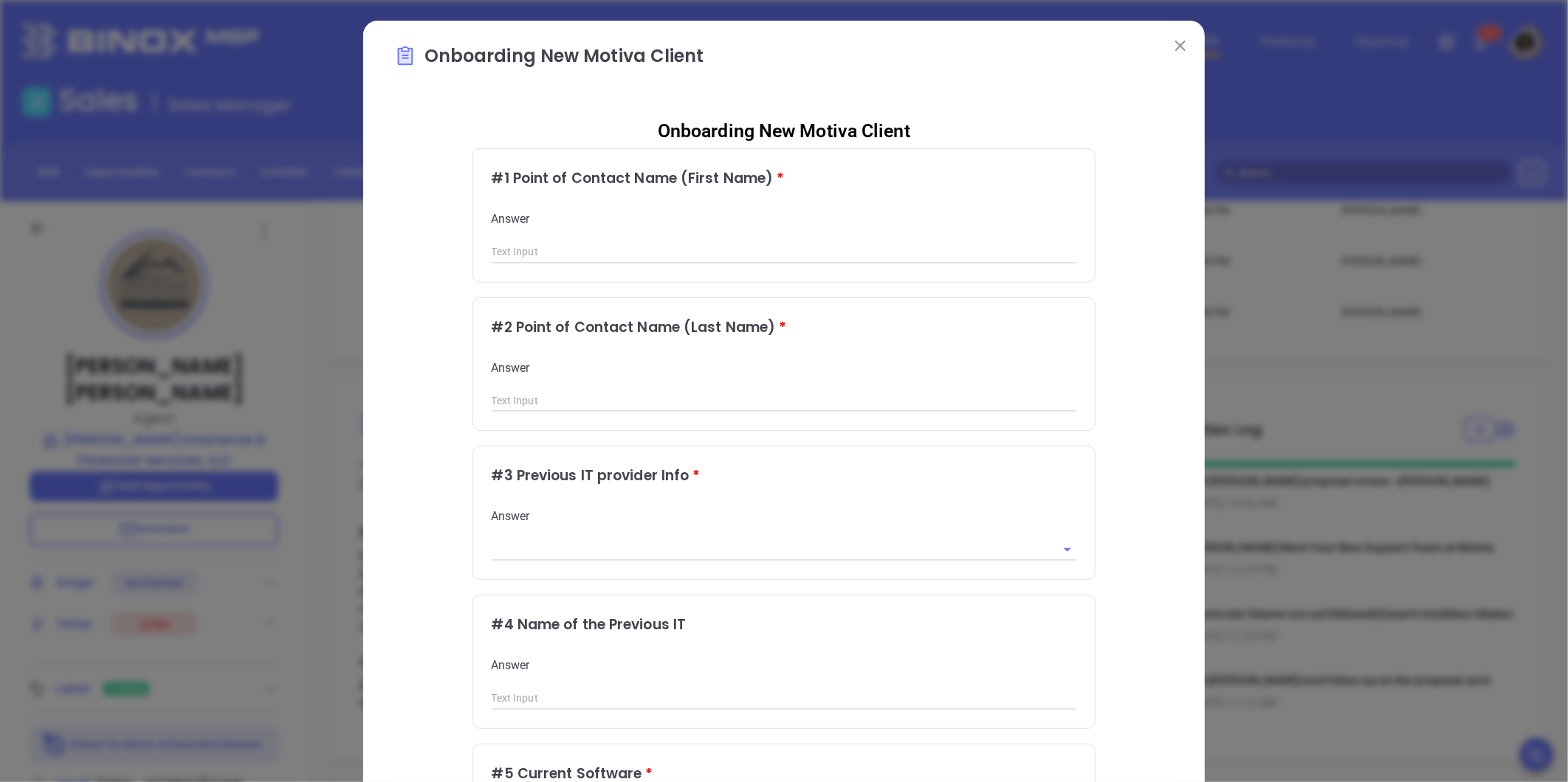
click at [597, 240] on div "Answer" at bounding box center [784, 237] width 585 height 53
click at [588, 253] on input "text" at bounding box center [784, 251] width 585 height 22
click at [591, 251] on input "text" at bounding box center [784, 251] width 585 height 22
paste input "Daniel Lopez"
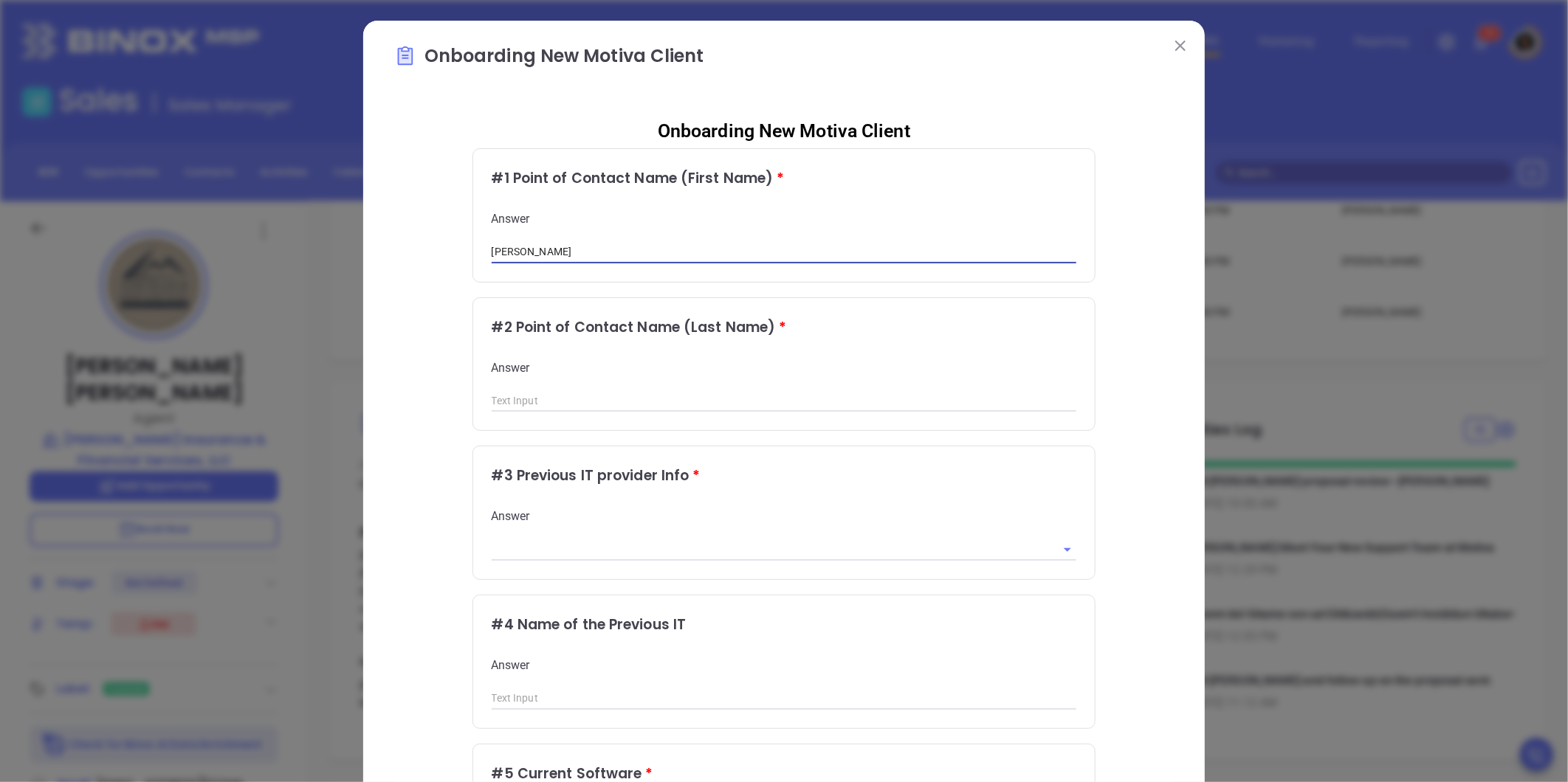
click at [507, 277] on div "# 1 Point of Contact Name (First Name) * Answer Daniel Lopez" at bounding box center [784, 215] width 622 height 133
click at [519, 255] on input "Daniel Lopez" at bounding box center [784, 251] width 585 height 22
type input "[PERSON_NAME]"
paste input "[PERSON_NAME]"
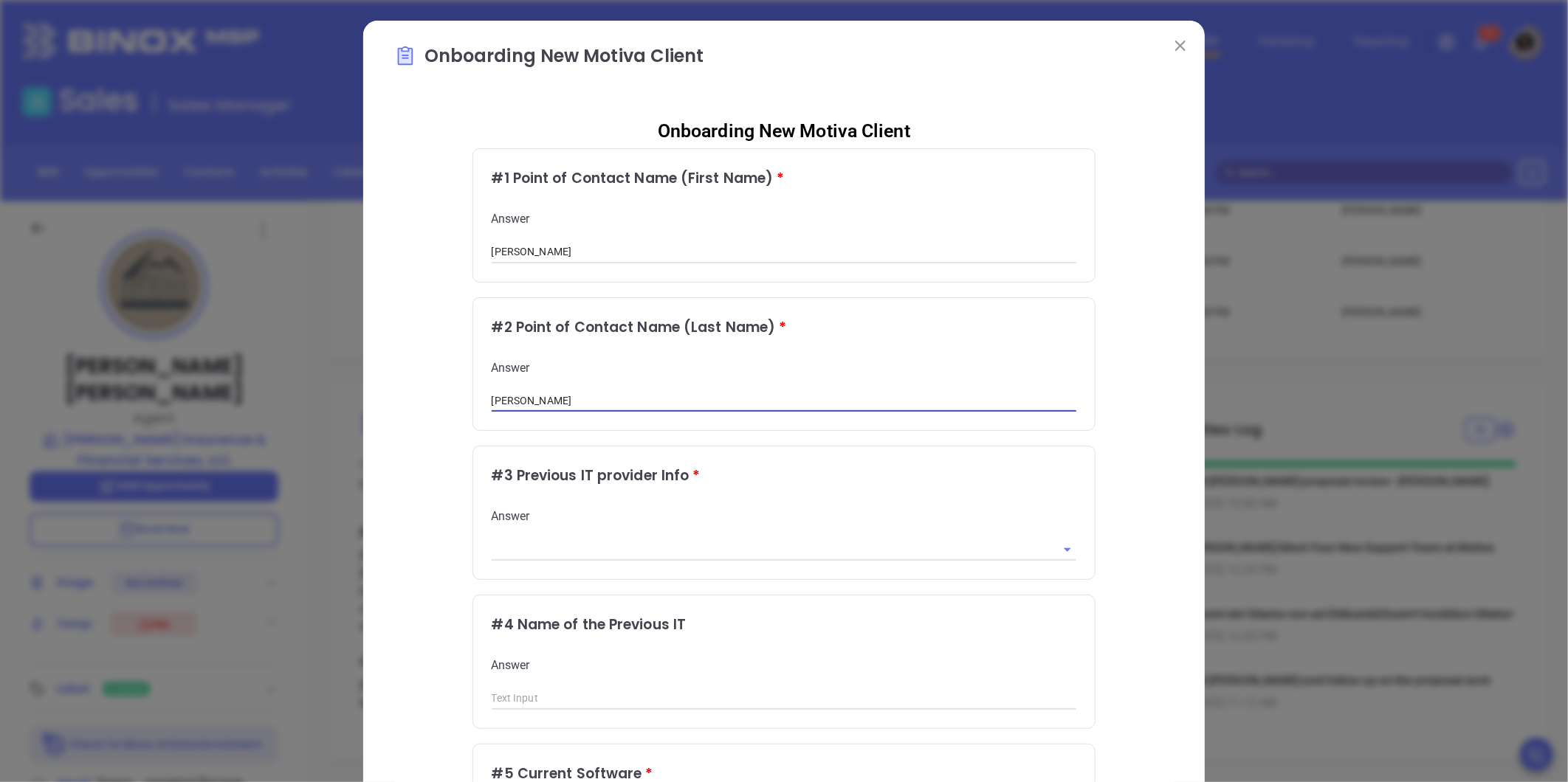
type input "[PERSON_NAME]"
click at [520, 557] on input "text" at bounding box center [763, 550] width 544 height 21
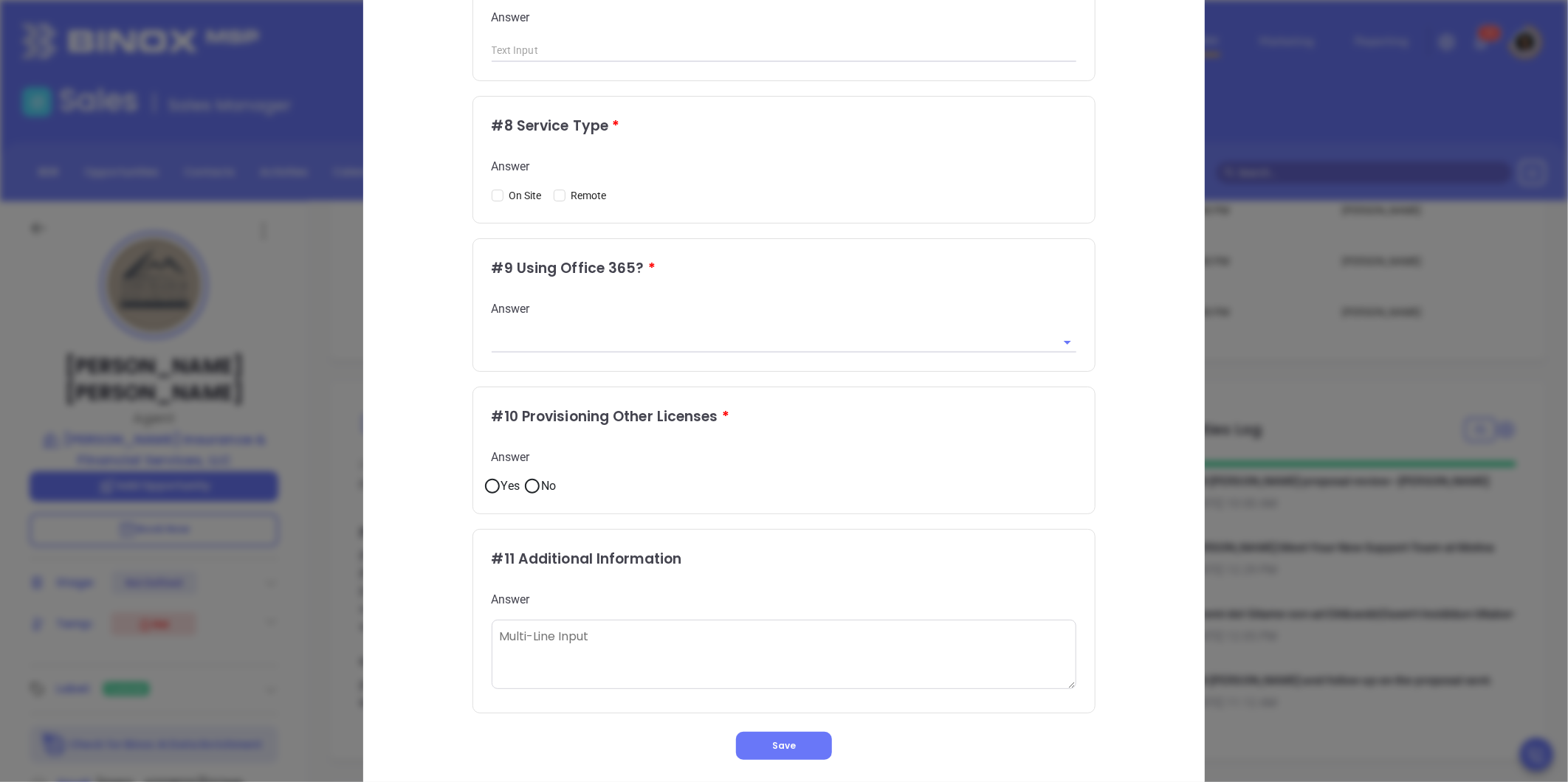
scroll to position [1140, 0]
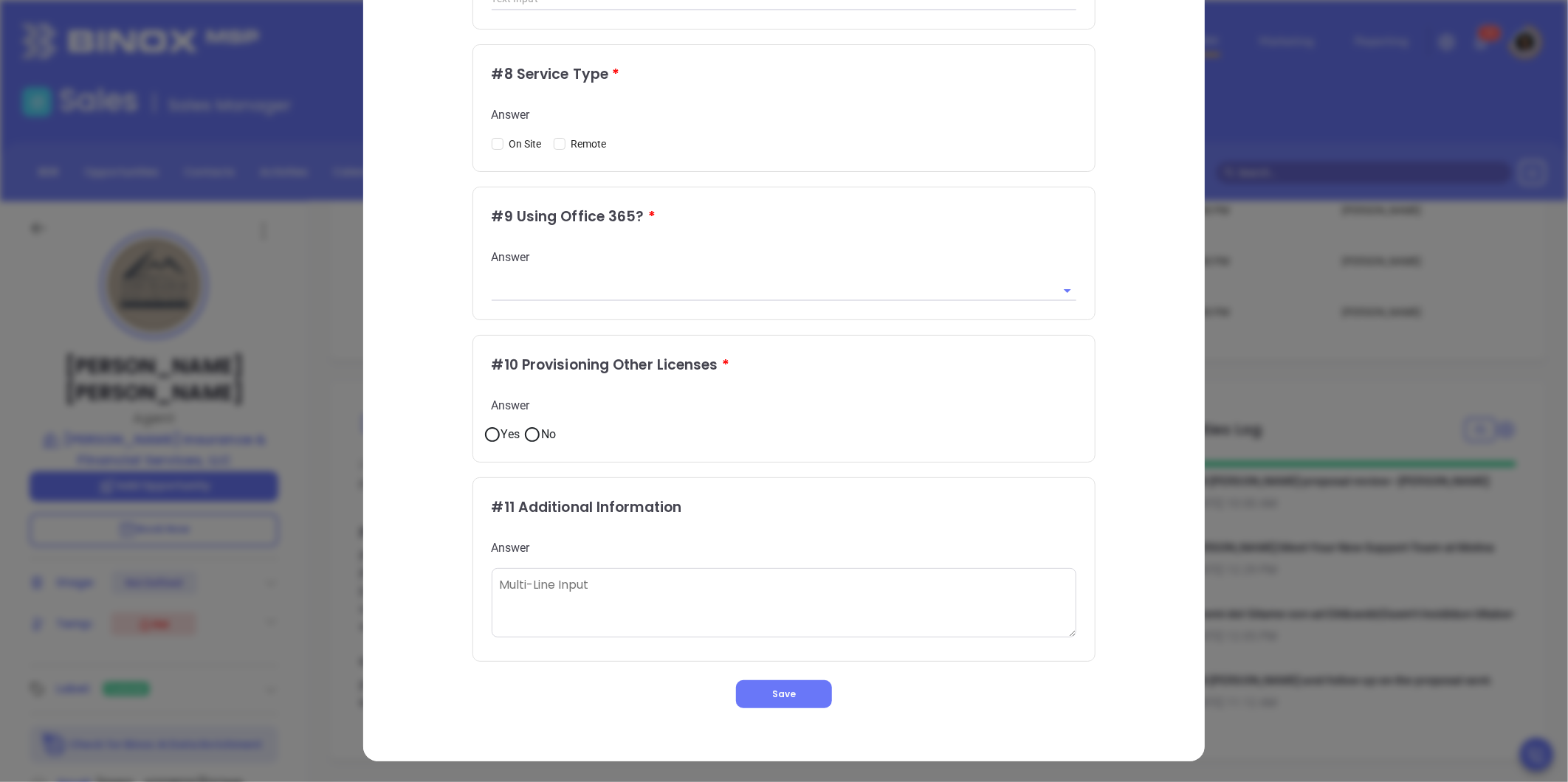
click at [596, 591] on textarea at bounding box center [784, 603] width 585 height 70
paste textarea "uses EZ lynx, and its just [PERSON_NAME] and another employee"
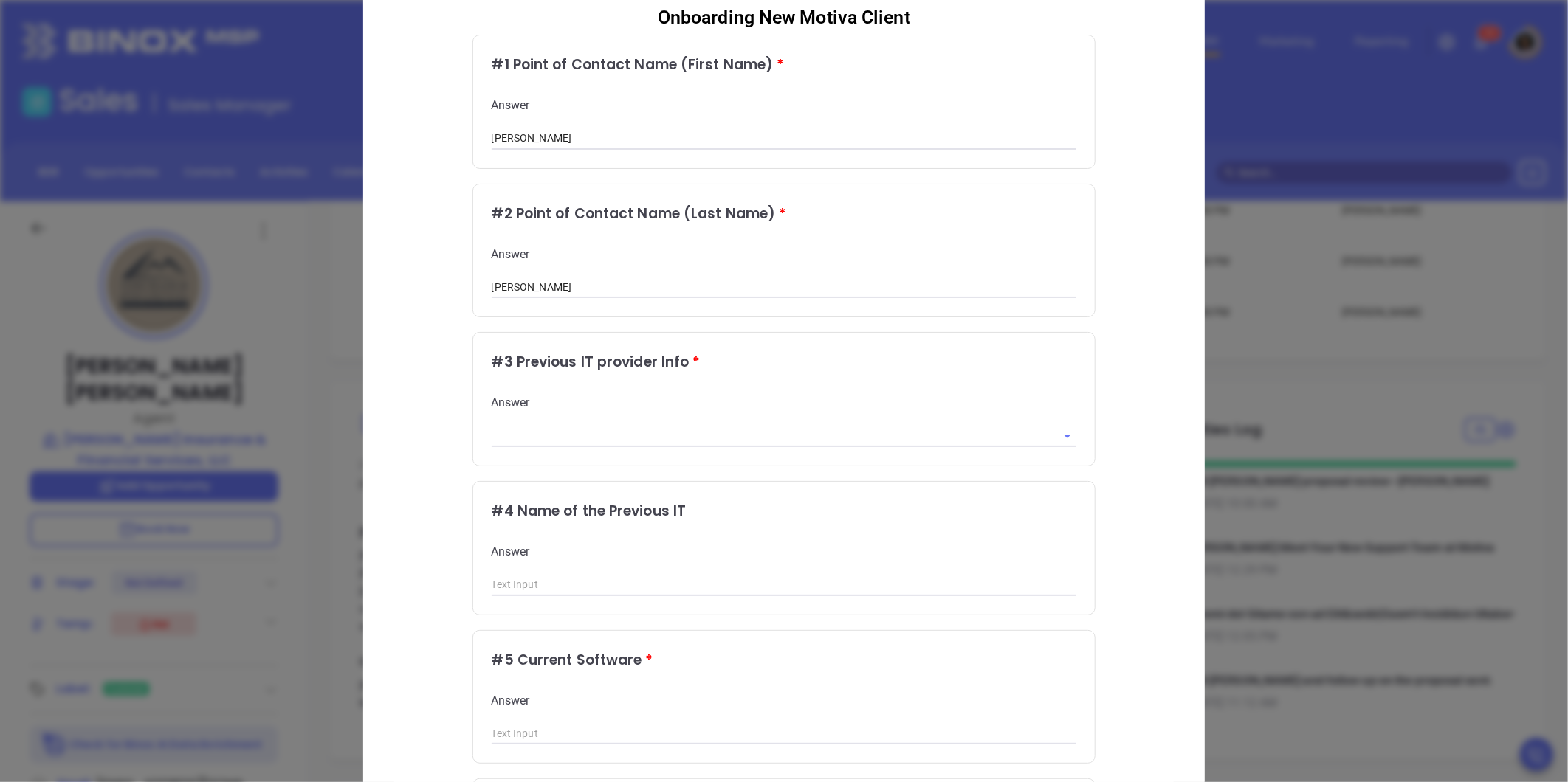
scroll to position [0, 0]
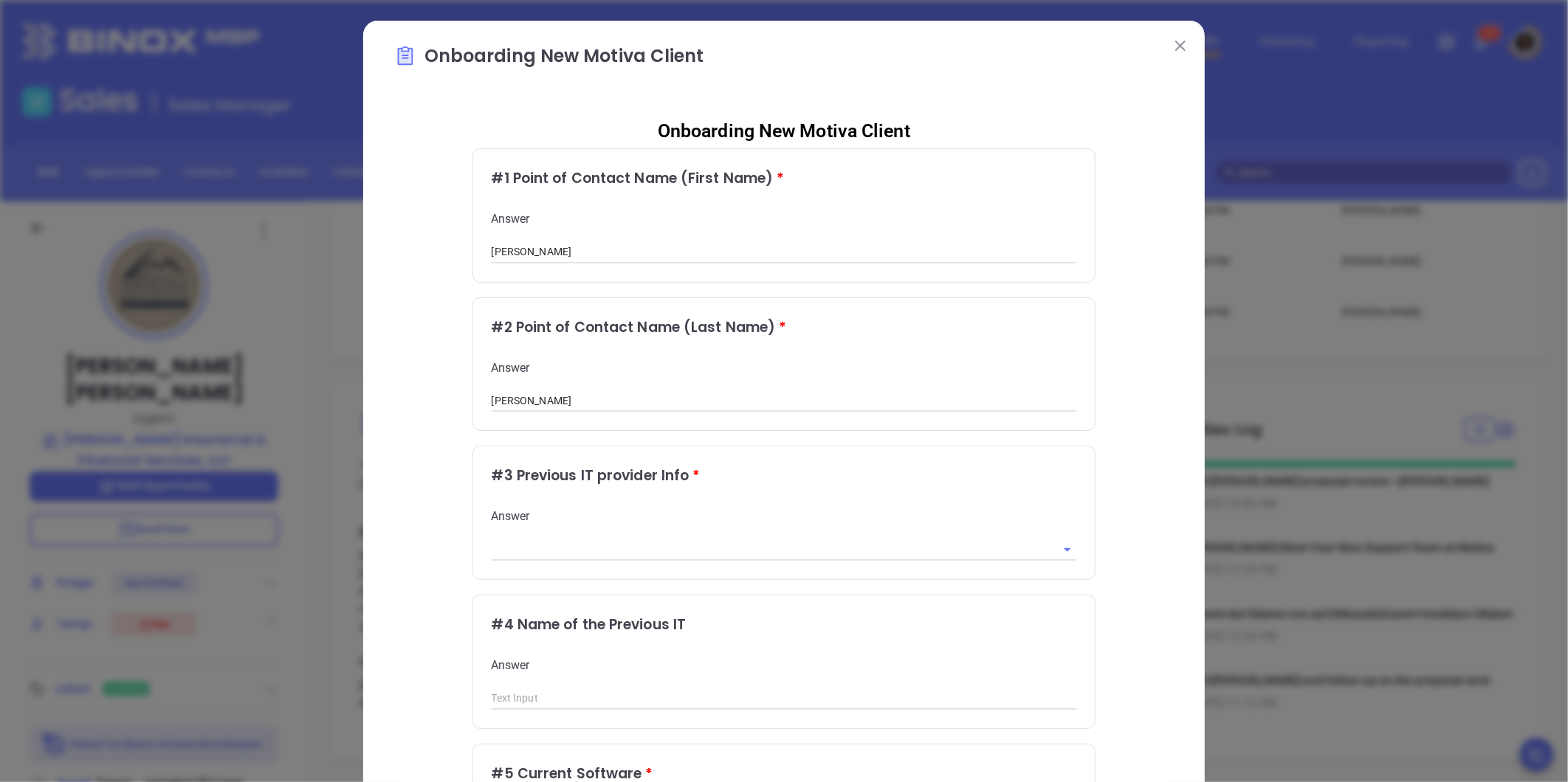
type textarea "uses EZ lynx, and it's just Daniel and another employee"
click at [588, 542] on input "text" at bounding box center [763, 550] width 544 height 21
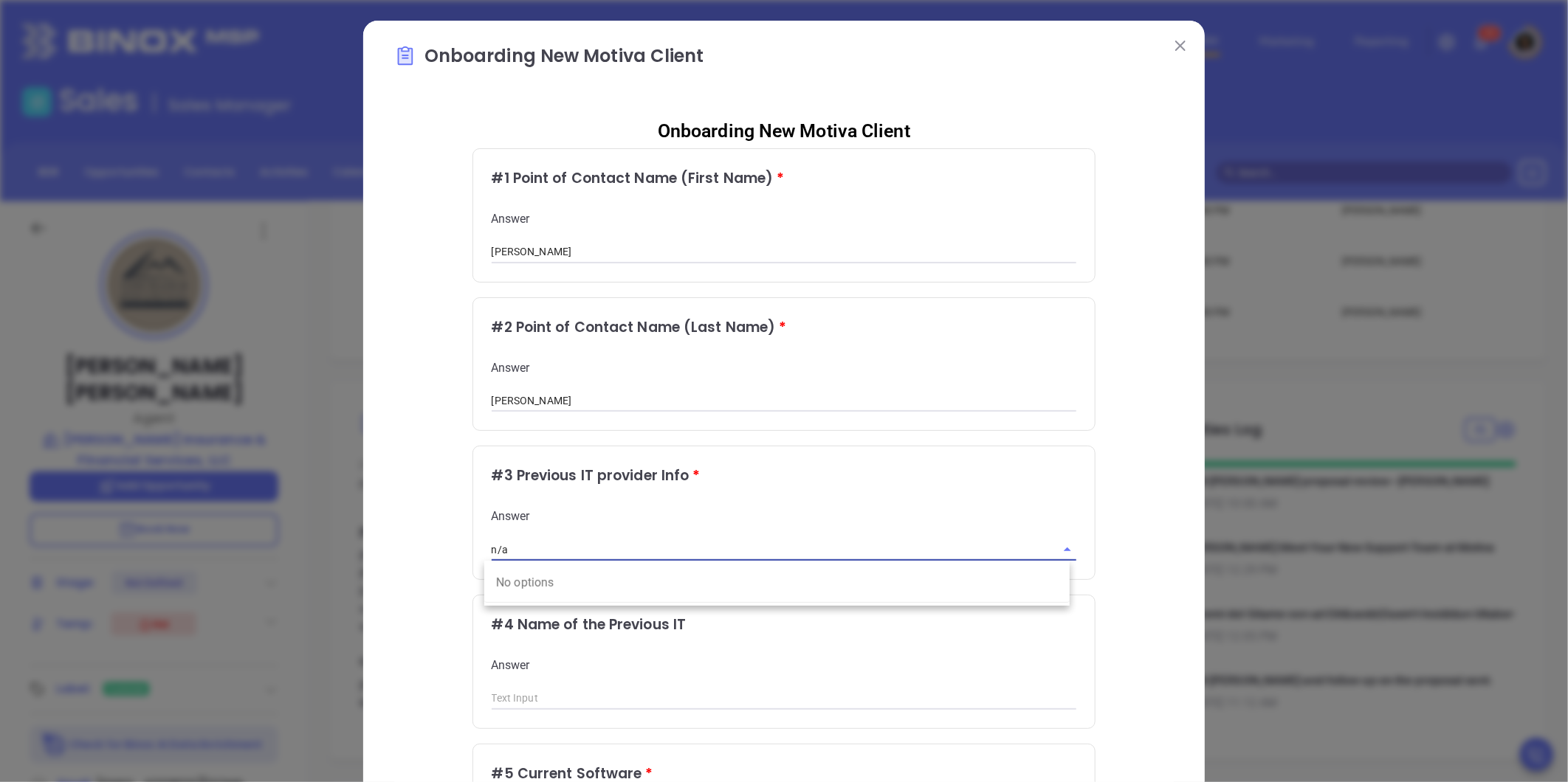
type input "n/a"
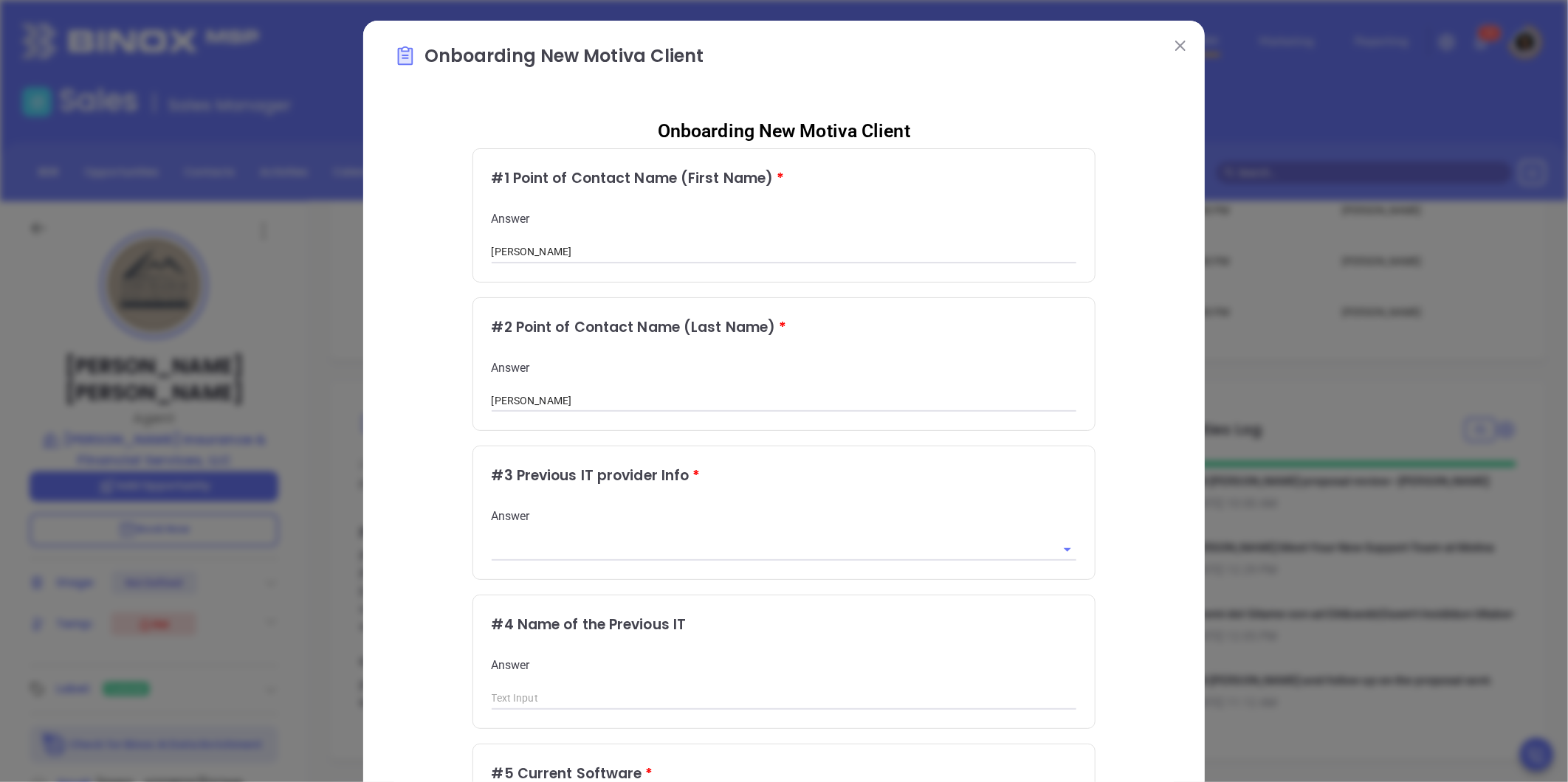
click at [1175, 49] on img at bounding box center [1180, 45] width 11 height 11
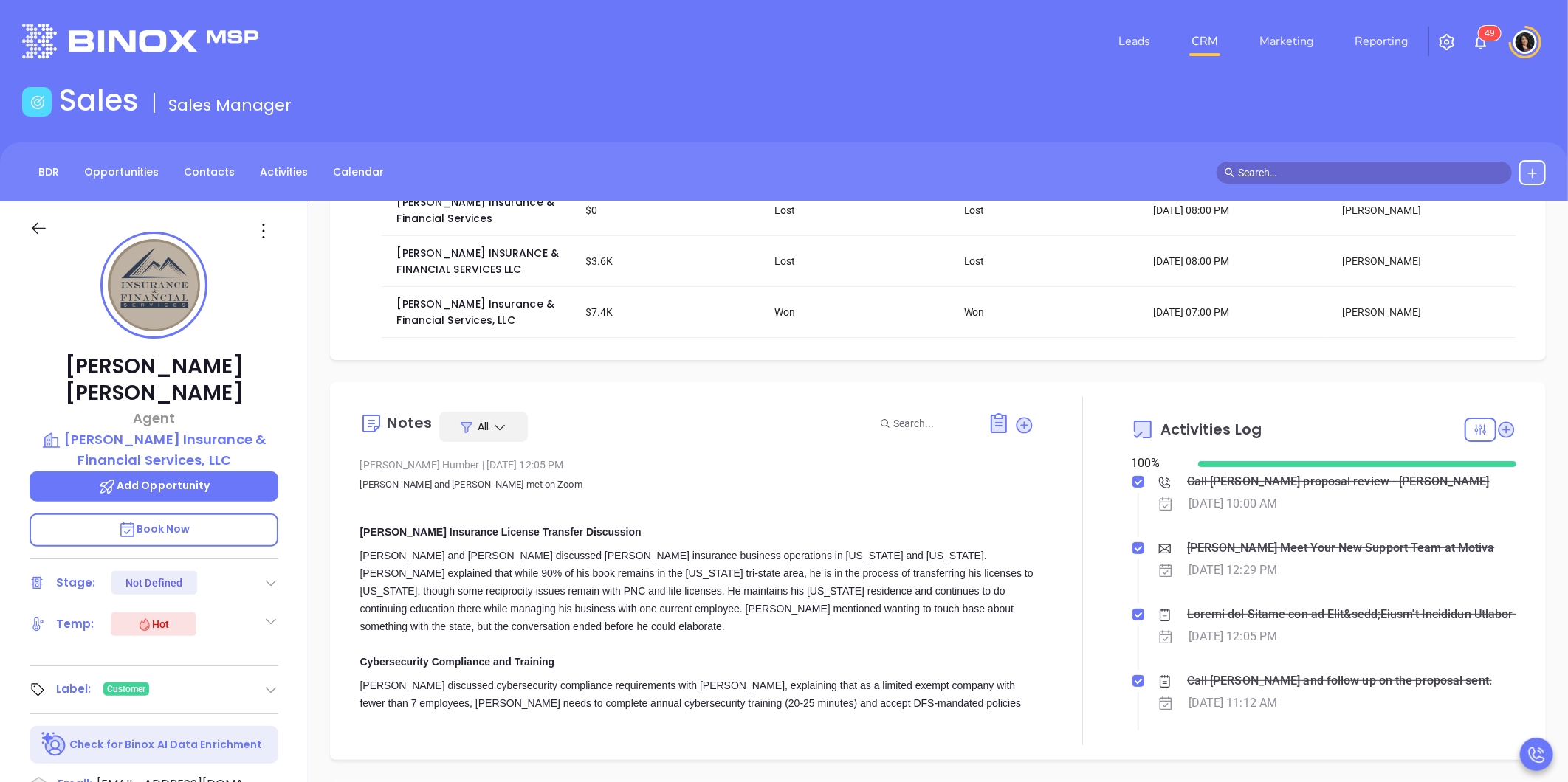
click at [1197, 44] on link "CRM" at bounding box center [1205, 41] width 38 height 30
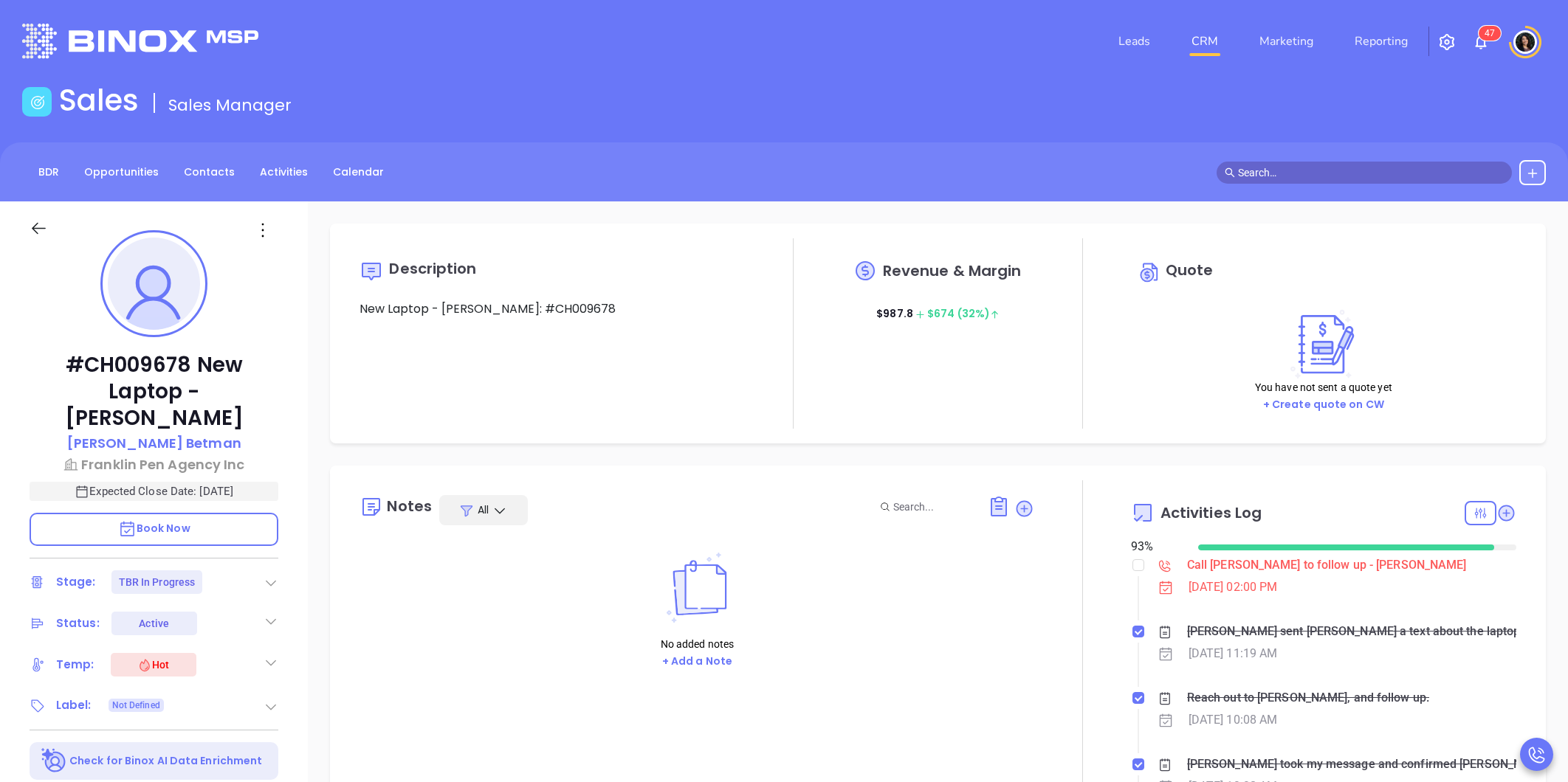
type input "[PERSON_NAME]"
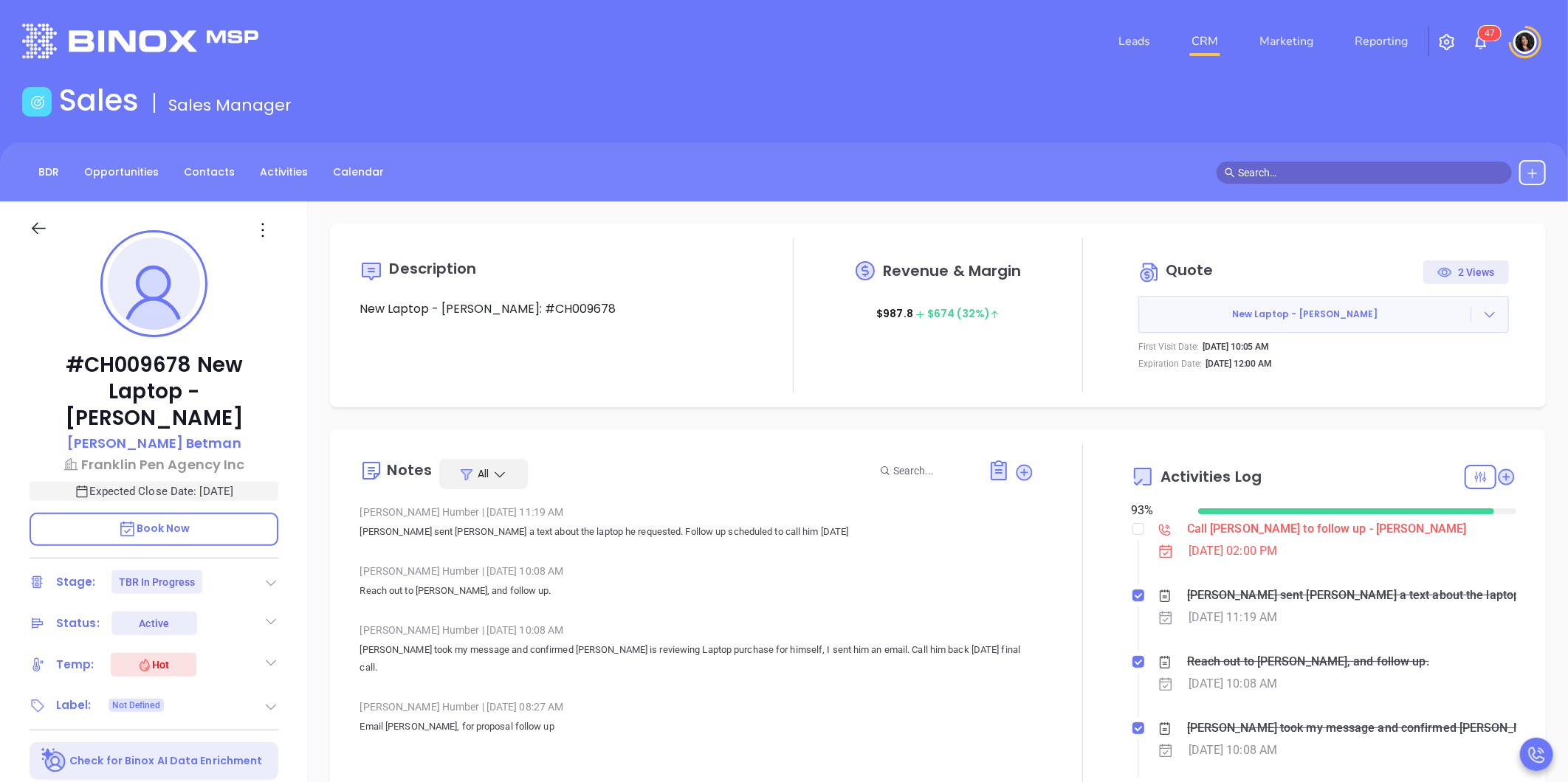
scroll to position [429, 0]
click at [1078, 85] on div "Sales Sales Manager" at bounding box center [784, 102] width 1541 height 41
click at [1196, 532] on div "Call Robert to follow up - Robert Betman" at bounding box center [1327, 529] width 280 height 22
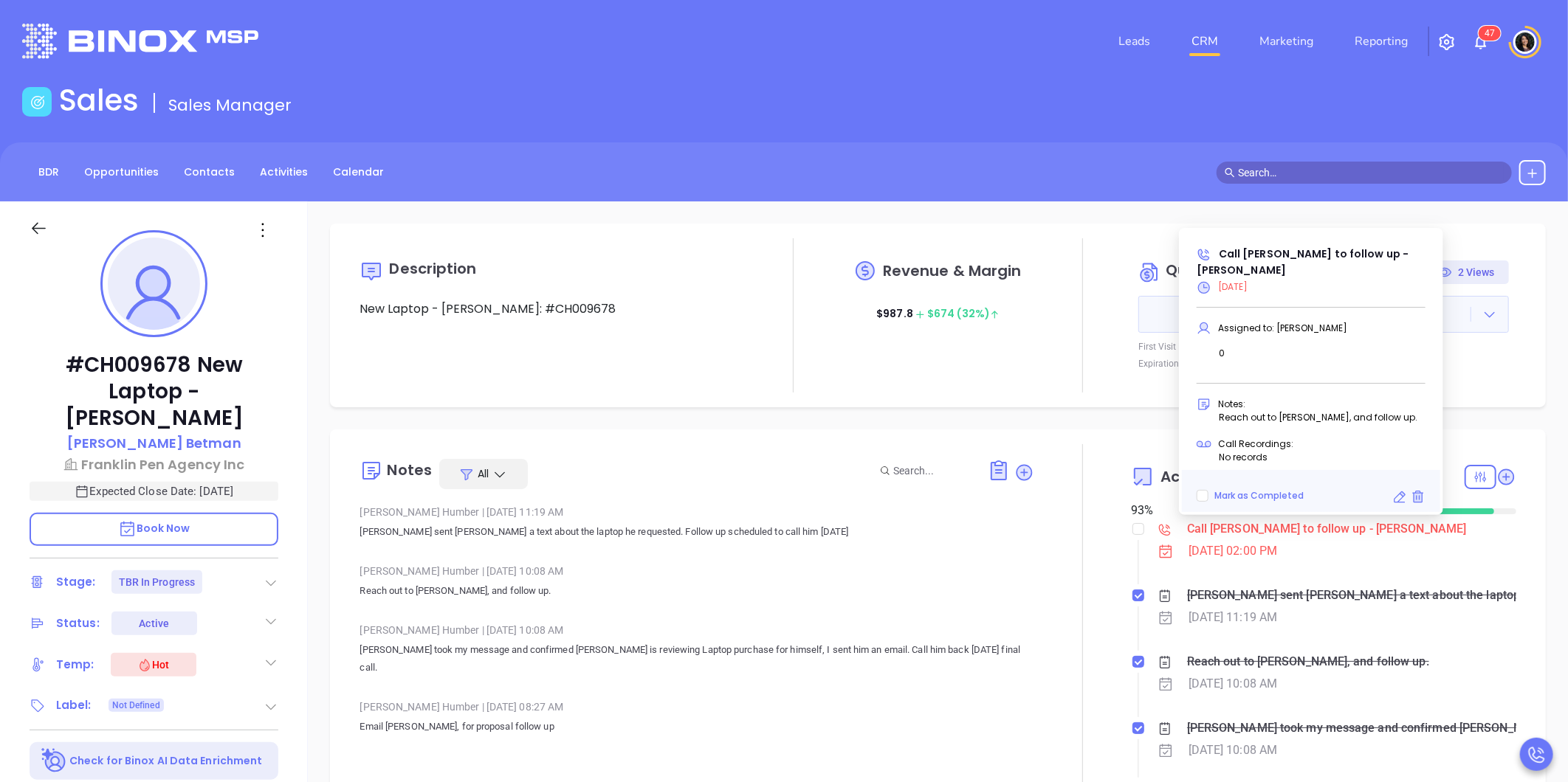
click at [1398, 498] on icon at bounding box center [1399, 497] width 14 height 14
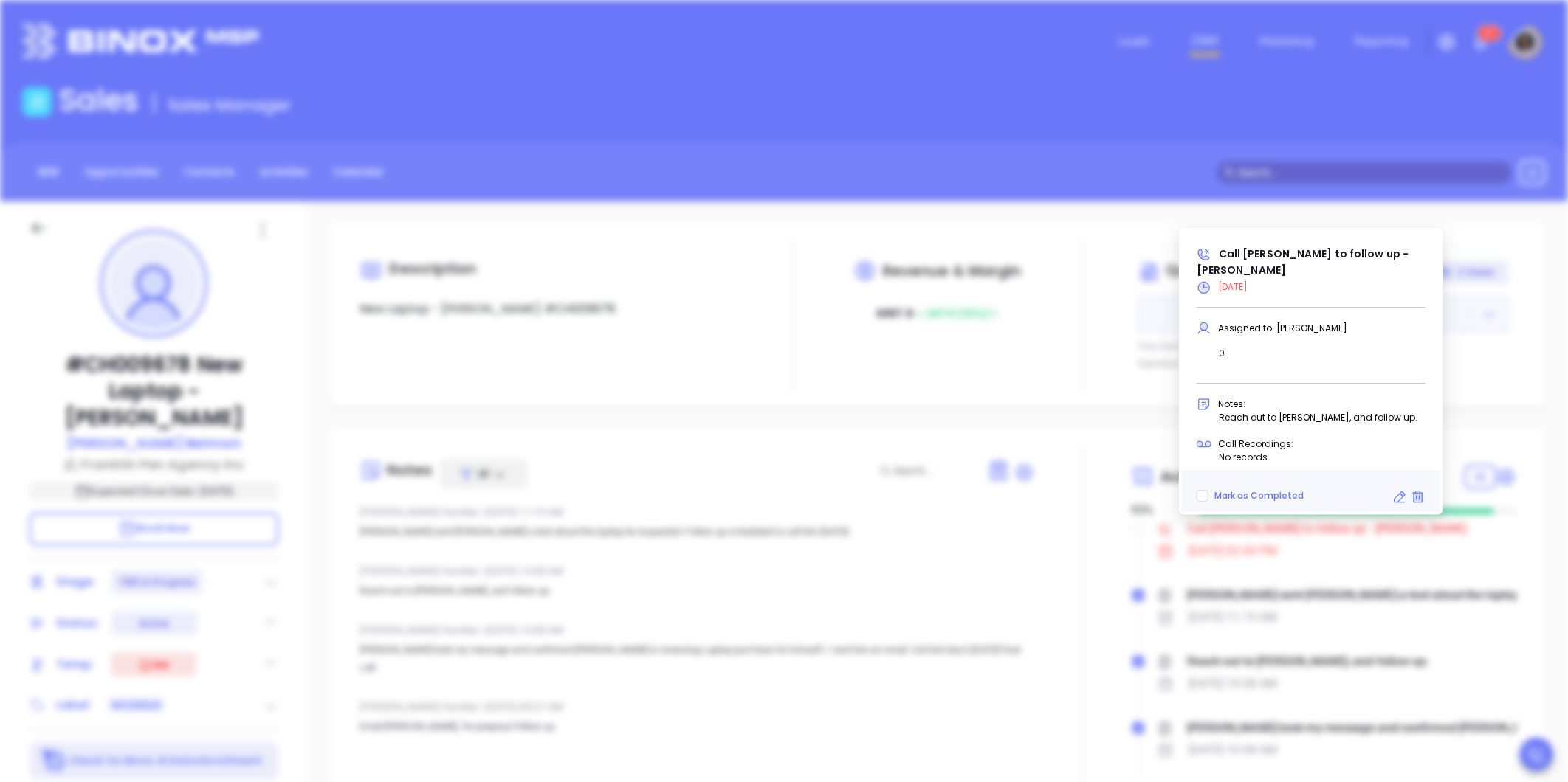
type input "10/14/2025"
type input "Call Robert to follow up - Robert Betman"
type input "Call"
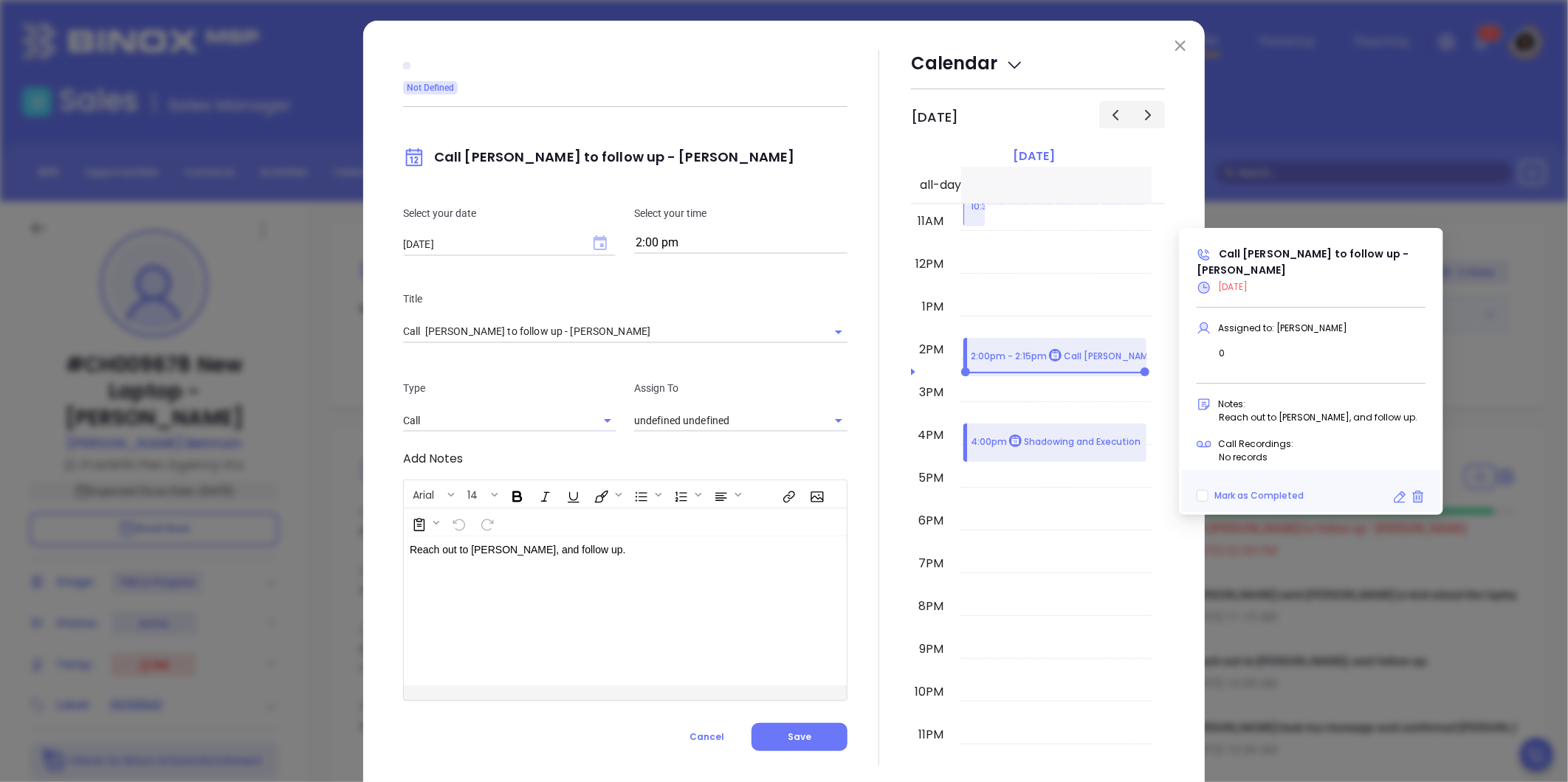
type input "[PERSON_NAME]"
click at [638, 244] on input "2:00 pm" at bounding box center [740, 244] width 213 height 21
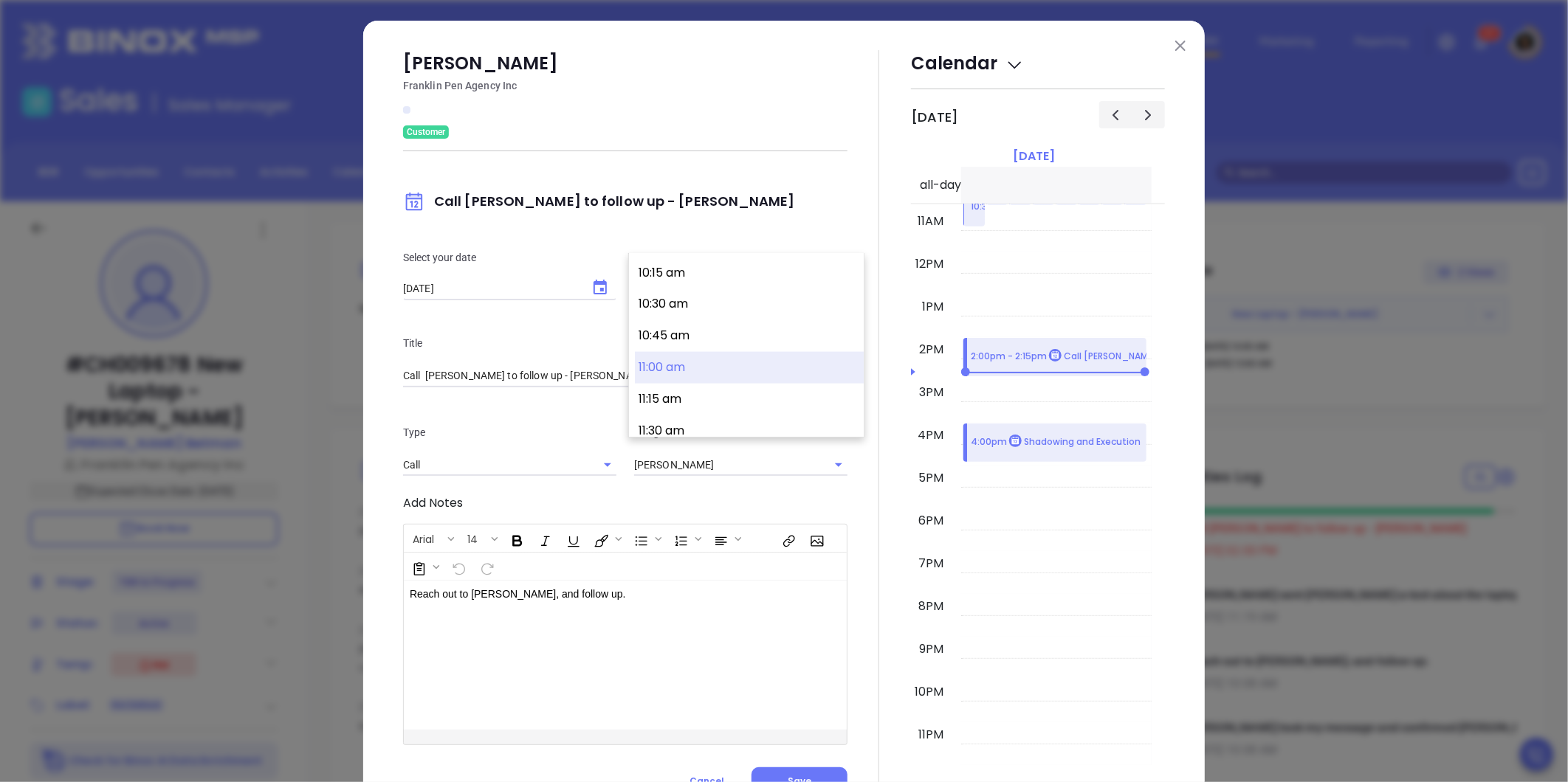
scroll to position [1295, 0]
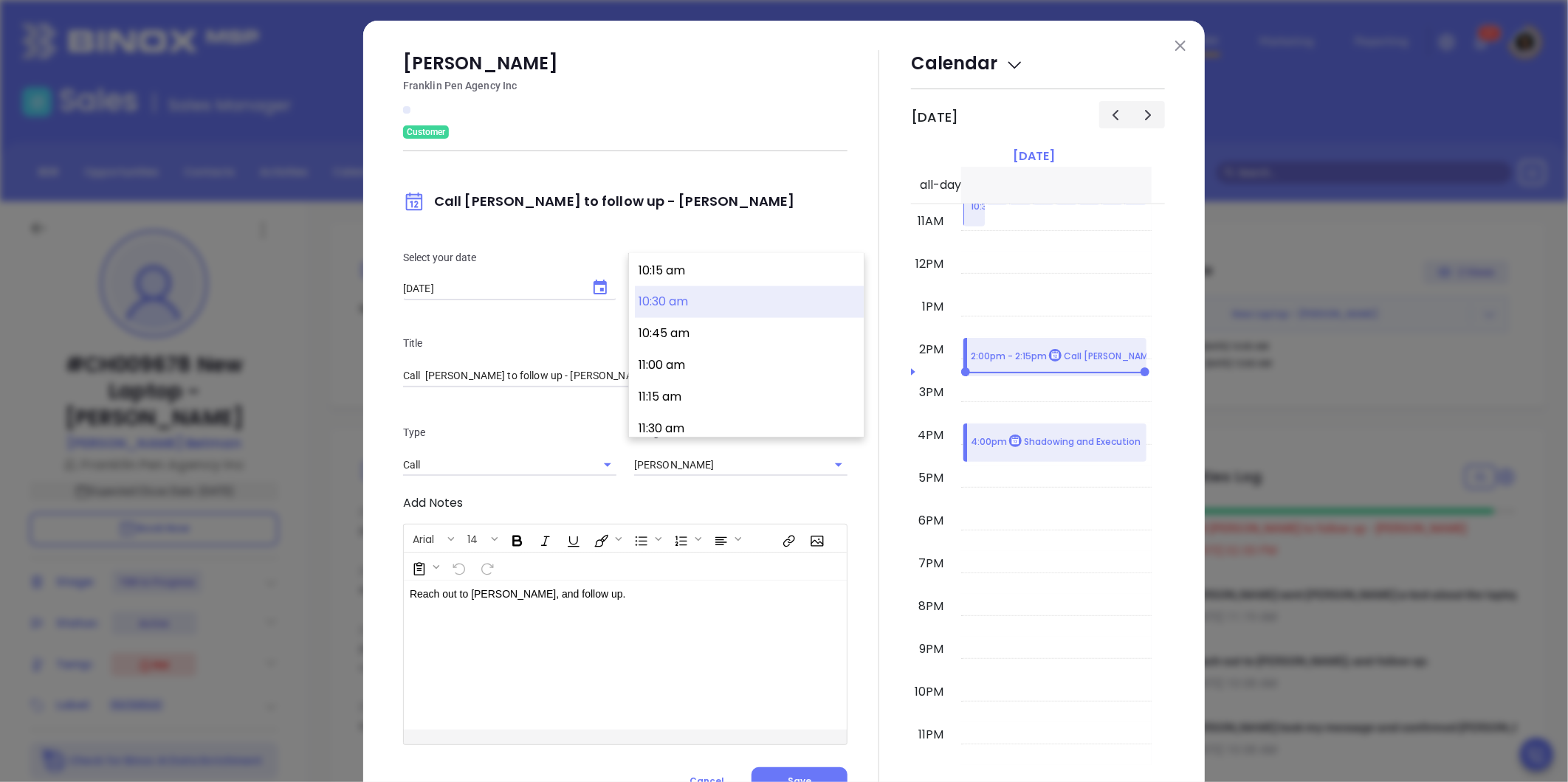
click at [695, 300] on button "10:30 am" at bounding box center [749, 302] width 229 height 32
type input "10:30 am"
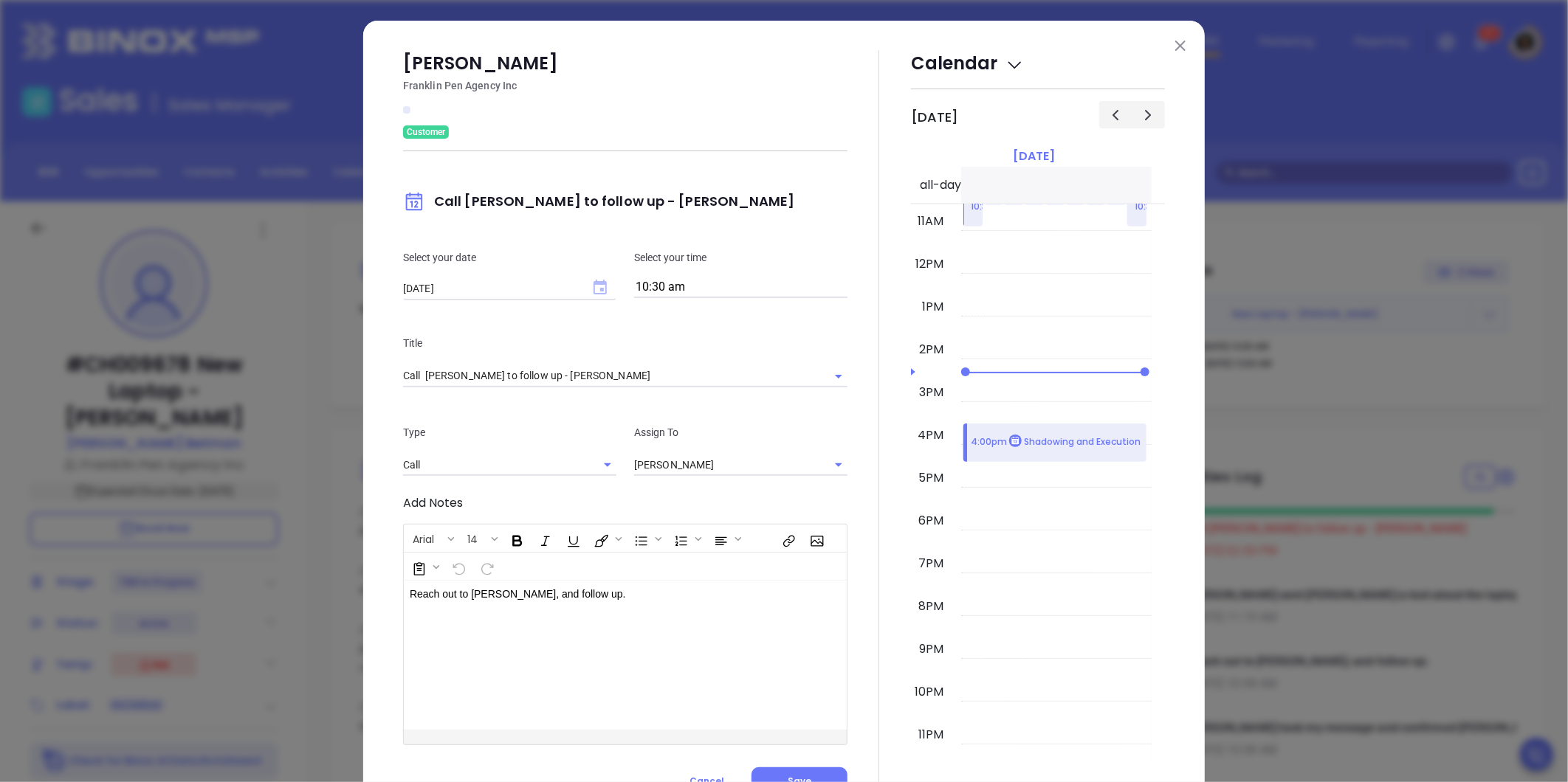
click at [594, 293] on icon "Choose date, selected date is Oct 14, 2025" at bounding box center [600, 287] width 13 height 14
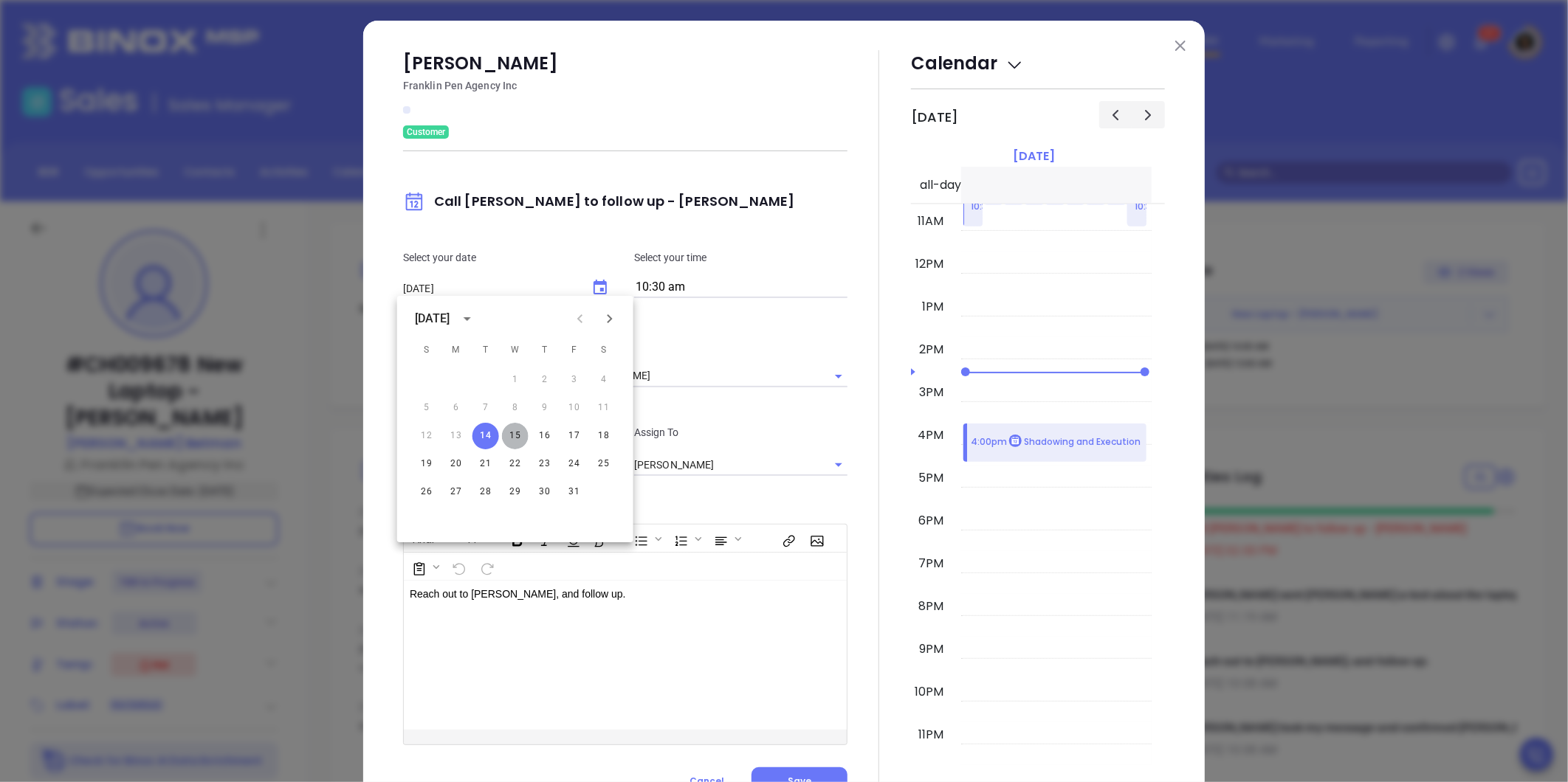
click at [508, 433] on button "15" at bounding box center [515, 436] width 27 height 27
type input "[DATE]"
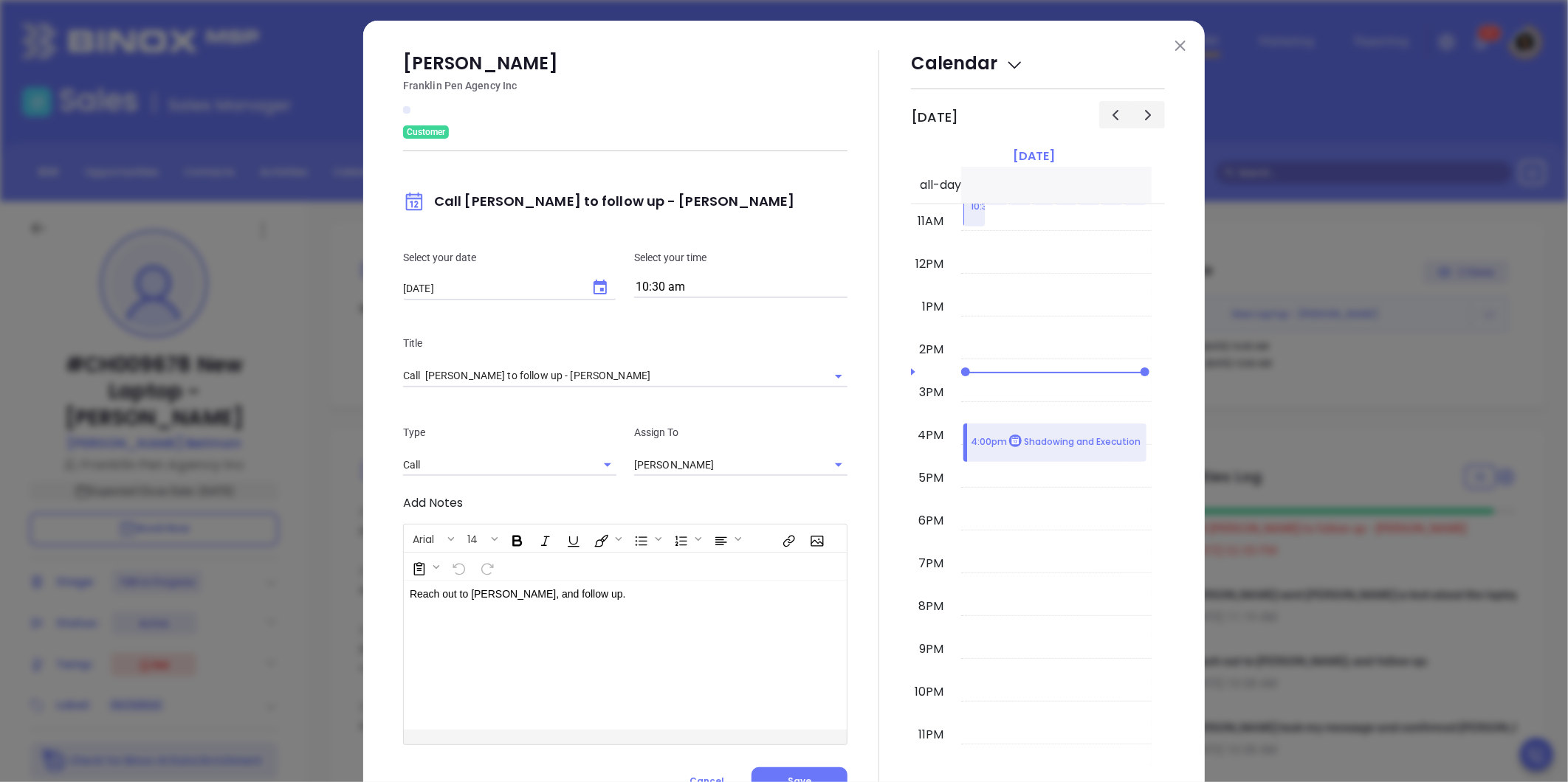
click at [850, 507] on div at bounding box center [879, 424] width 63 height 746
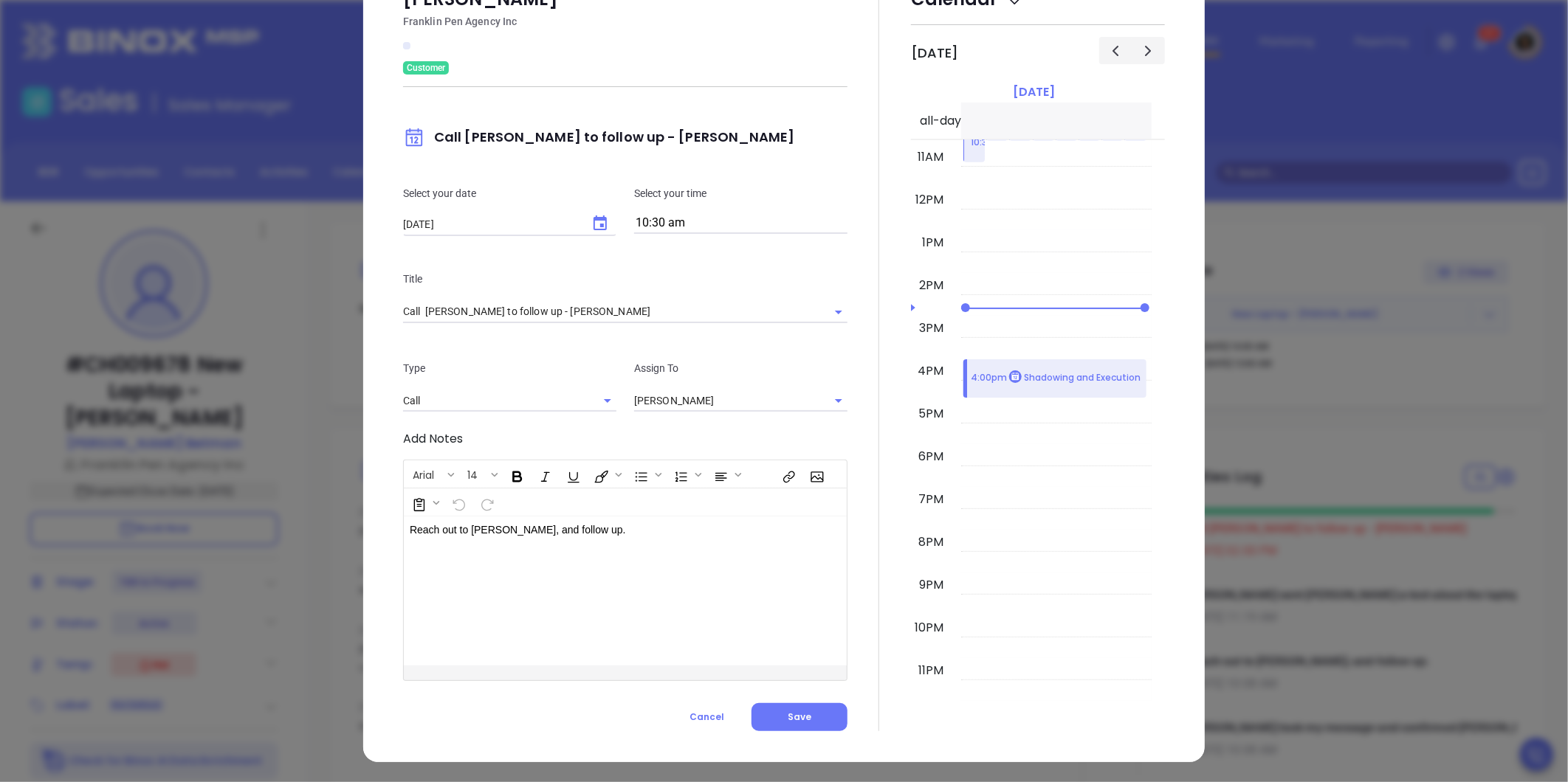
click at [788, 733] on div "Robert Betman Franklin Pen Agency Inc Customer Call Robert to follow up - Rober…" at bounding box center [784, 358] width 841 height 806
click at [780, 712] on button "Save" at bounding box center [799, 717] width 96 height 28
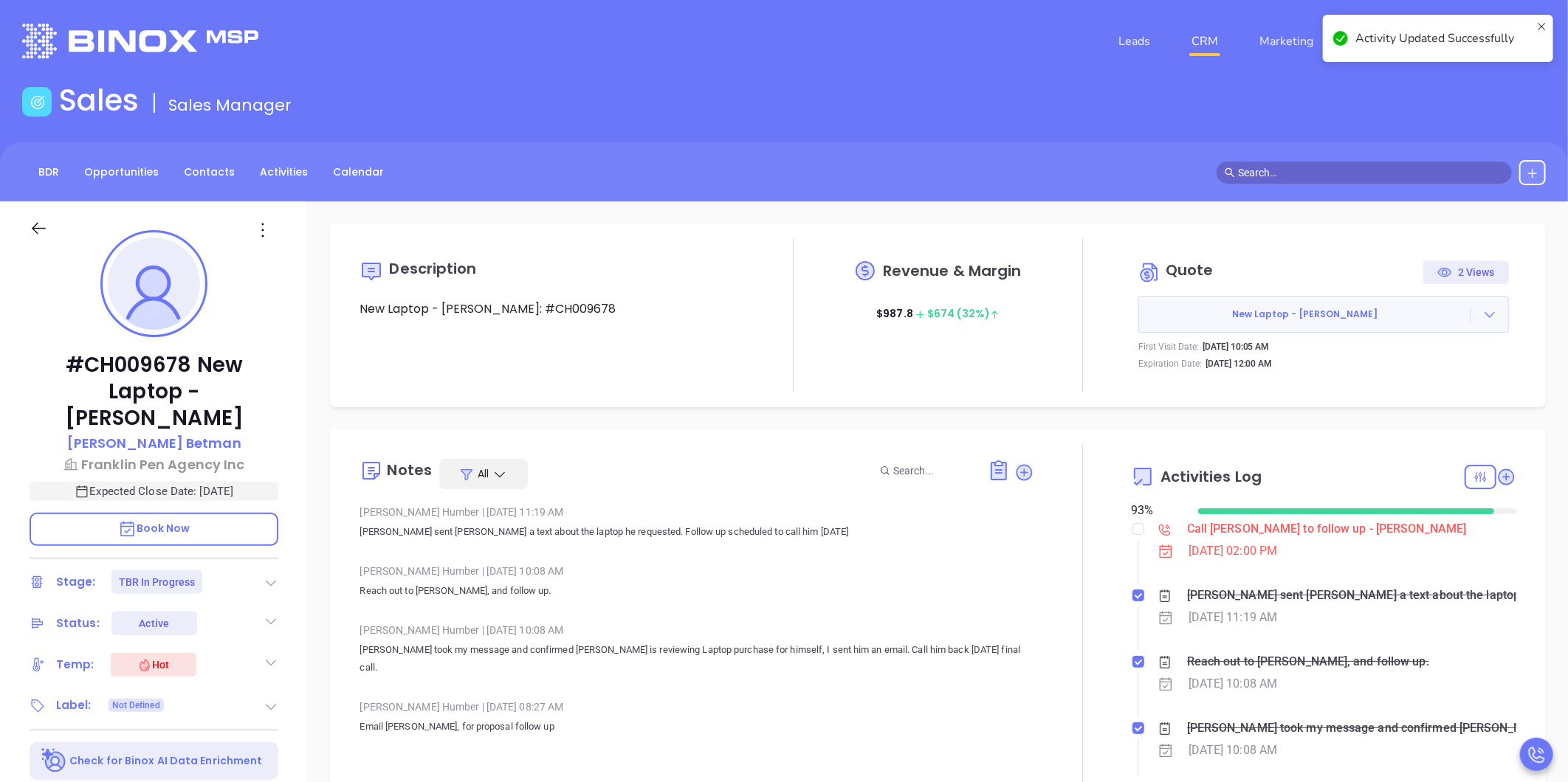
click at [1281, 175] on input "text" at bounding box center [1371, 172] width 266 height 16
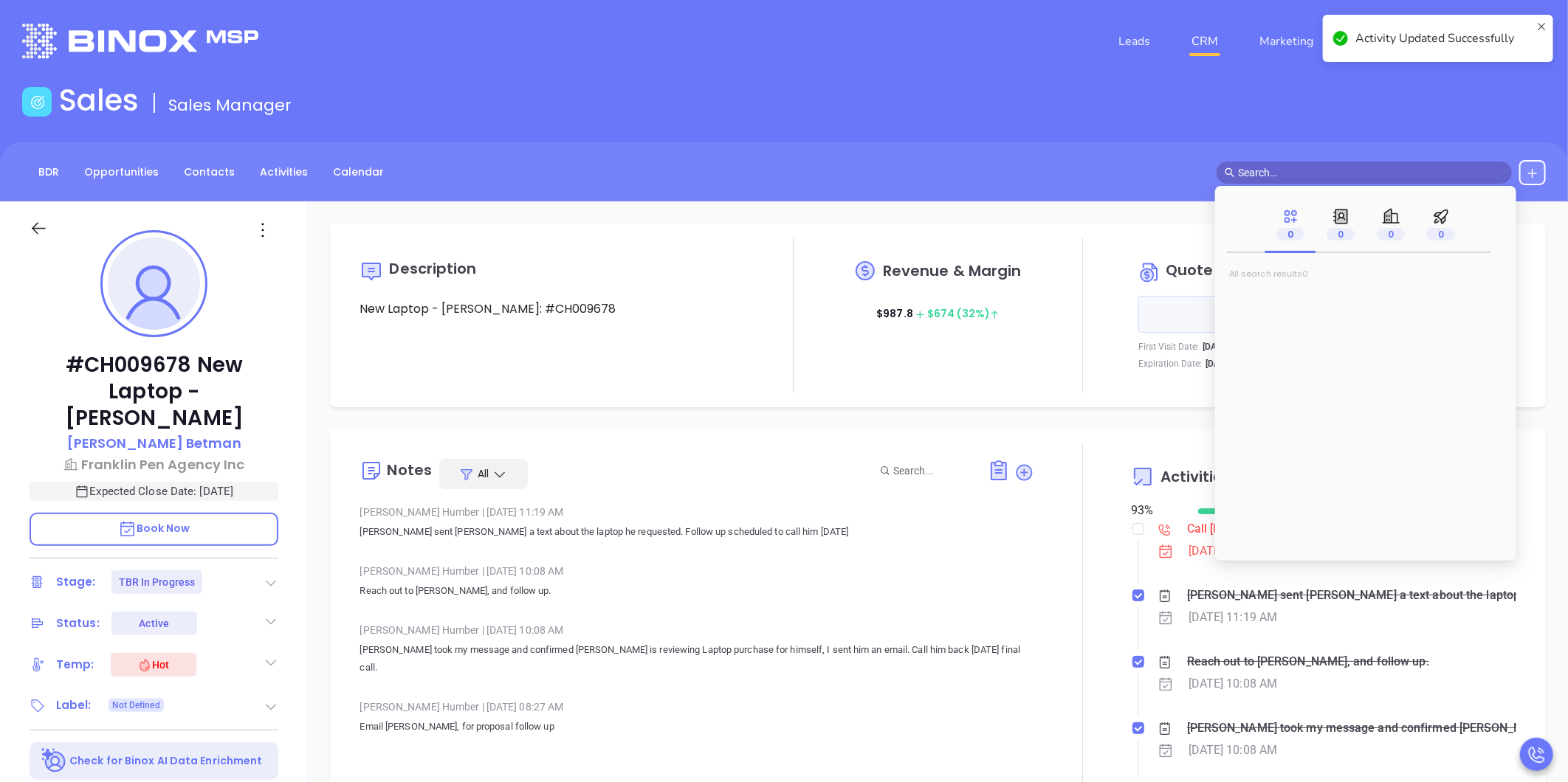
type input "k"
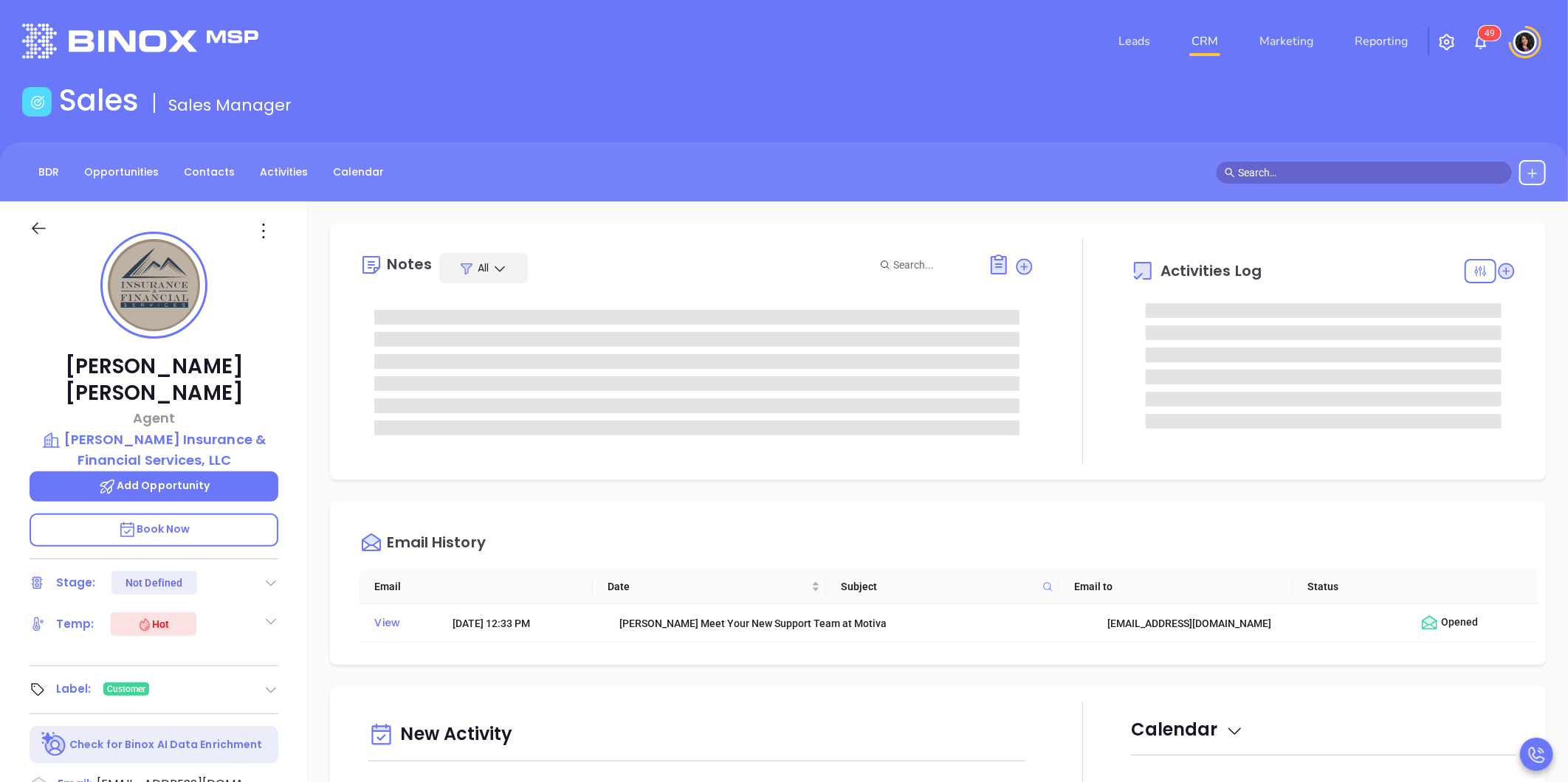
type input "[PERSON_NAME]"
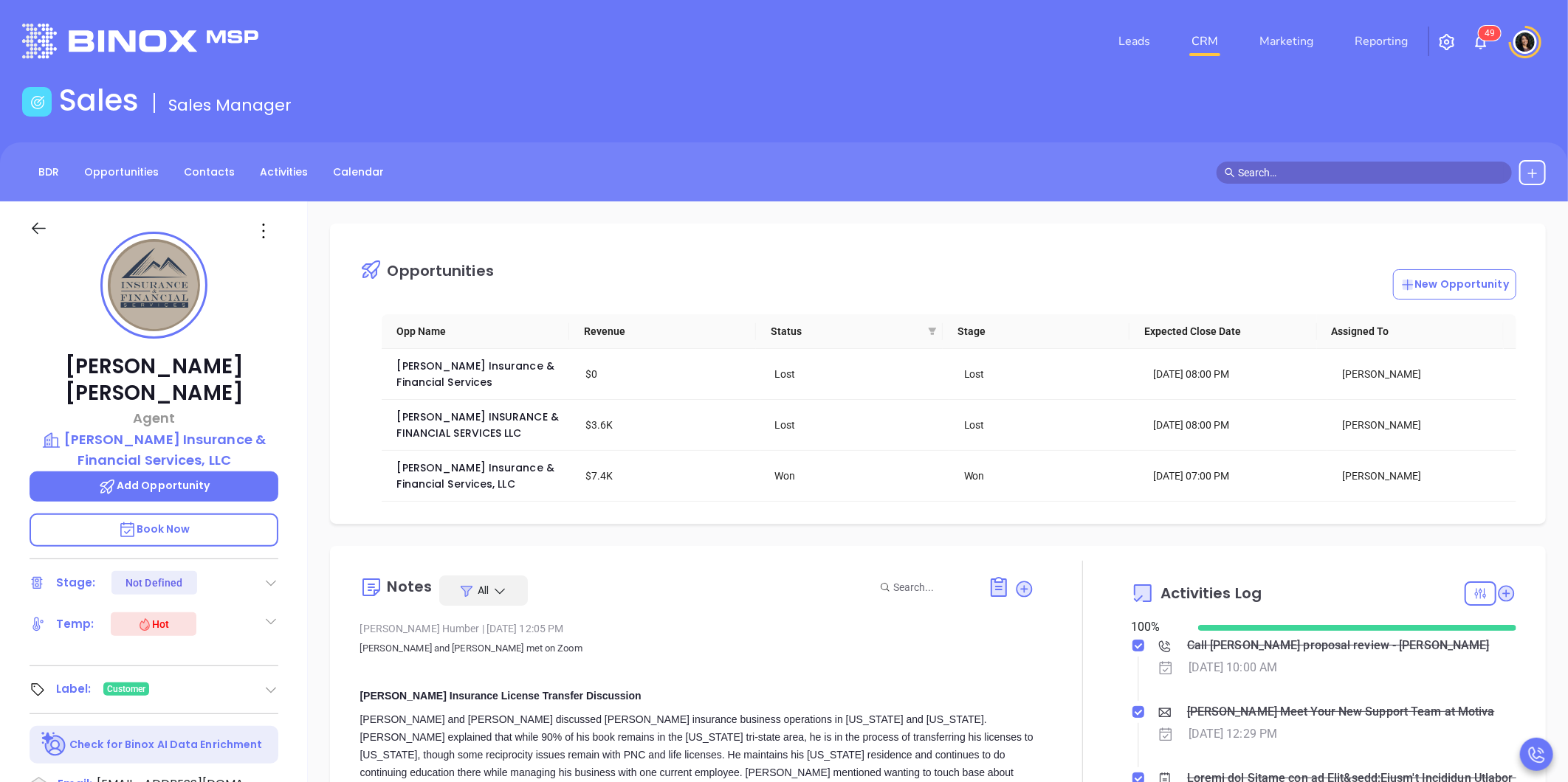
scroll to position [429, 0]
drag, startPoint x: 231, startPoint y: 364, endPoint x: 87, endPoint y: 374, distance: 144.3
click at [87, 374] on p "[PERSON_NAME]" at bounding box center [154, 380] width 249 height 54
copy p "[PERSON_NAME]"
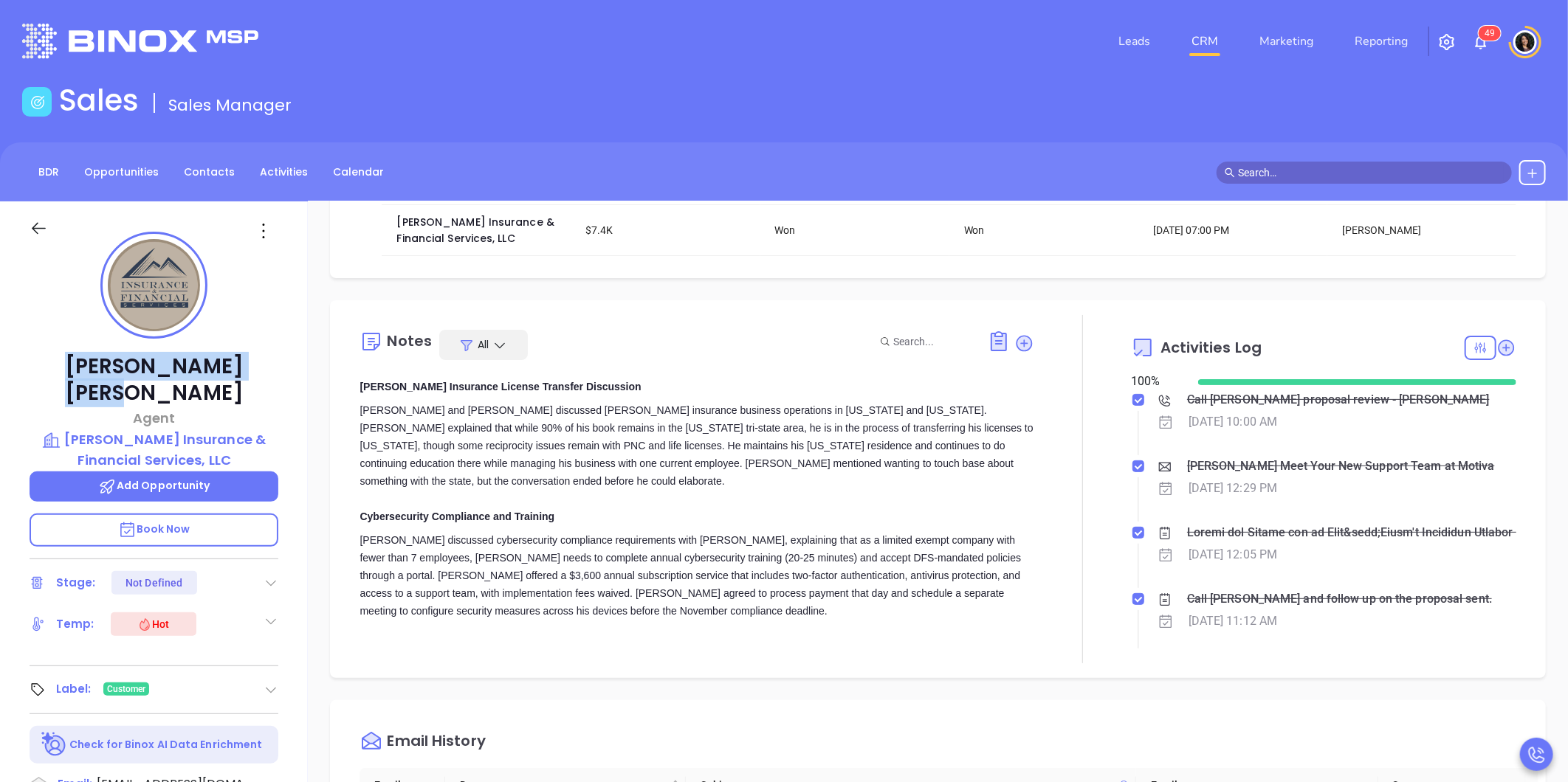
scroll to position [82, 0]
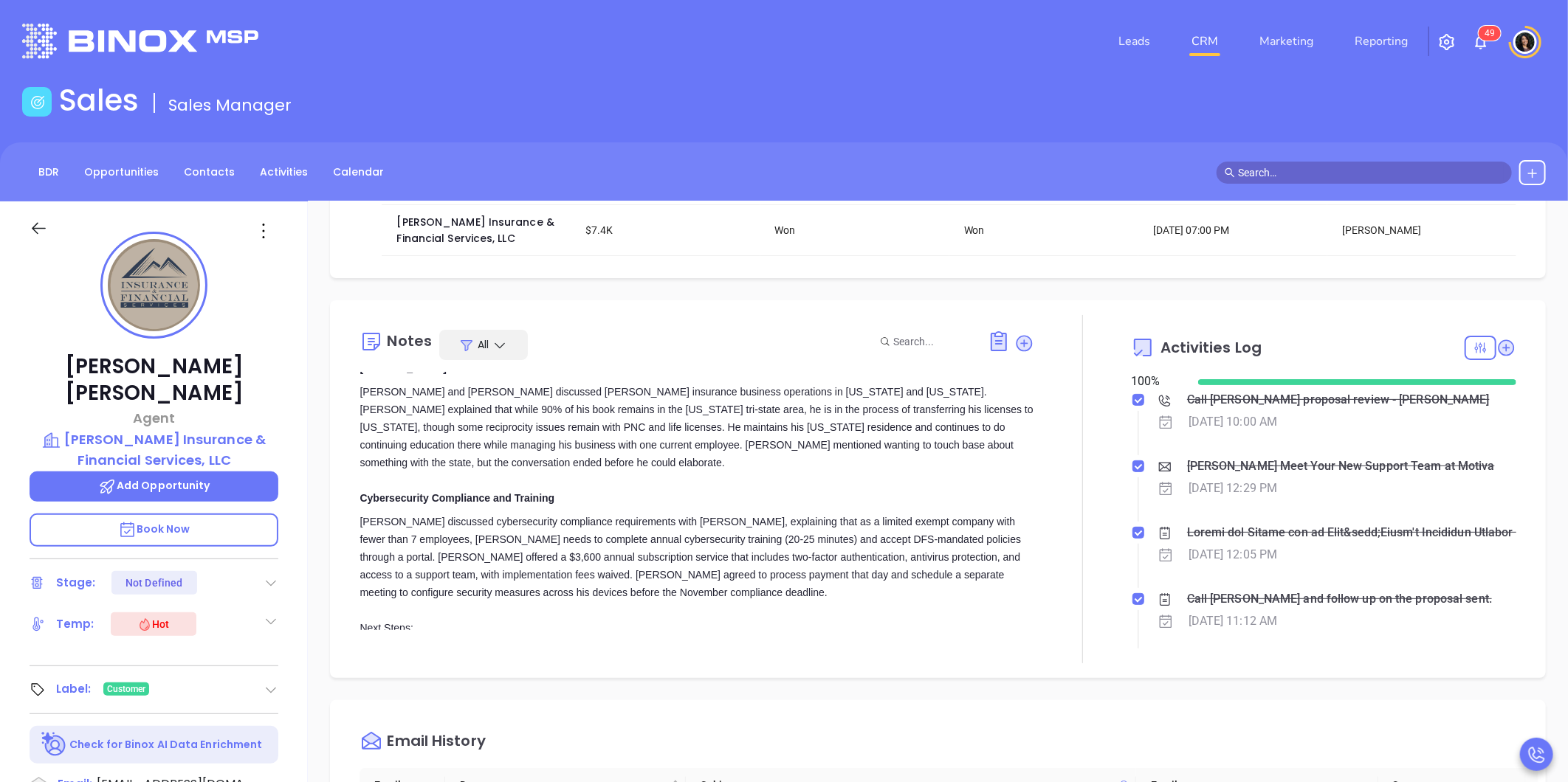
click at [598, 518] on div "[PERSON_NAME] discussed cybersecurity compliance requirements with [PERSON_NAME…" at bounding box center [697, 557] width 675 height 89
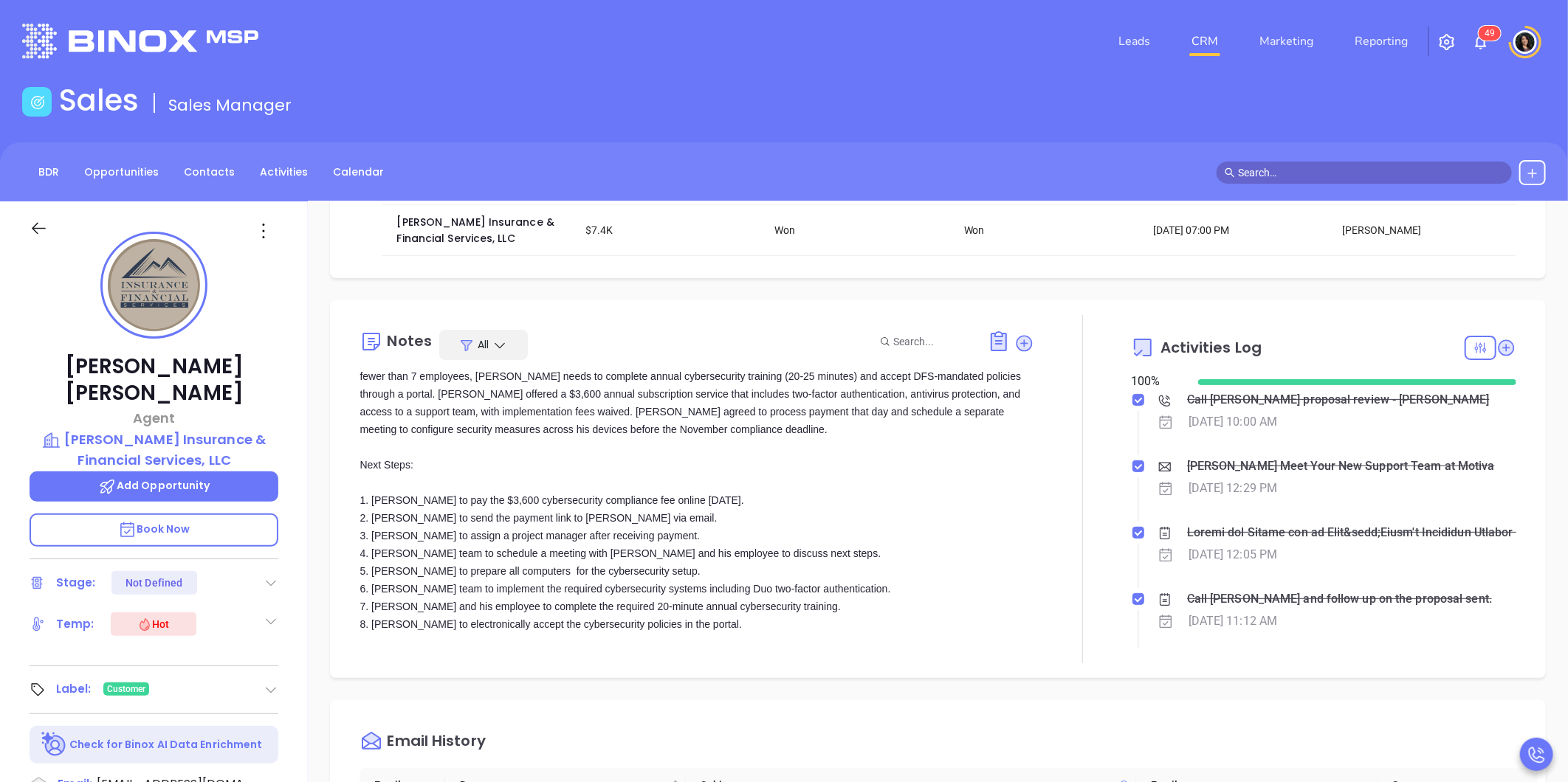
scroll to position [621, 0]
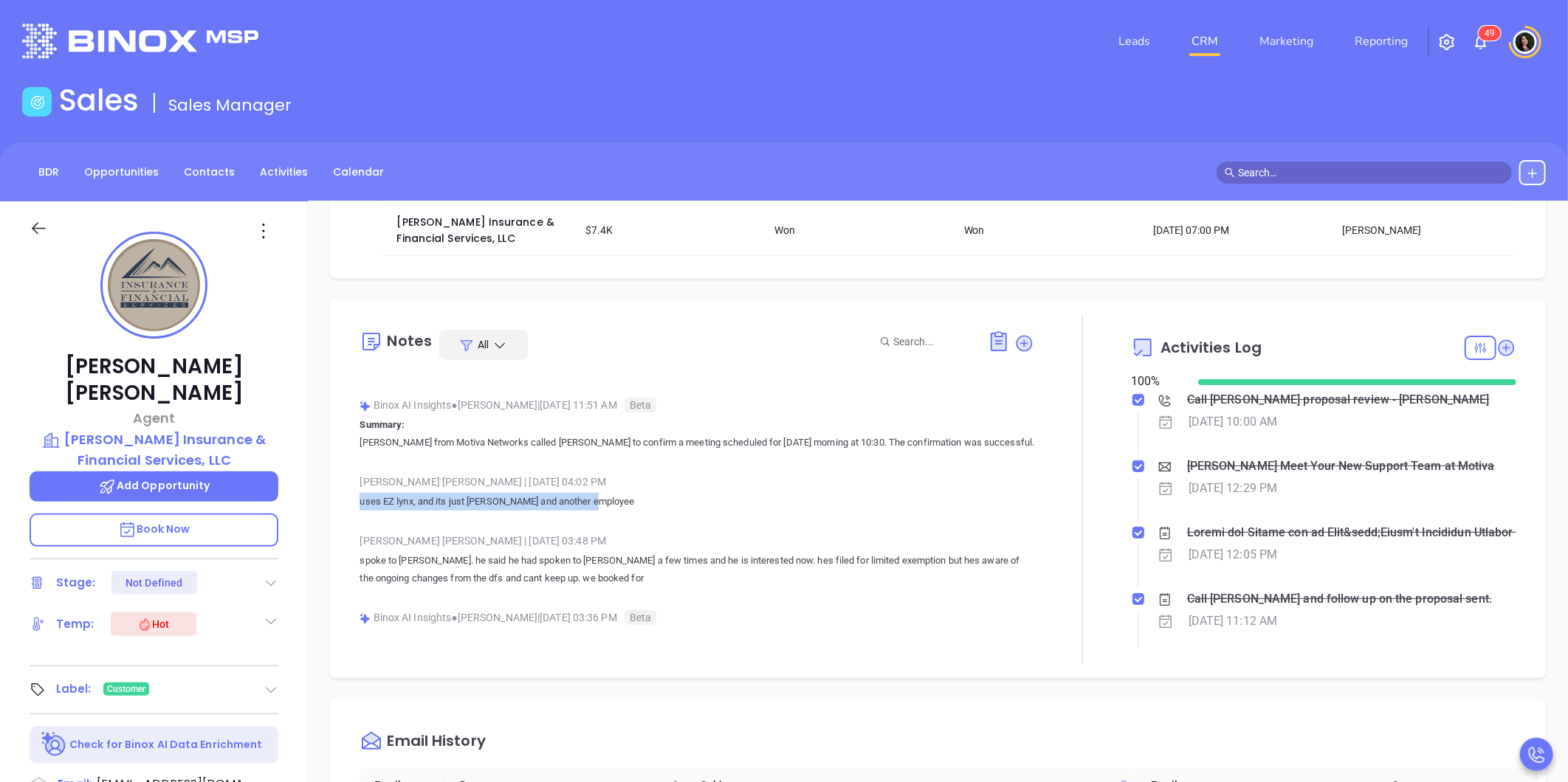
drag, startPoint x: 636, startPoint y: 498, endPoint x: 338, endPoint y: 510, distance: 298.2
click at [338, 510] on div "Notes All [PERSON_NAME] | [DATE] 12:05 PM [PERSON_NAME] and [PERSON_NAME] met o…" at bounding box center [938, 489] width 1216 height 378
copy p "uses EZ lynx, and its just [PERSON_NAME] and another employee"
click at [844, 663] on div "Notes All [PERSON_NAME] | [DATE] 12:05 PM [PERSON_NAME] and [PERSON_NAME] met o…" at bounding box center [697, 489] width 675 height 348
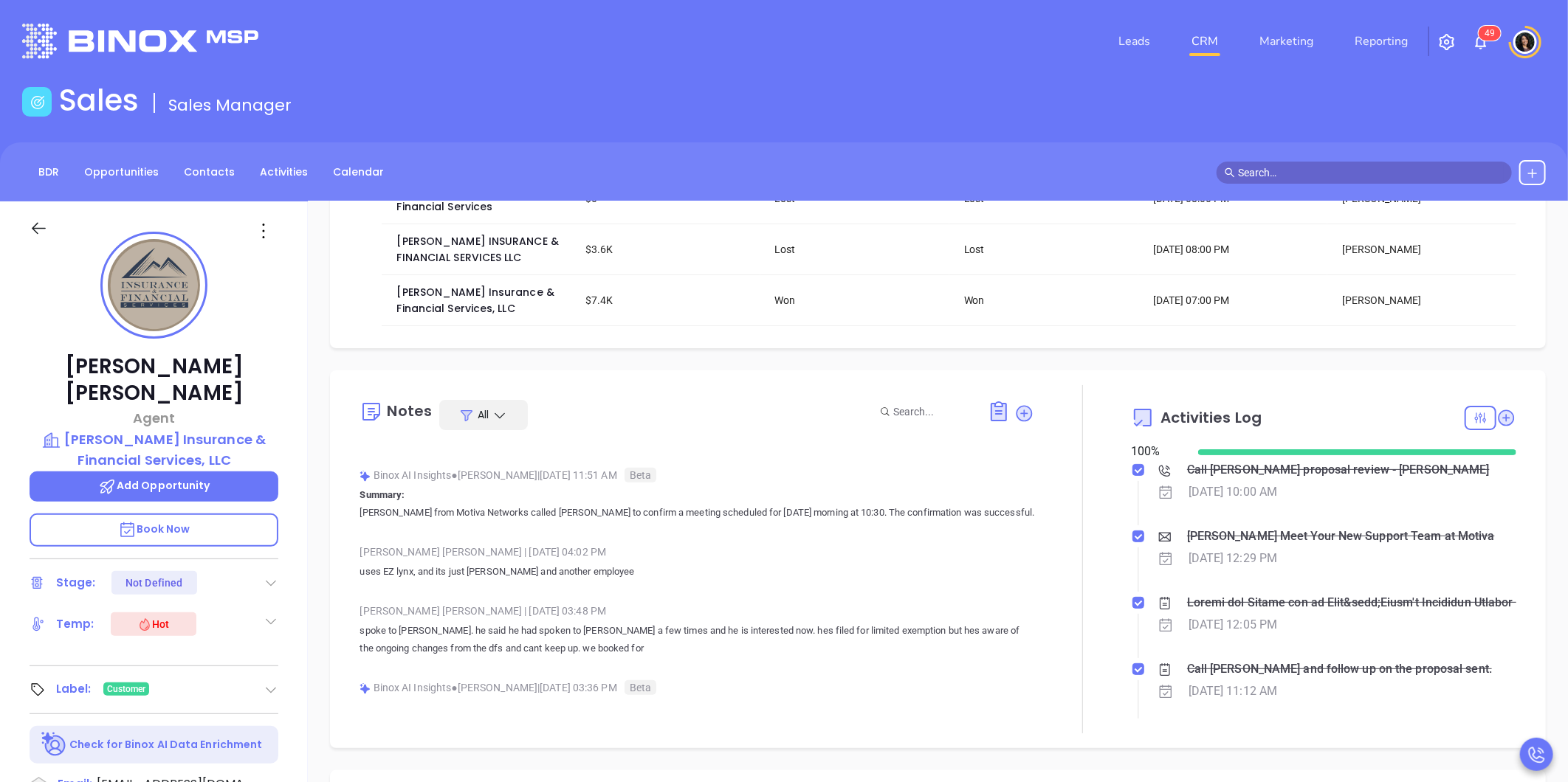
scroll to position [82, 0]
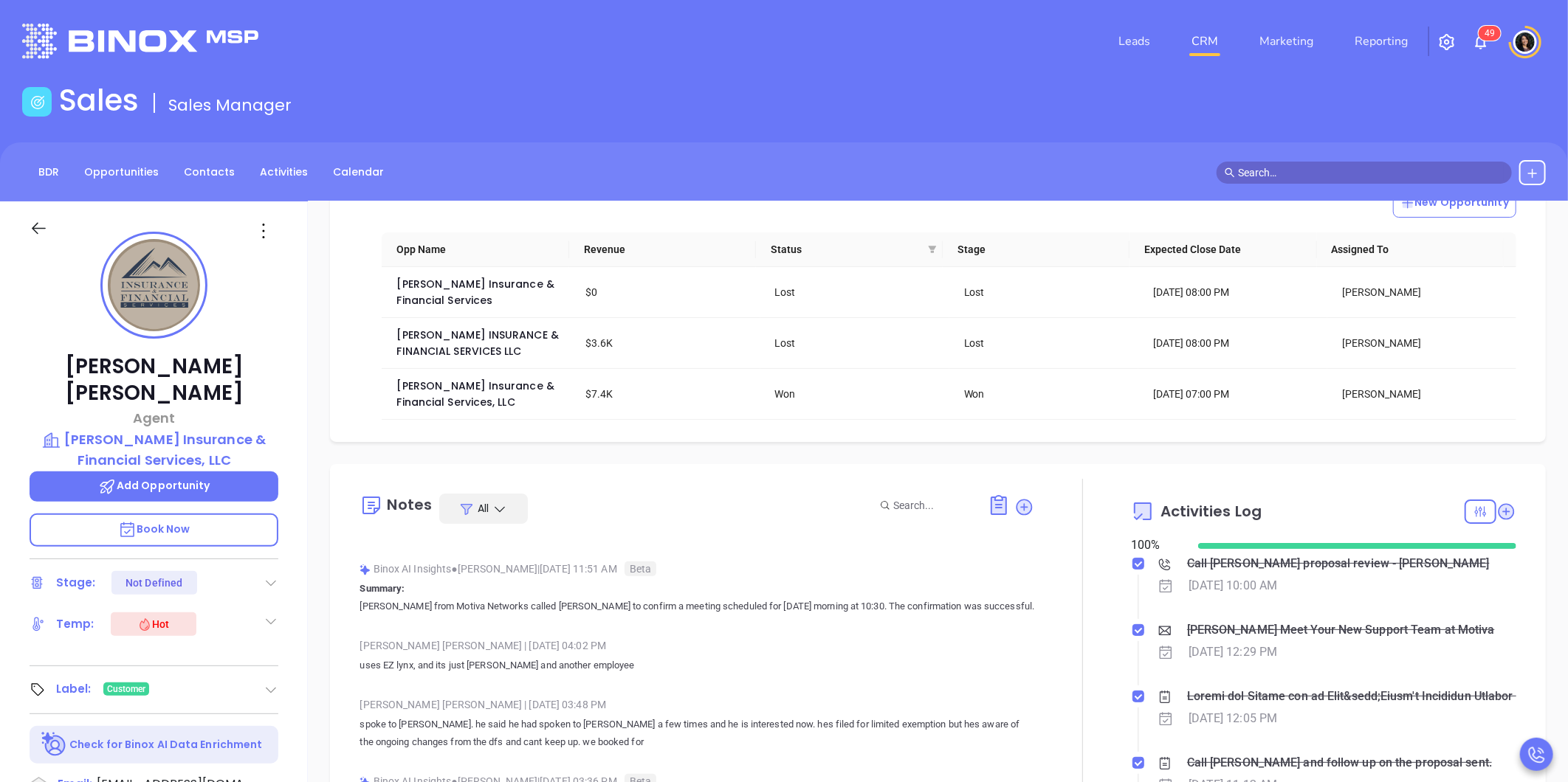
click at [1207, 35] on link "CRM" at bounding box center [1205, 41] width 38 height 30
